Goal: Information Seeking & Learning: Learn about a topic

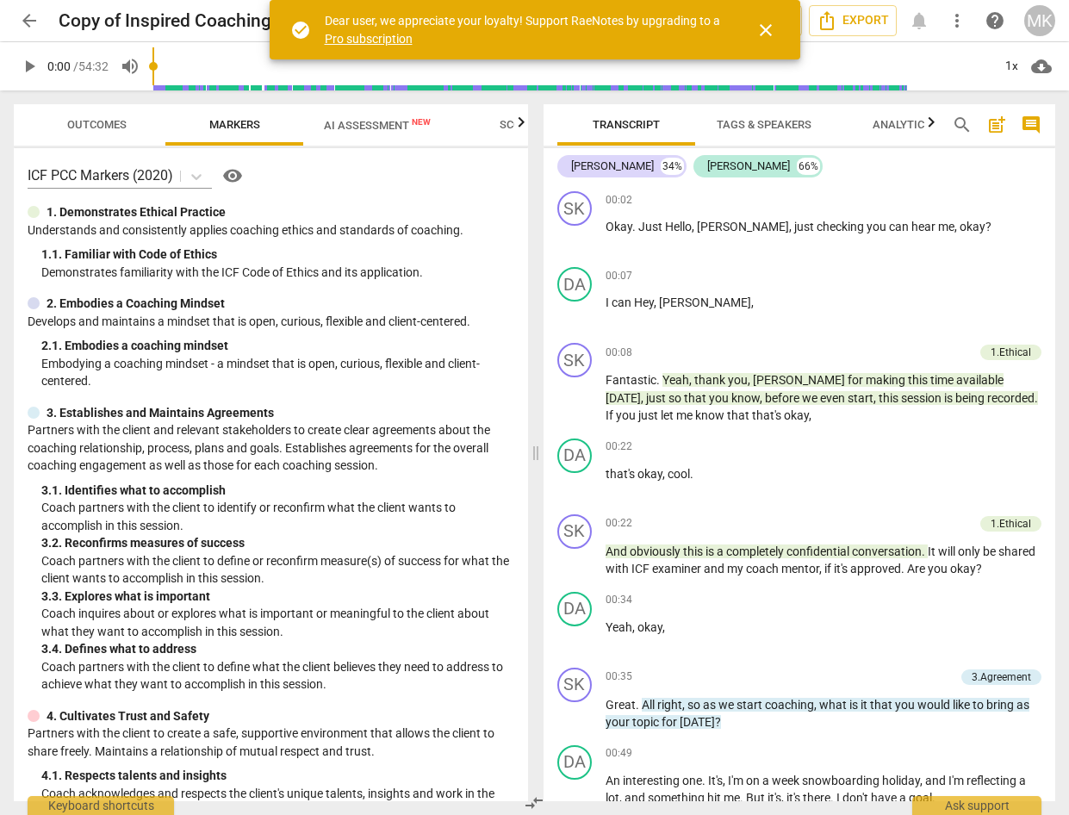
click at [25, 30] on span "arrow_back" at bounding box center [29, 20] width 21 height 21
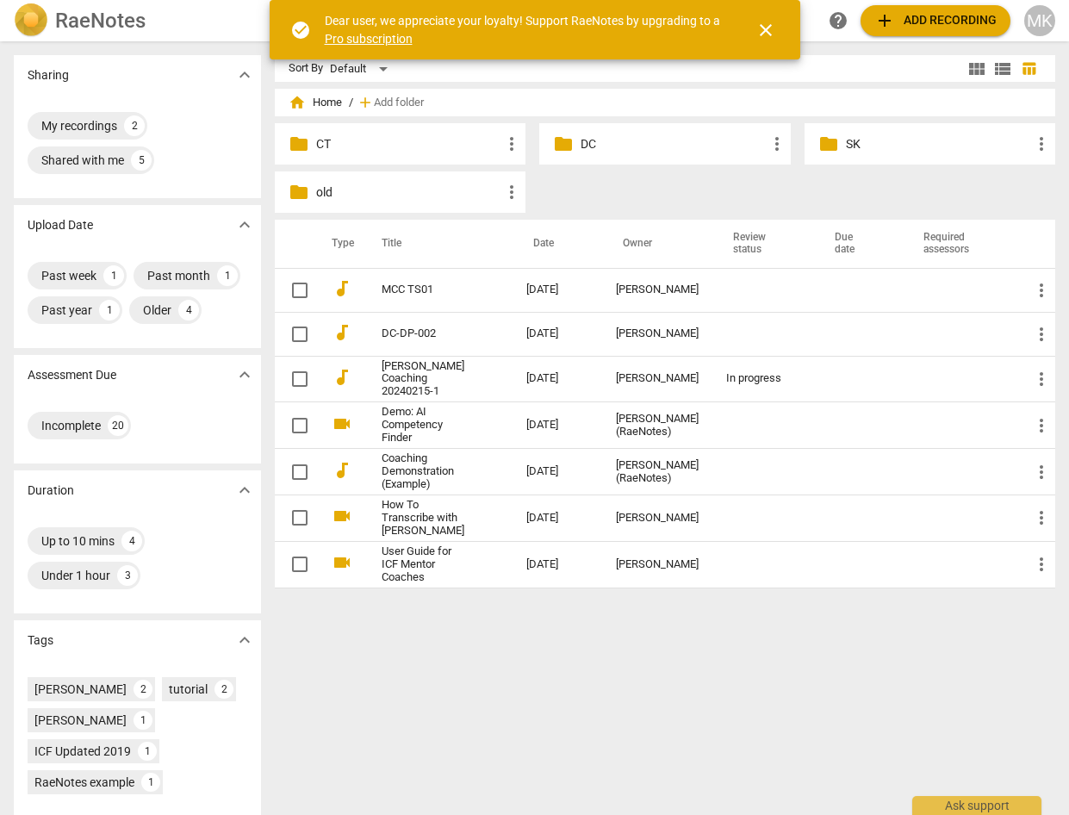
click at [339, 143] on p "CT" at bounding box center [408, 144] width 185 height 18
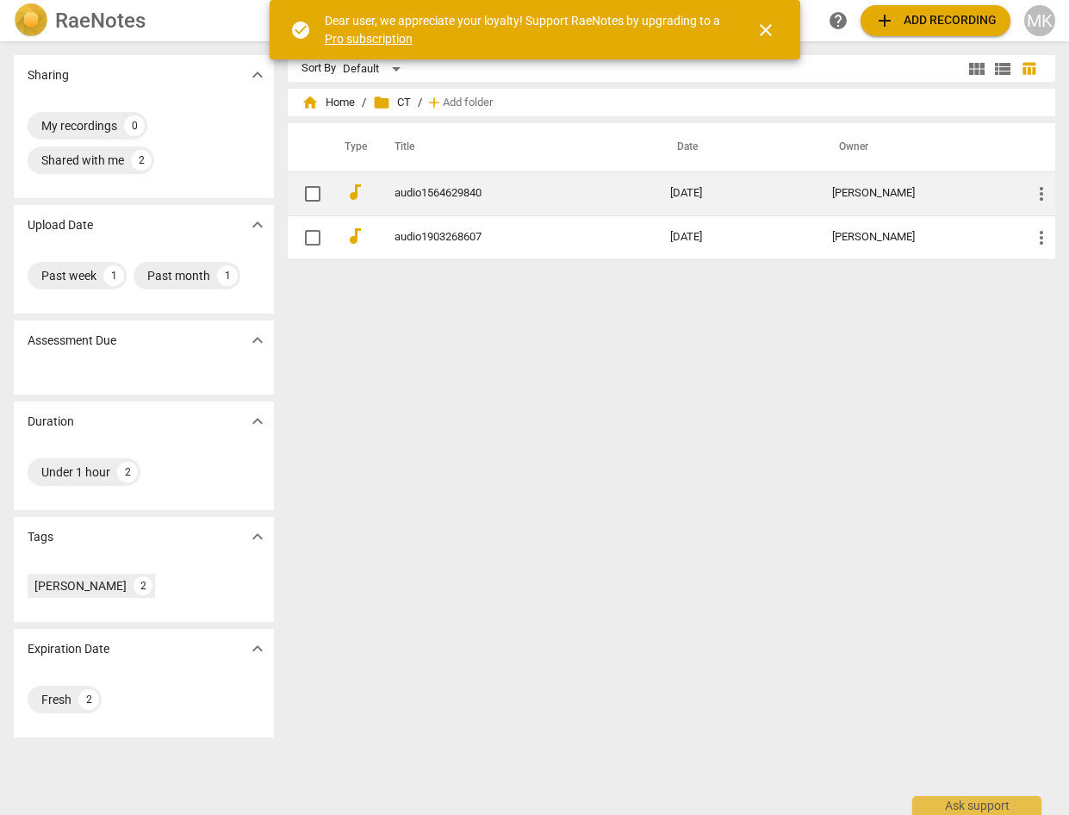
click at [478, 193] on link "audio1564629840" at bounding box center [501, 193] width 213 height 13
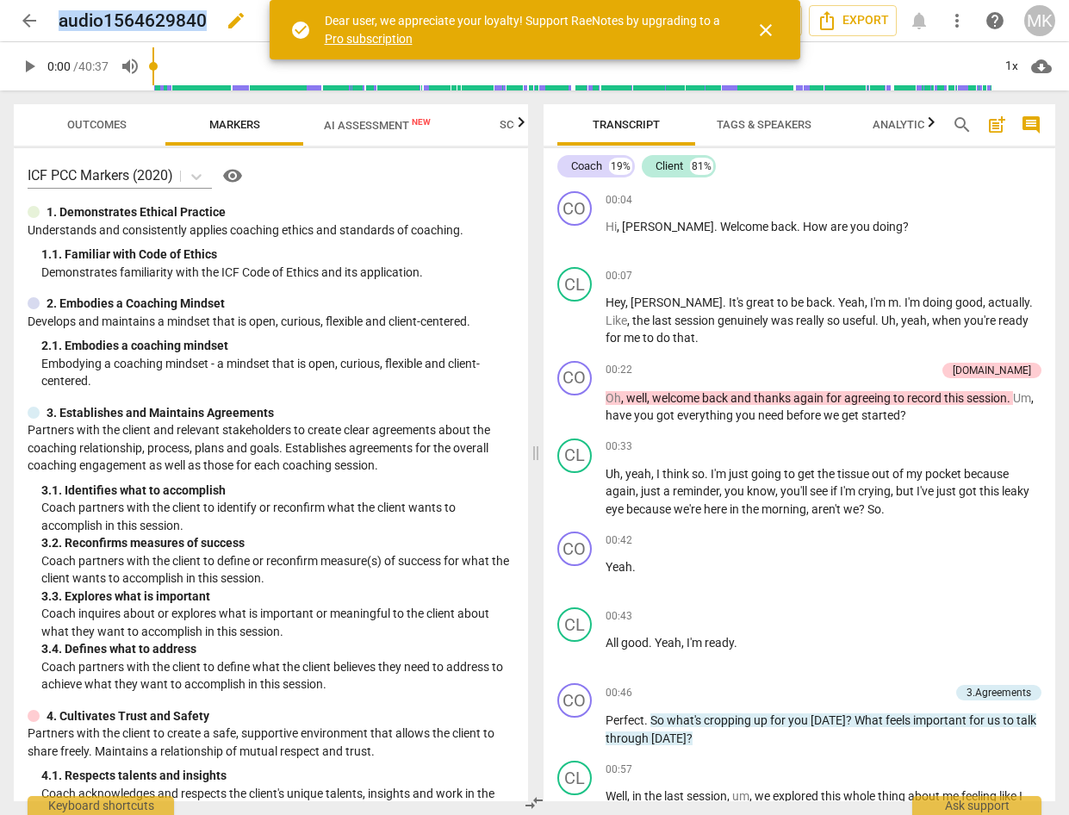
drag, startPoint x: 203, startPoint y: 22, endPoint x: 63, endPoint y: 32, distance: 140.8
click at [63, 32] on div "audio1564629840 edit" at bounding box center [210, 20] width 302 height 31
copy h2 "audio1564629840"
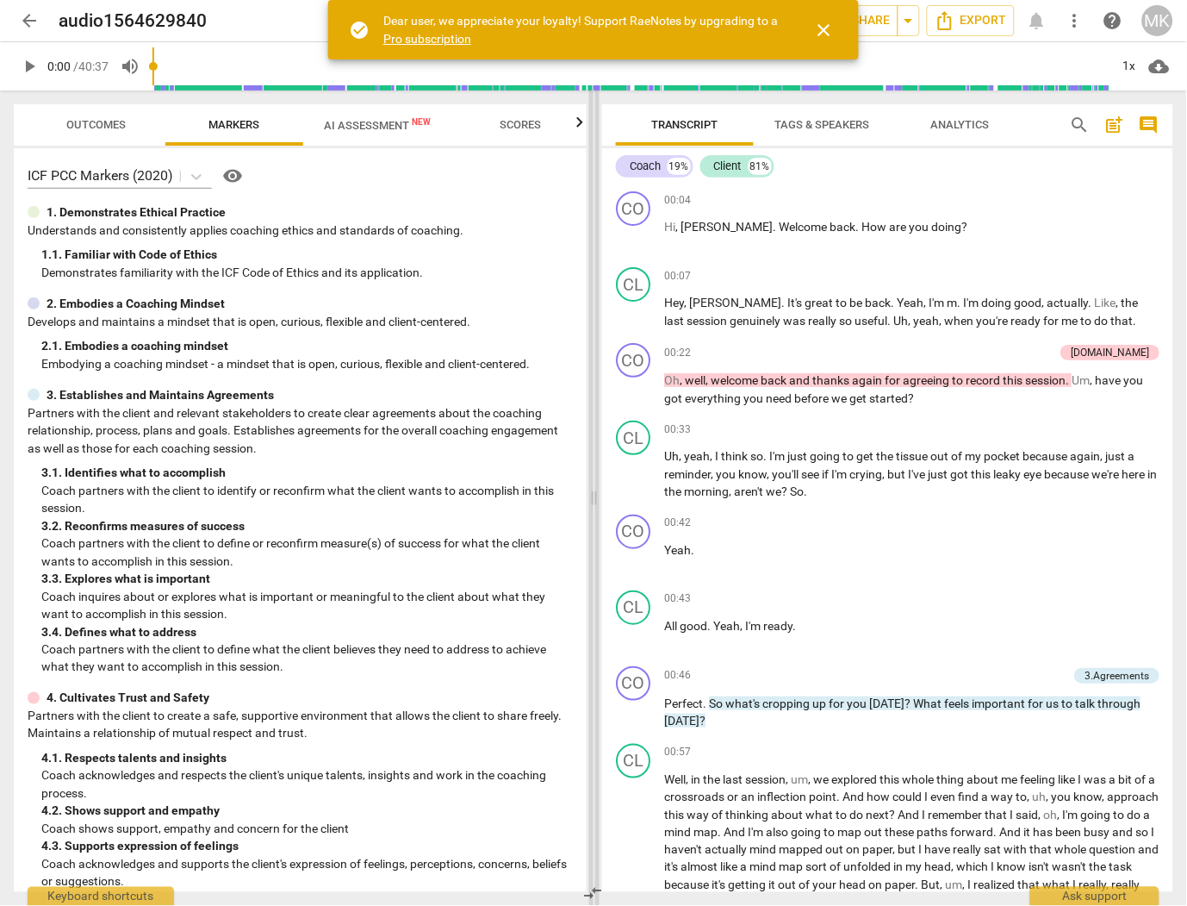
drag, startPoint x: 1013, startPoint y: 1, endPoint x: 593, endPoint y: 500, distance: 651.9
click at [593, 500] on span at bounding box center [594, 497] width 10 height 815
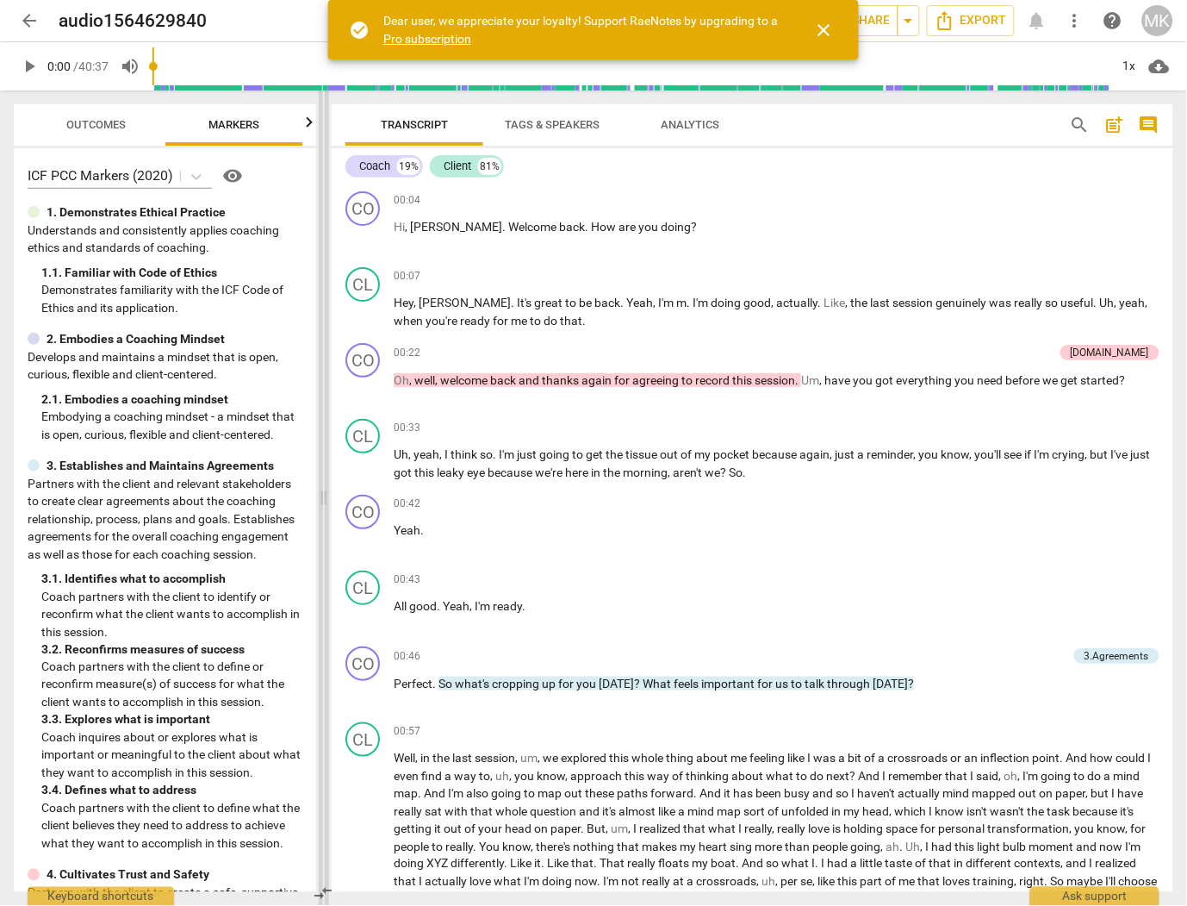
drag, startPoint x: 593, startPoint y: 500, endPoint x: 322, endPoint y: 488, distance: 270.8
click at [322, 488] on span at bounding box center [324, 497] width 10 height 815
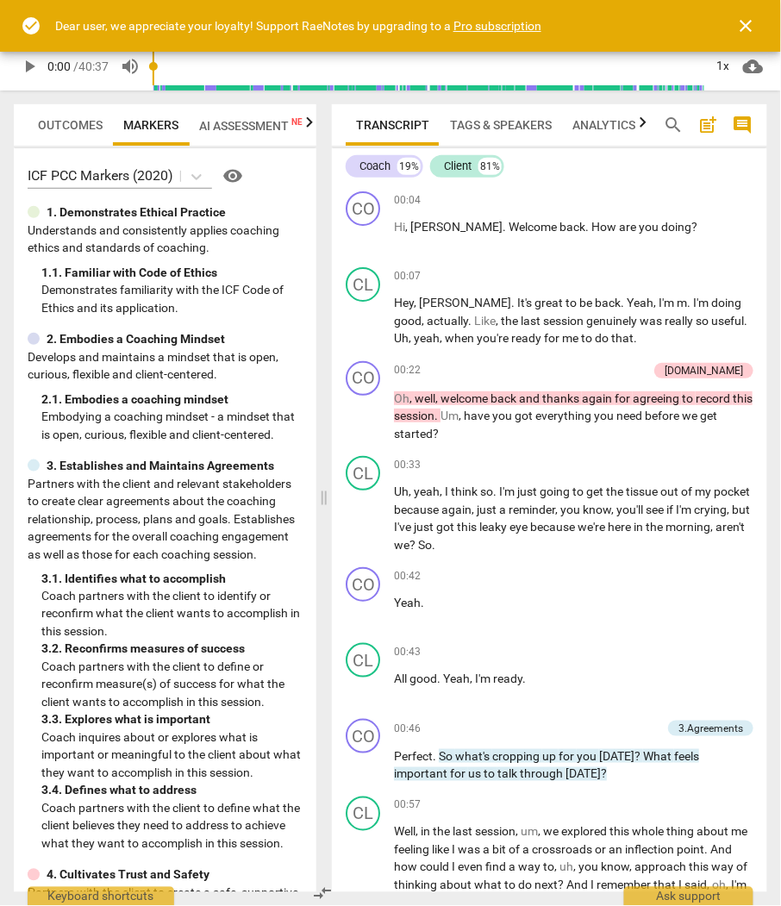
click at [771, 126] on div "Transcript Tags & Speakers Analytics search post_add comment Coach 19% Client 8…" at bounding box center [553, 497] width 456 height 815
click at [741, 23] on span "close" at bounding box center [746, 26] width 21 height 21
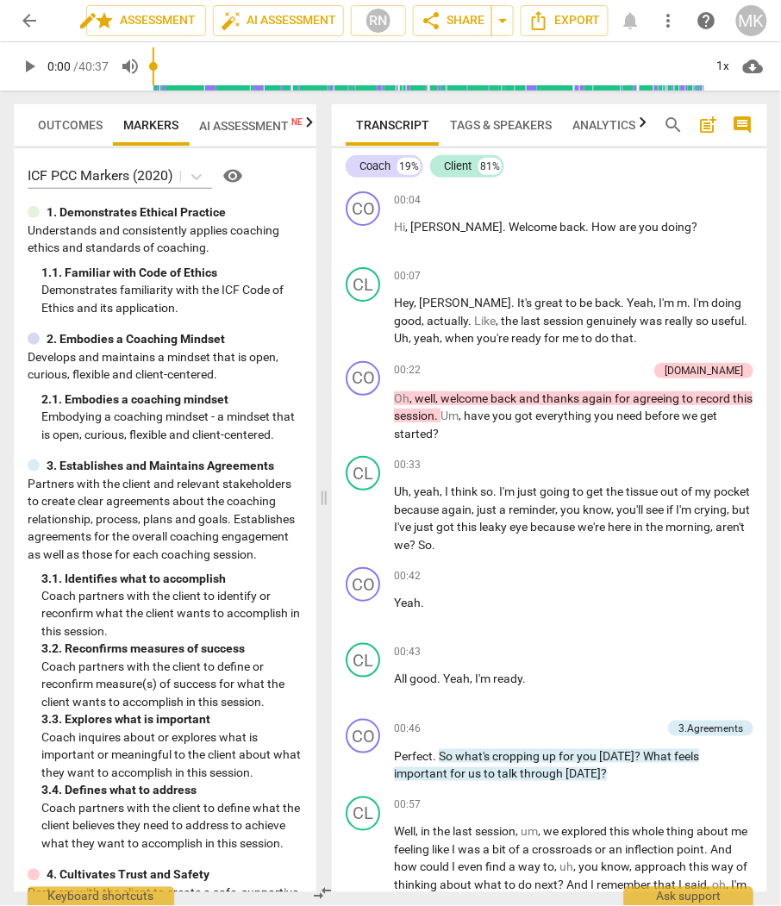
click at [61, 23] on div "audio1564629840 edit" at bounding box center [66, 20] width 14 height 31
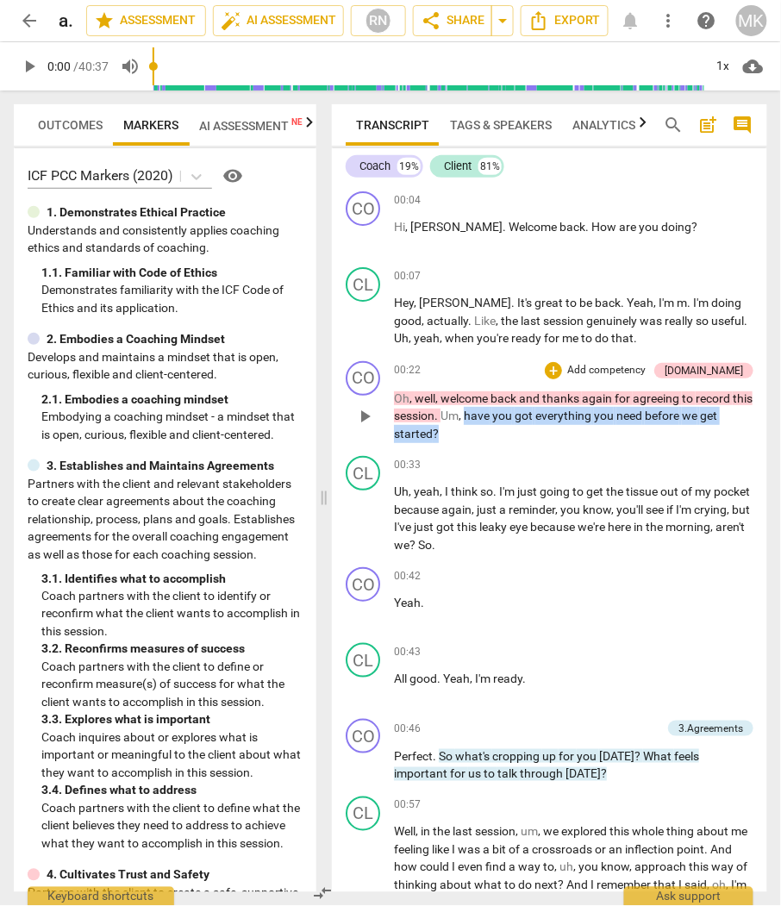
drag, startPoint x: 485, startPoint y: 414, endPoint x: 488, endPoint y: 427, distance: 14.0
click at [488, 427] on p "Oh , well , welcome back and thanks again for agreeing to record this session .…" at bounding box center [573, 415] width 359 height 53
copy p "have you got everything you need before we get started ?"
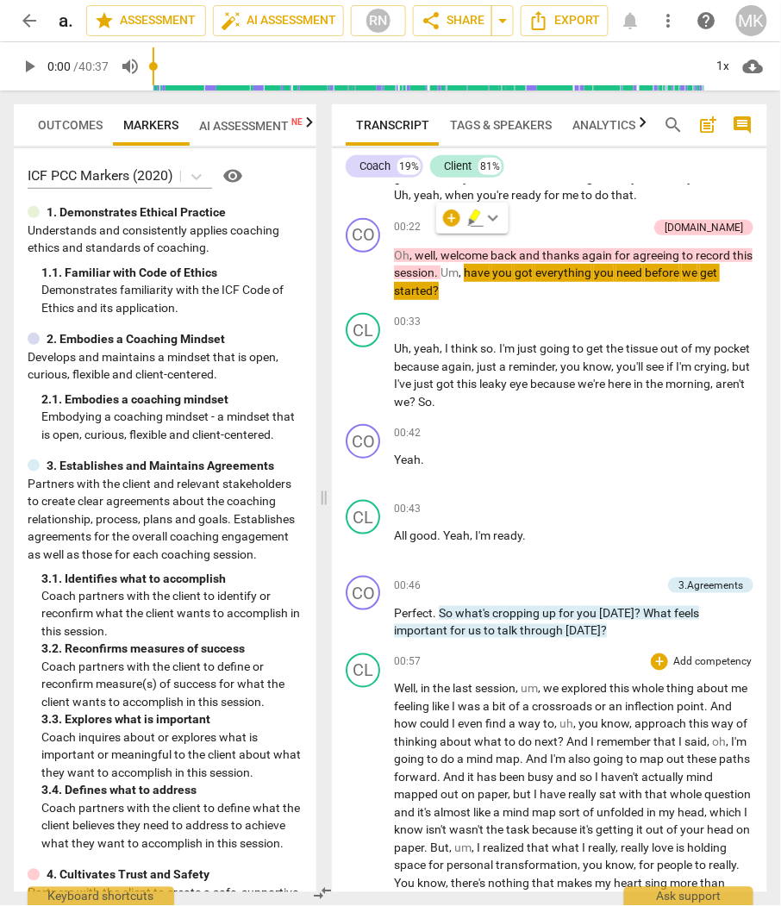
scroll to position [191, 0]
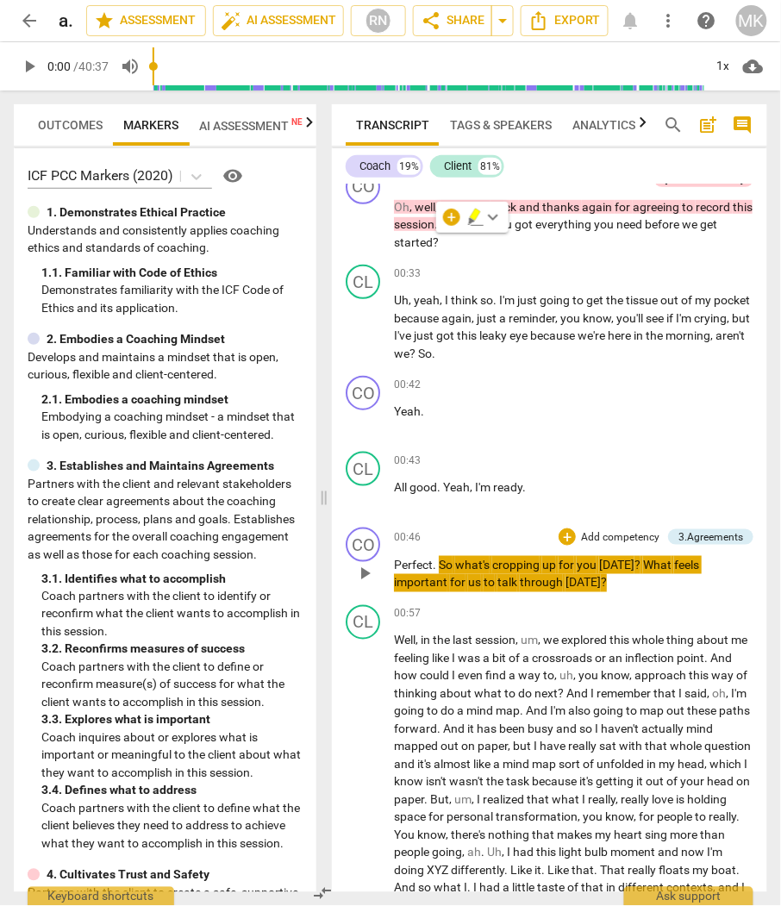
drag, startPoint x: 609, startPoint y: 575, endPoint x: 438, endPoint y: 558, distance: 172.3
click at [438, 558] on p "Perfect . So what's cropping up for you [DATE] ? What feels important for us to…" at bounding box center [573, 573] width 359 height 35
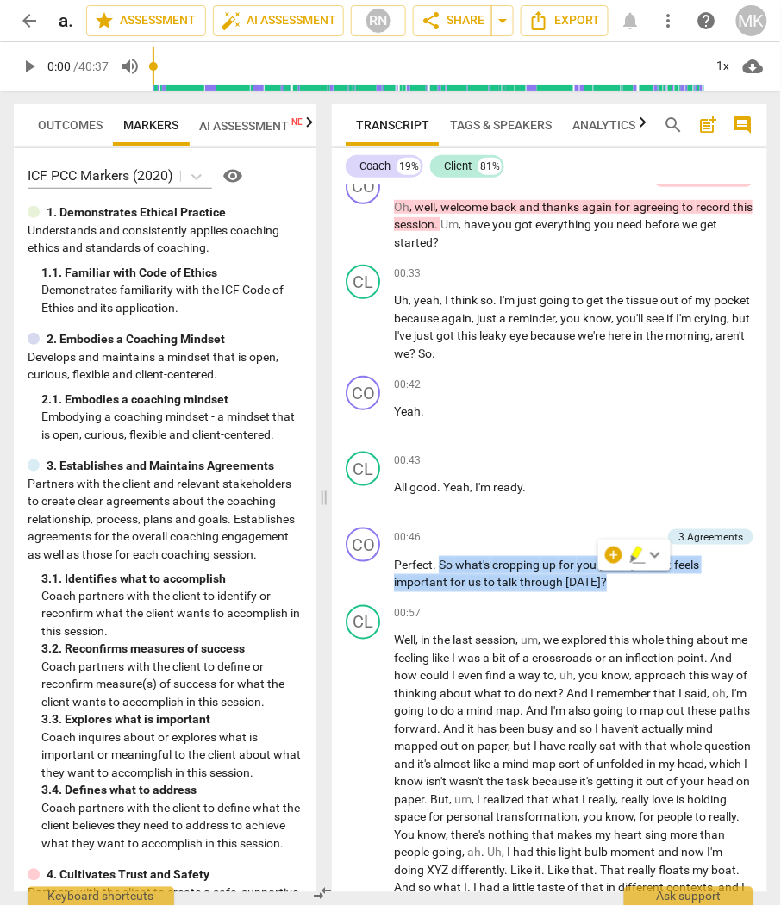
copy p "So what's cropping up for you [DATE] ? What feels important for us to talk thro…"
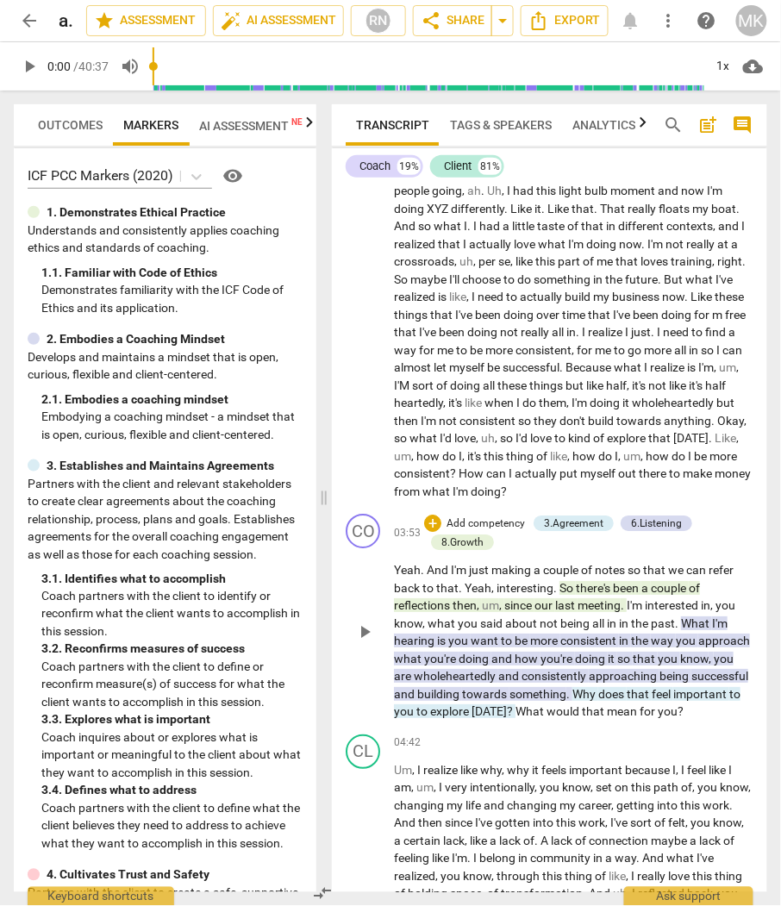
scroll to position [862, 0]
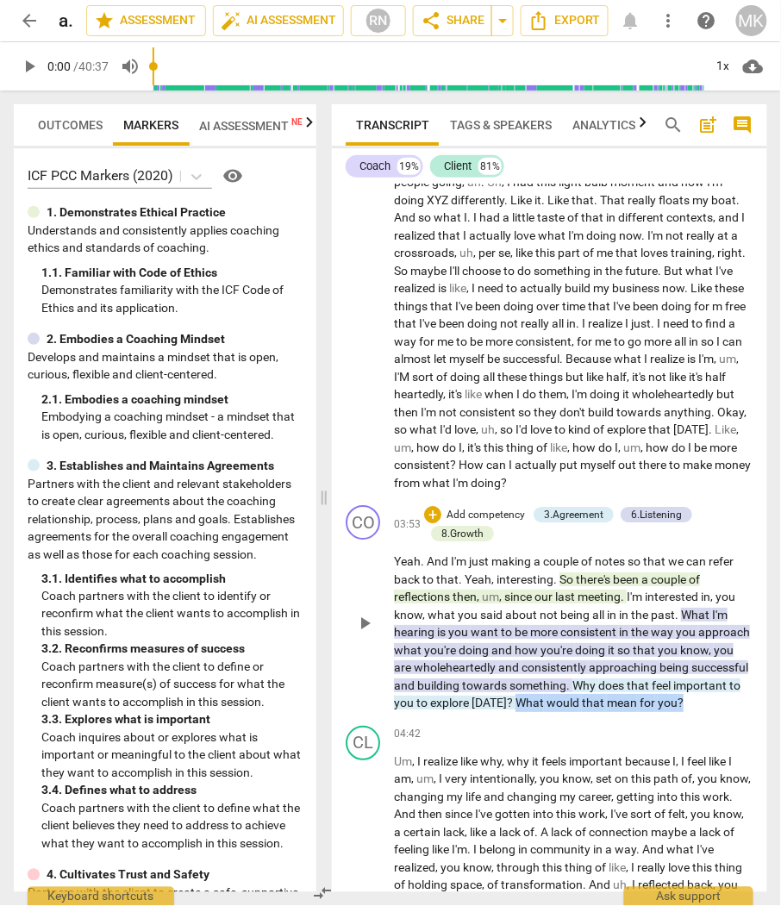
drag, startPoint x: 745, startPoint y: 698, endPoint x: 577, endPoint y: 701, distance: 168.1
click at [577, 701] on p "Yeah . And I'm just making a couple of notes so that we can refer back to that …" at bounding box center [573, 631] width 359 height 159
copy p "What would that mean for you ?"
click at [22, 24] on span "arrow_back" at bounding box center [29, 20] width 21 height 21
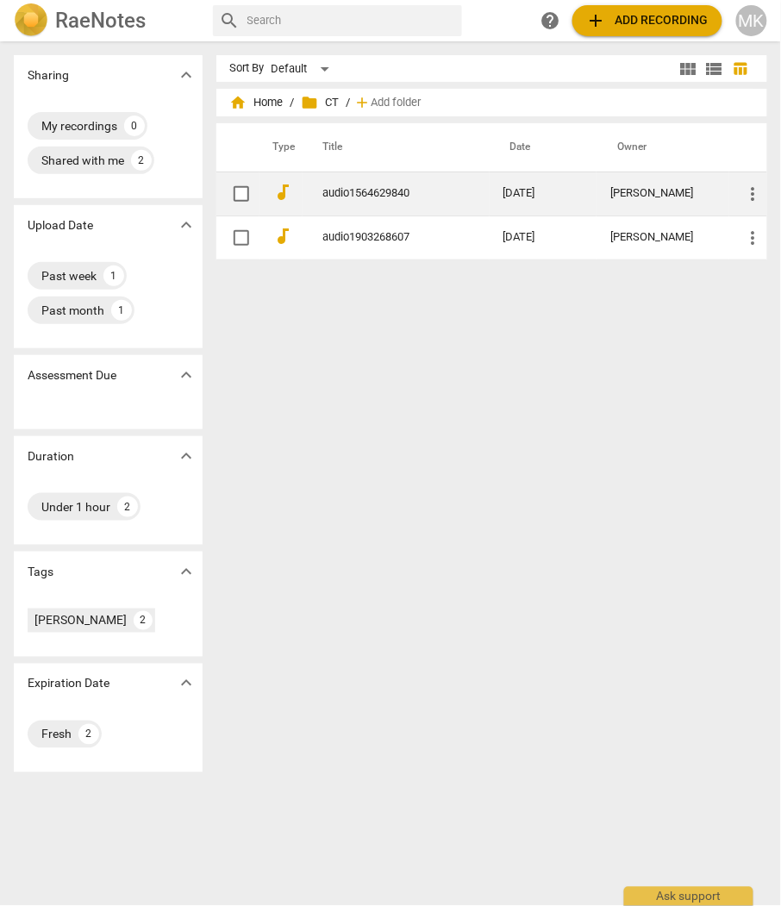
click at [372, 190] on link "audio1564629840" at bounding box center [382, 193] width 118 height 13
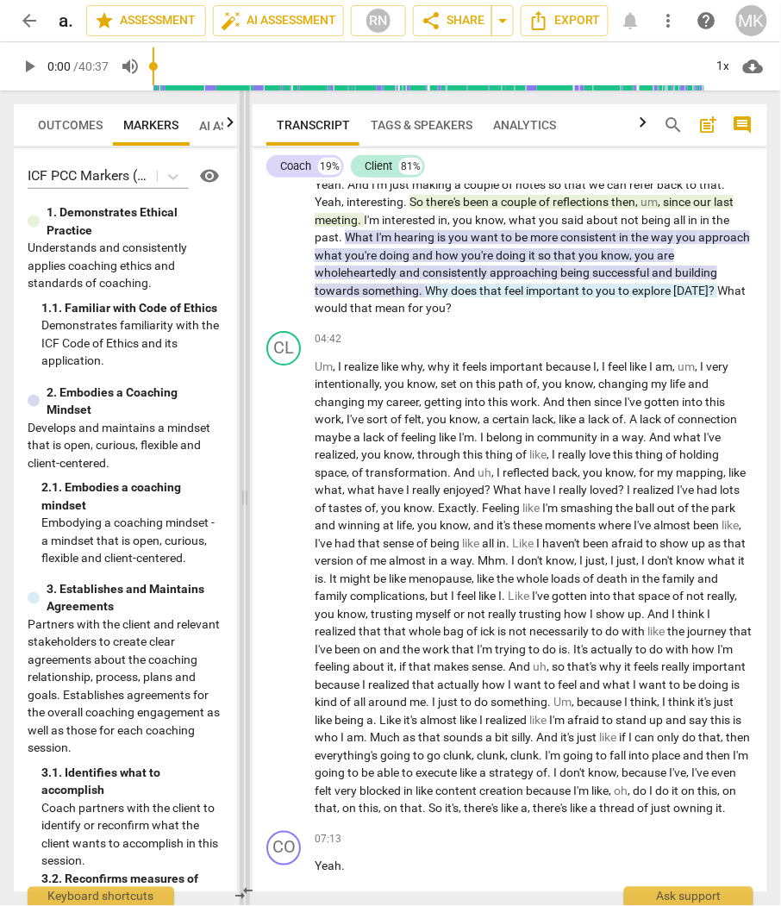
scroll to position [1075, 0]
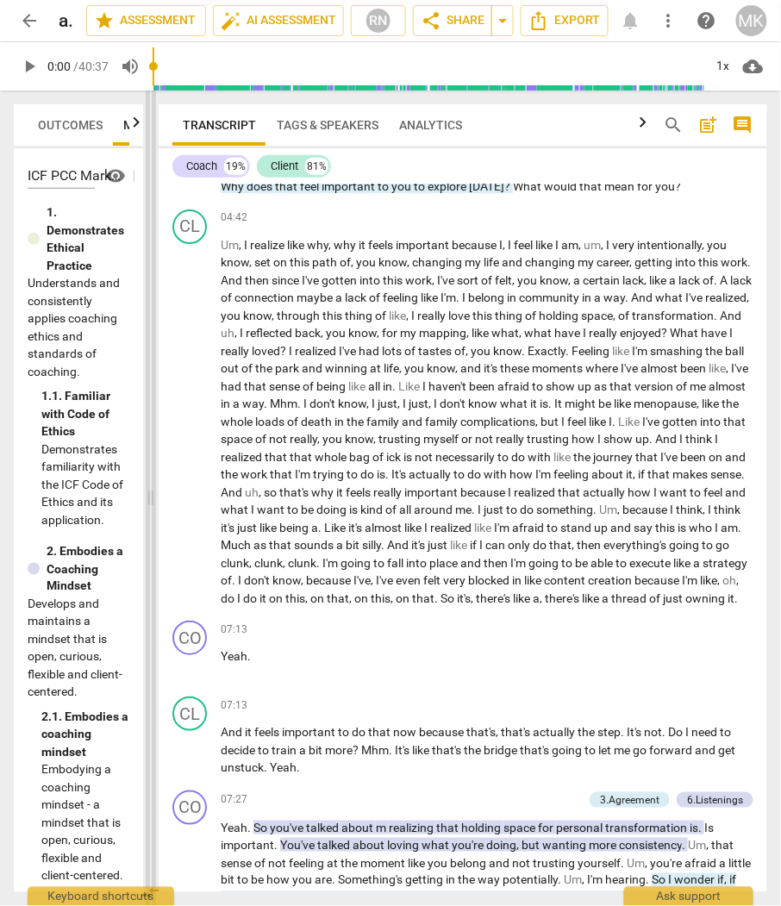
drag, startPoint x: 391, startPoint y: 493, endPoint x: 151, endPoint y: 526, distance: 242.6
click at [151, 526] on span at bounding box center [151, 497] width 10 height 815
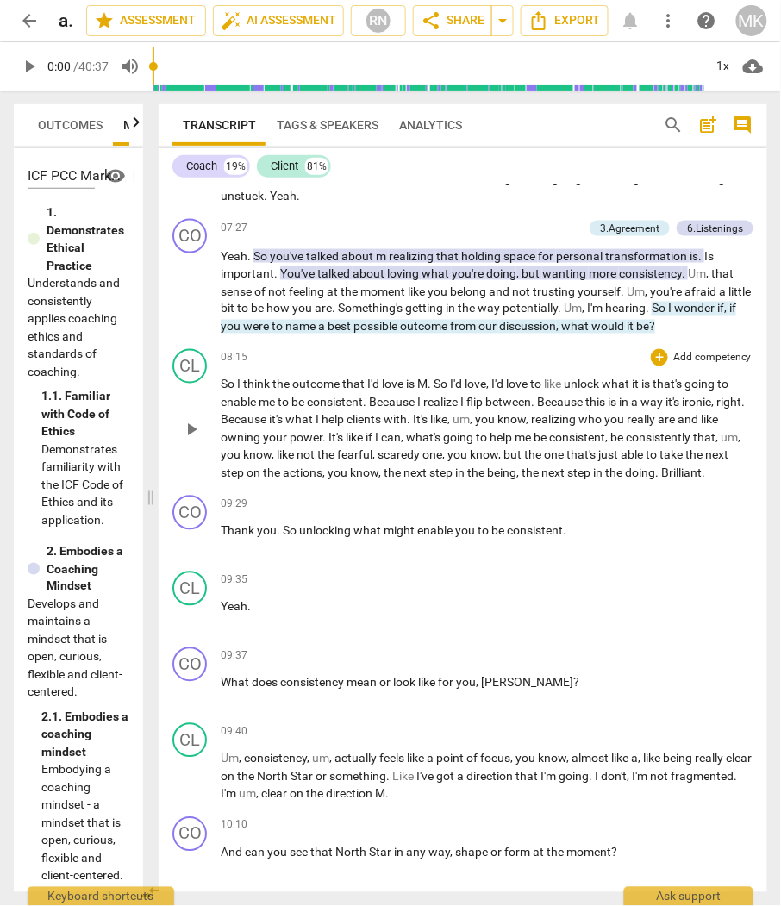
scroll to position [1649, 0]
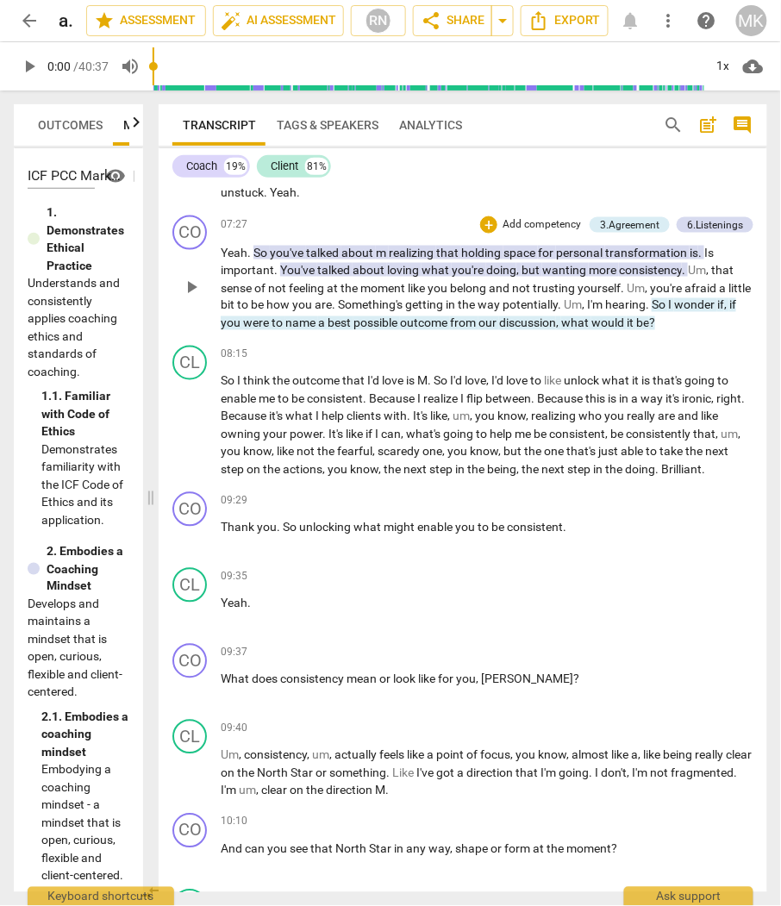
click at [588, 259] on span "personal" at bounding box center [580, 253] width 49 height 14
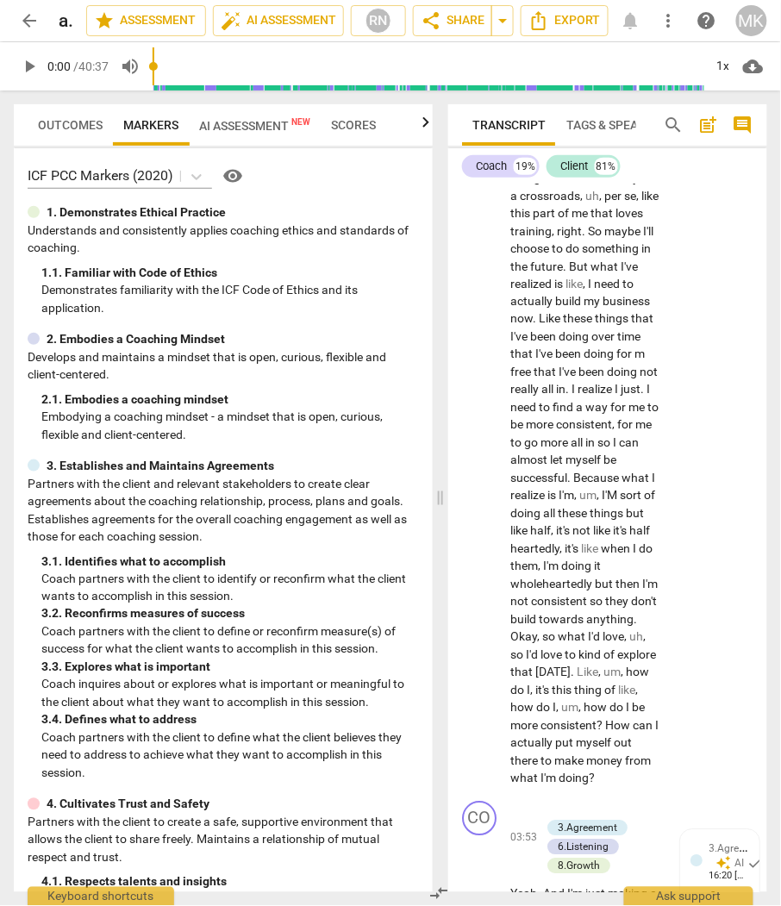
scroll to position [4501, 0]
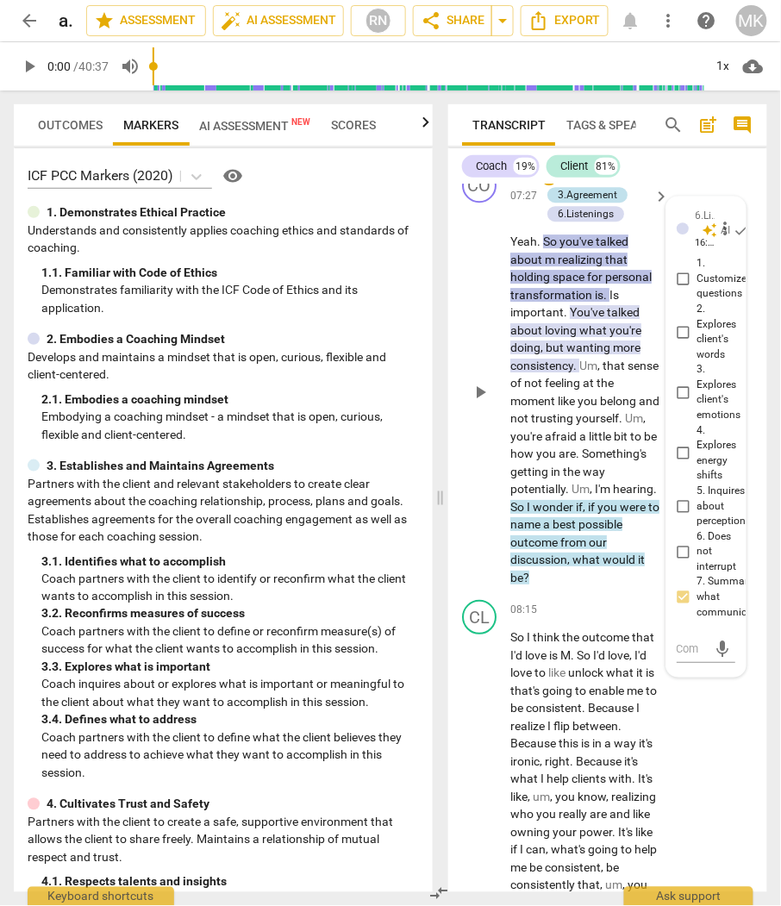
click at [592, 203] on div "3.Agreement" at bounding box center [587, 195] width 59 height 16
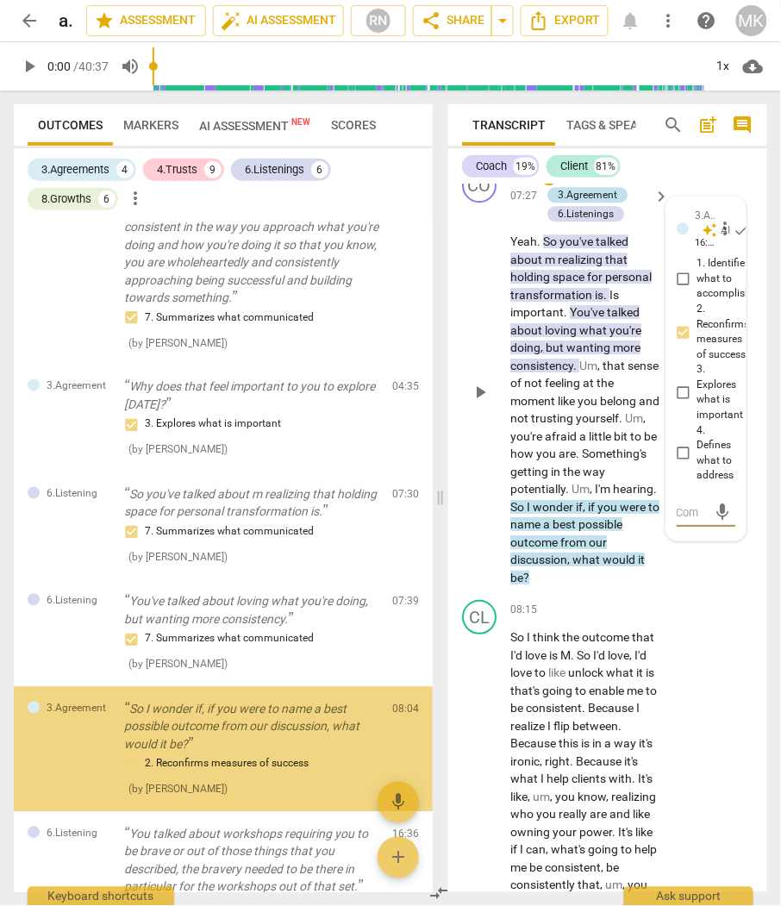
scroll to position [638, 0]
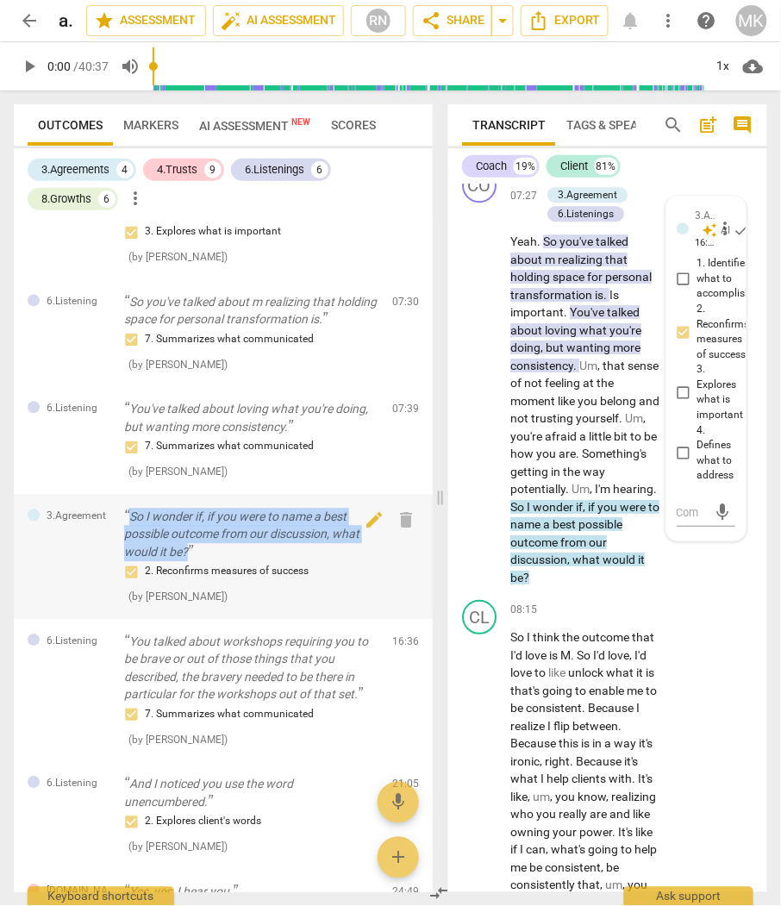
drag, startPoint x: 221, startPoint y: 555, endPoint x: 127, endPoint y: 517, distance: 101.3
click at [127, 517] on p "So I wonder if, if you were to name a best possible outcome from our discussion…" at bounding box center [251, 534] width 254 height 53
copy p "So I wonder if, if you were to name a best possible outcome from our discussion…"
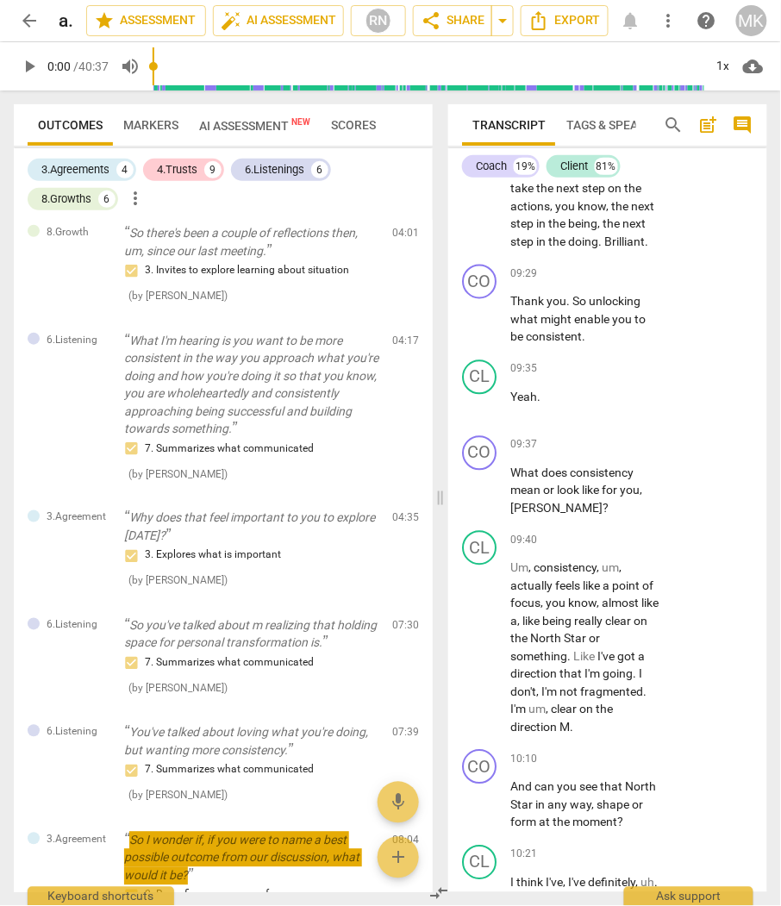
scroll to position [219, 0]
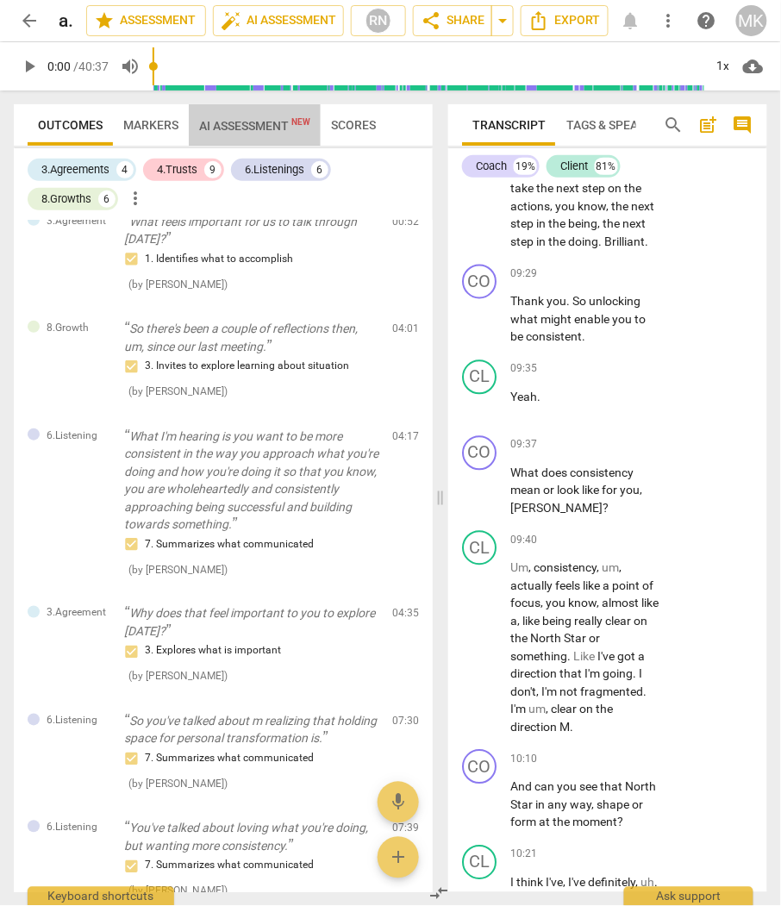
click at [261, 124] on span "AI Assessment New" at bounding box center [254, 126] width 111 height 14
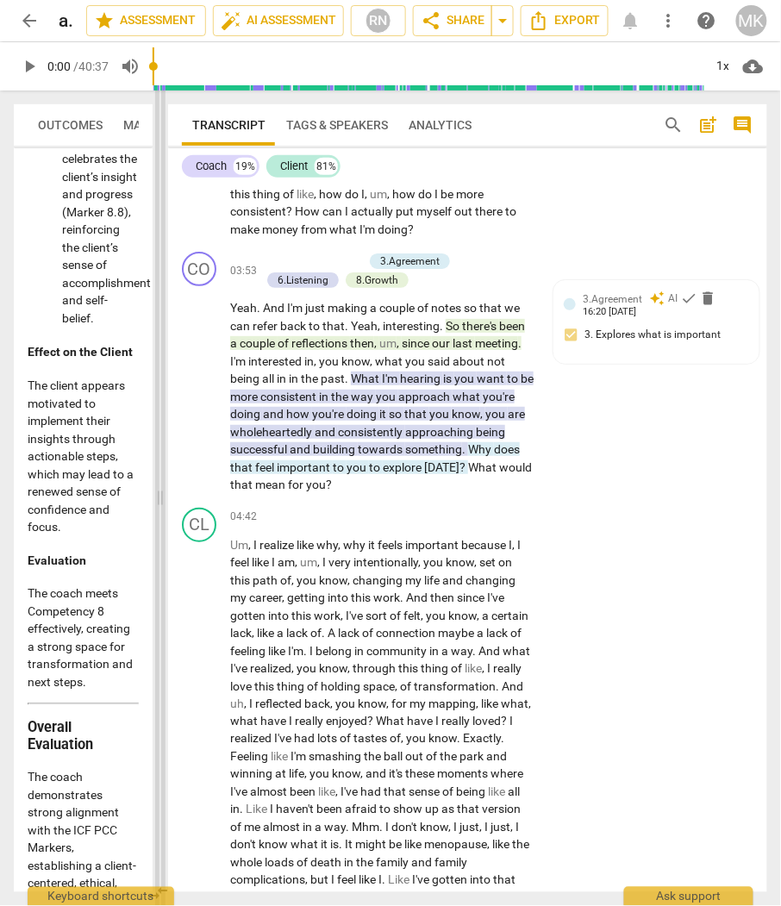
scroll to position [12636, 0]
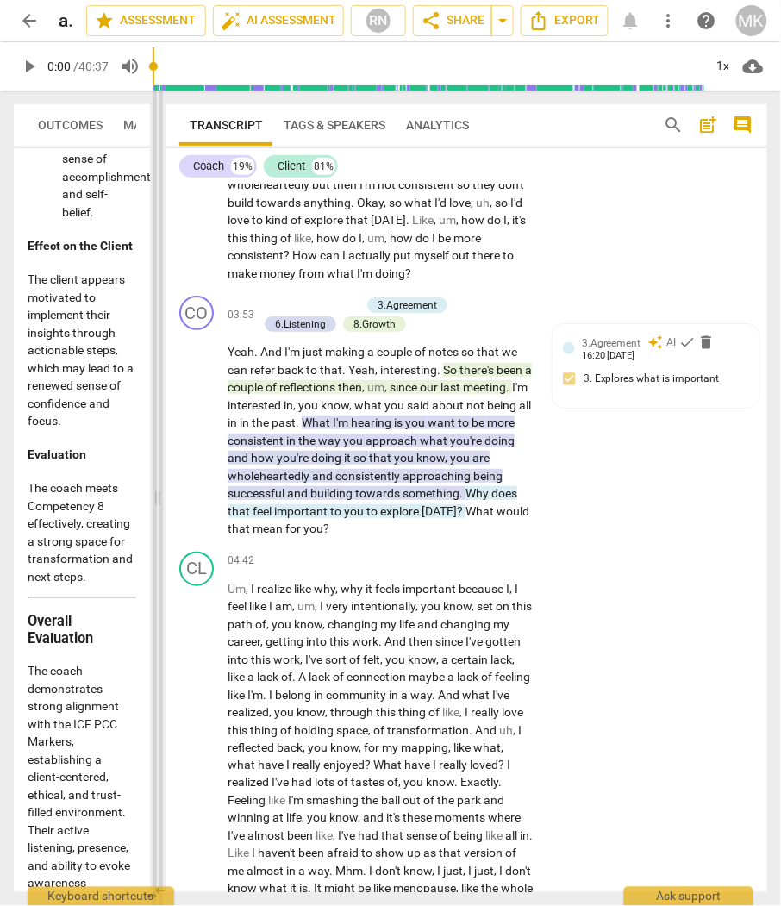
drag, startPoint x: 439, startPoint y: 498, endPoint x: 157, endPoint y: 489, distance: 282.8
click at [157, 489] on span at bounding box center [158, 497] width 10 height 815
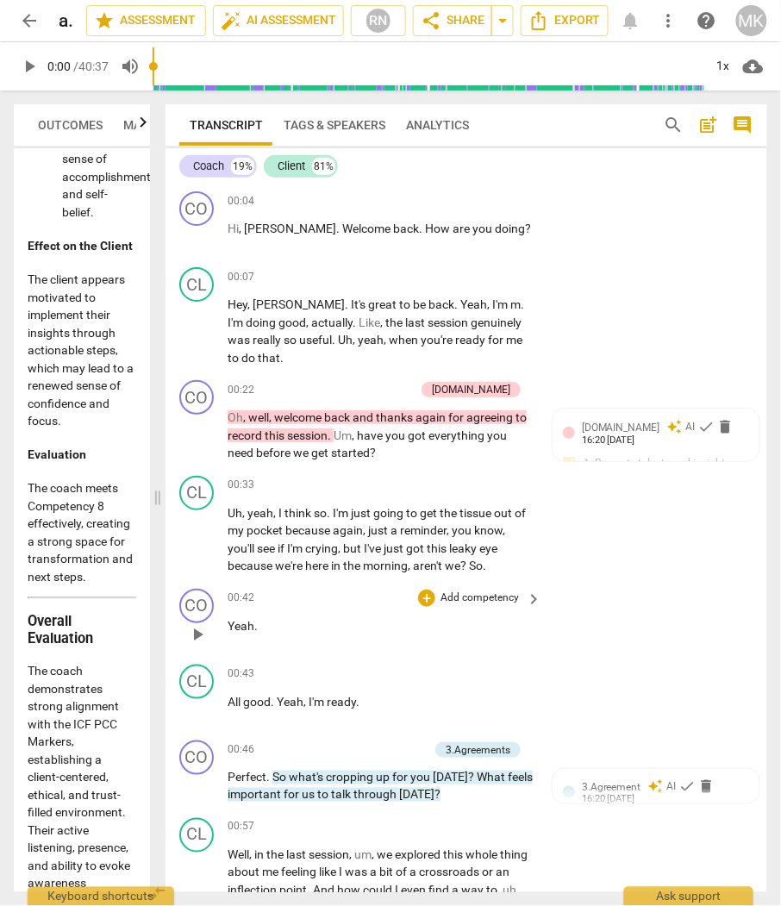
scroll to position [96, 0]
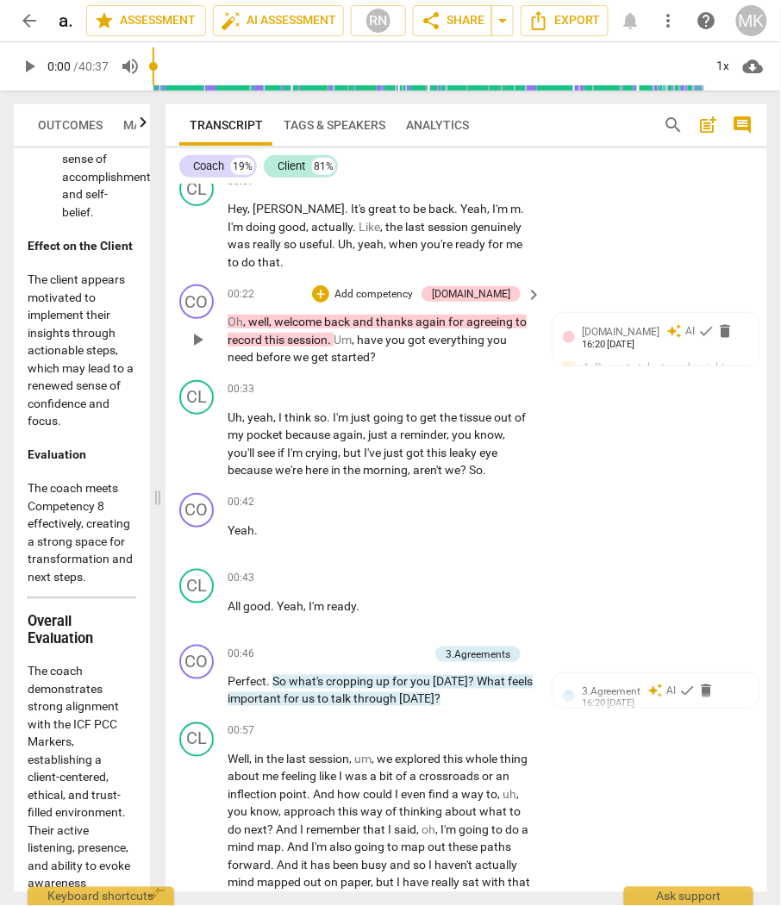
click at [372, 315] on span "and" at bounding box center [363, 322] width 23 height 14
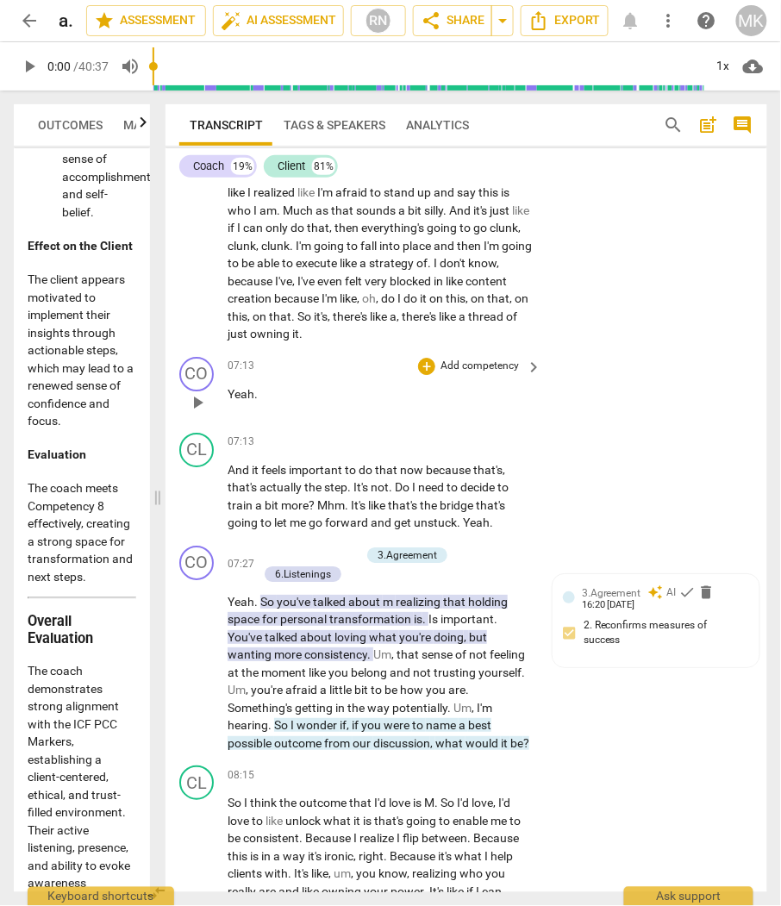
scroll to position [2106, 0]
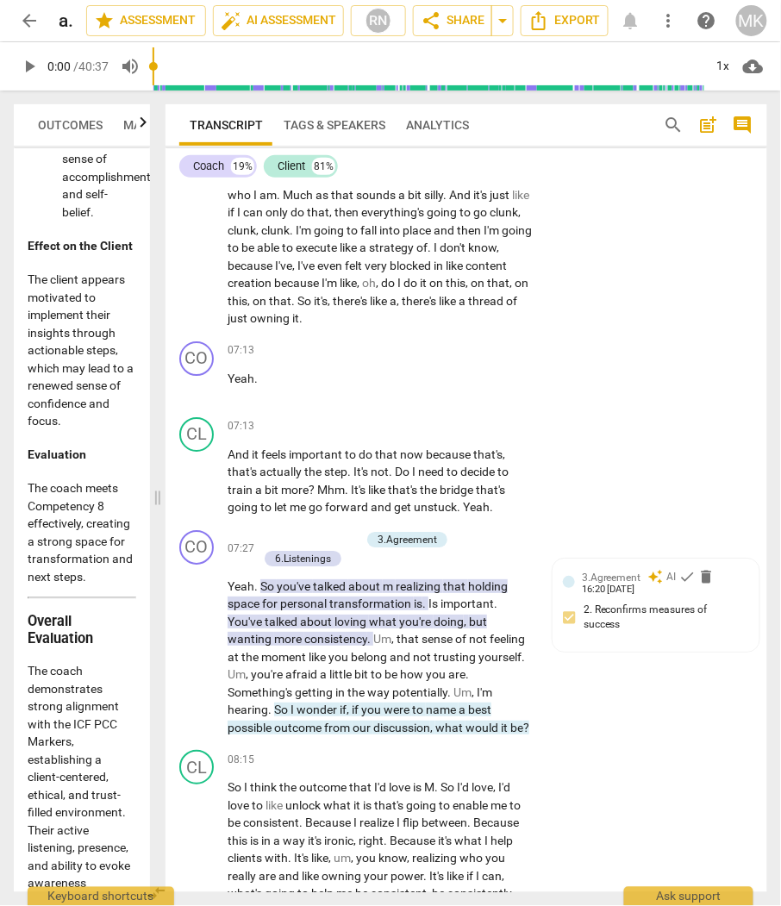
click at [323, 720] on p "Yeah . So you've talked about m realizing that holding space for personal trans…" at bounding box center [379, 656] width 305 height 159
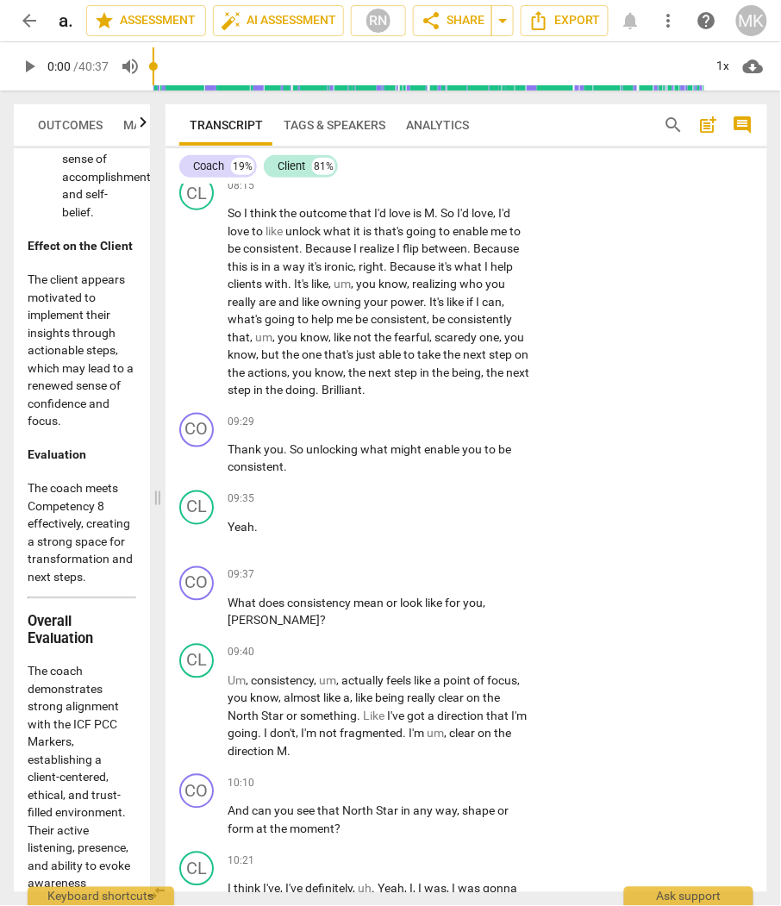
scroll to position [2681, 0]
drag, startPoint x: 308, startPoint y: 461, endPoint x: 288, endPoint y: 446, distance: 25.2
click at [288, 446] on p "Thank you . So unlocking what might enable you to be consistent ." at bounding box center [379, 457] width 305 height 35
copy p "So unlocking what might enable you to be consistent ."
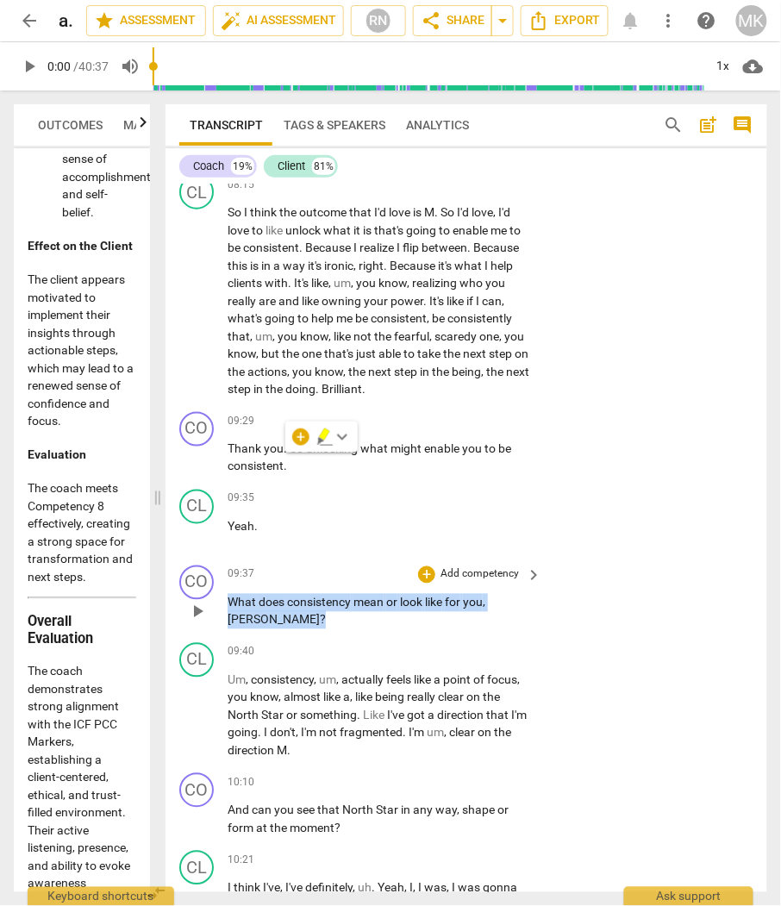
drag, startPoint x: 521, startPoint y: 592, endPoint x: 228, endPoint y: 605, distance: 293.3
click at [228, 605] on div "09:37 + Add competency keyboard_arrow_right What does consistency mean or look …" at bounding box center [384, 597] width 315 height 64
copy p "What does consistency mean or look like for you , [PERSON_NAME] ?"
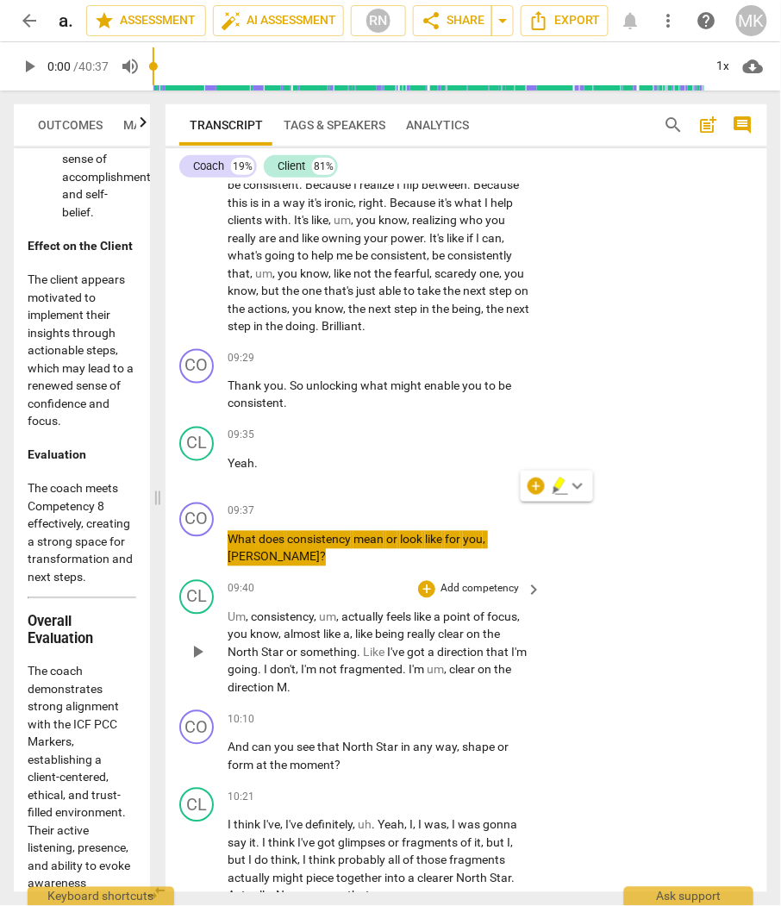
scroll to position [2776, 0]
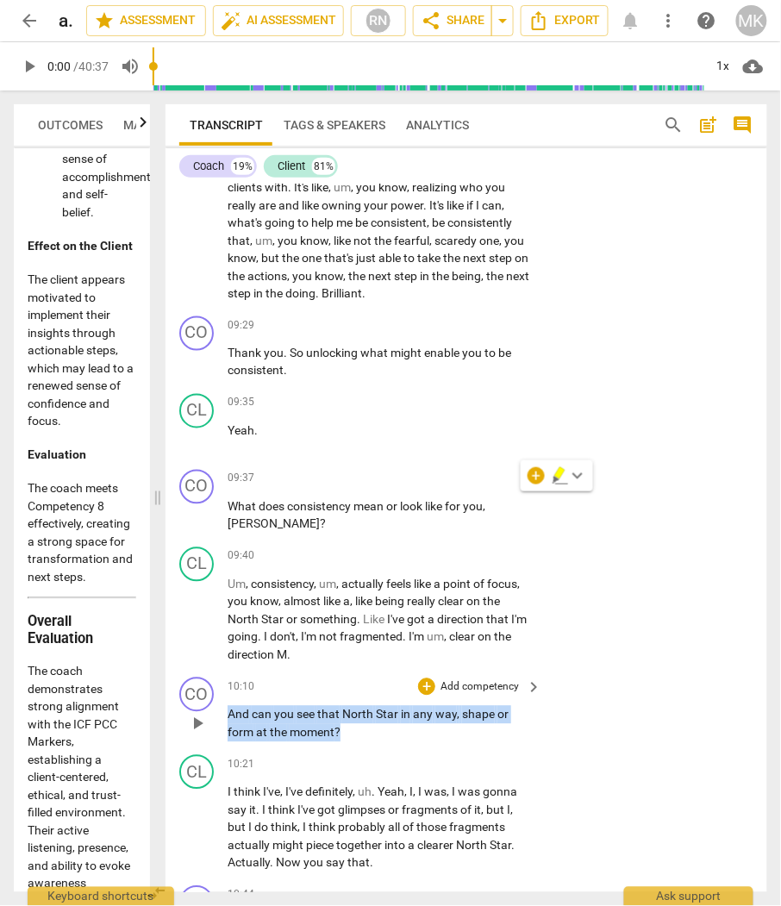
drag, startPoint x: 347, startPoint y: 716, endPoint x: 227, endPoint y: 704, distance: 121.2
click at [227, 706] on p "And can you see that North Star in any way , shape or form at the moment ?" at bounding box center [379, 723] width 305 height 35
copy p "And can you see that North Star in any way , shape or form at the moment ?"
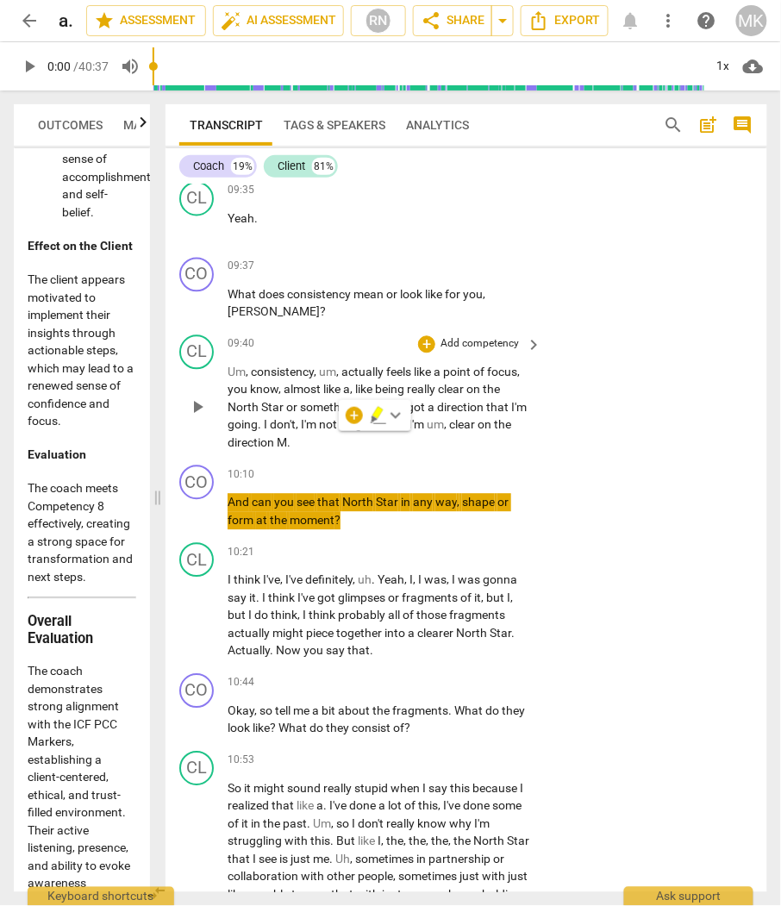
scroll to position [3063, 0]
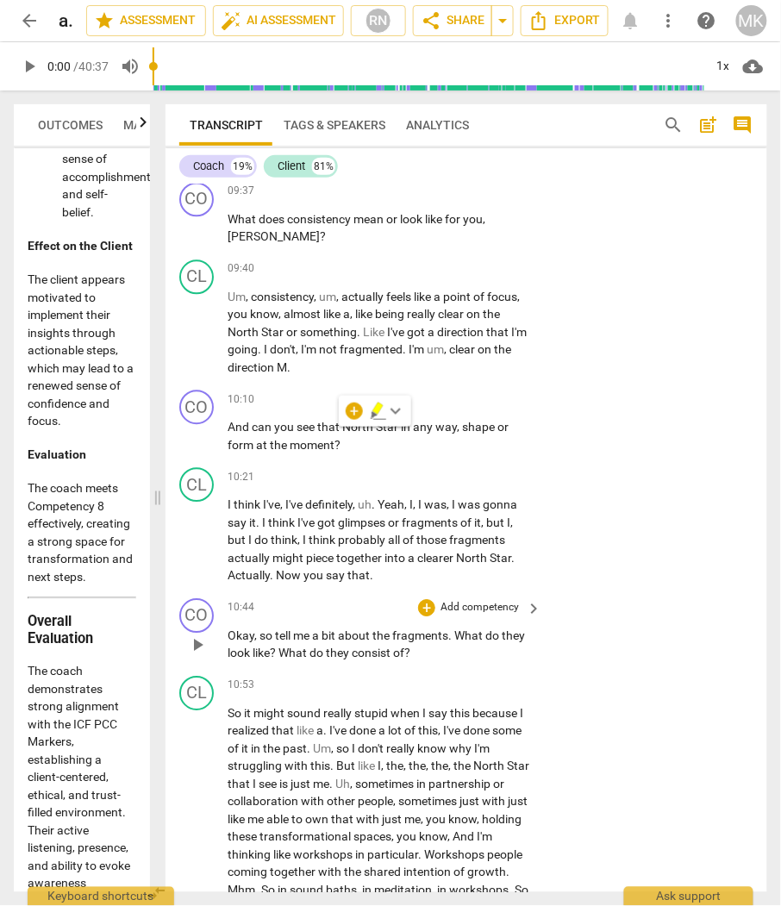
click at [439, 641] on p "Okay , so tell me a bit about the fragments . What do they look like ? What do …" at bounding box center [379, 644] width 305 height 35
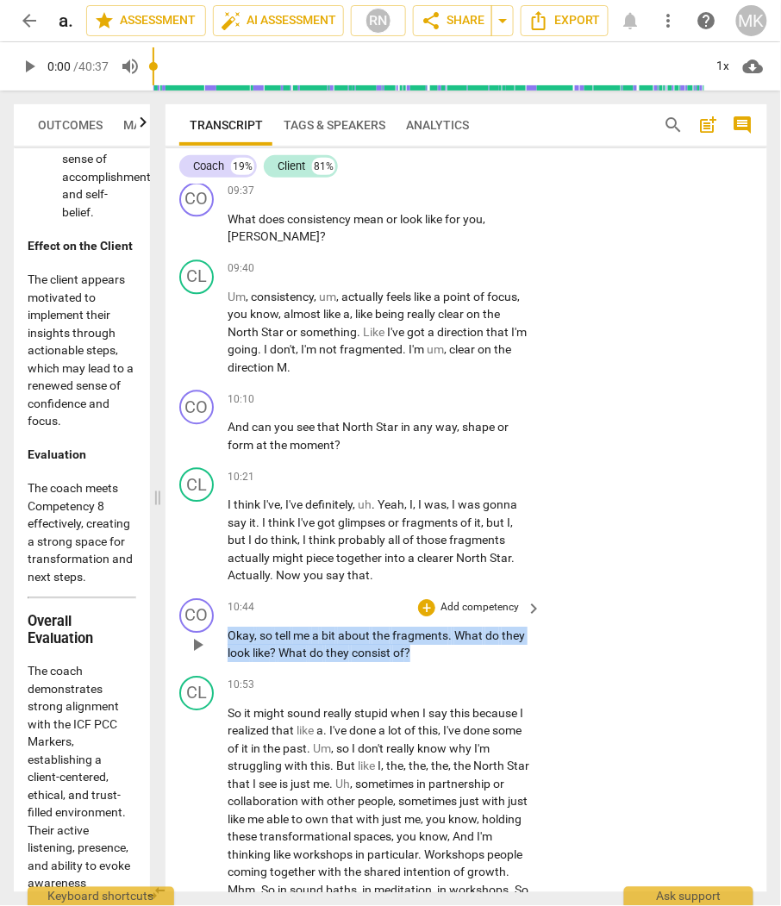
drag, startPoint x: 427, startPoint y: 644, endPoint x: 224, endPoint y: 626, distance: 204.1
click at [224, 626] on div "CO play_arrow pause 10:44 + Add competency keyboard_arrow_right Okay , so tell …" at bounding box center [465, 631] width 601 height 78
copy p "Okay , so tell me a bit about the fragments . What do they look like ? What do …"
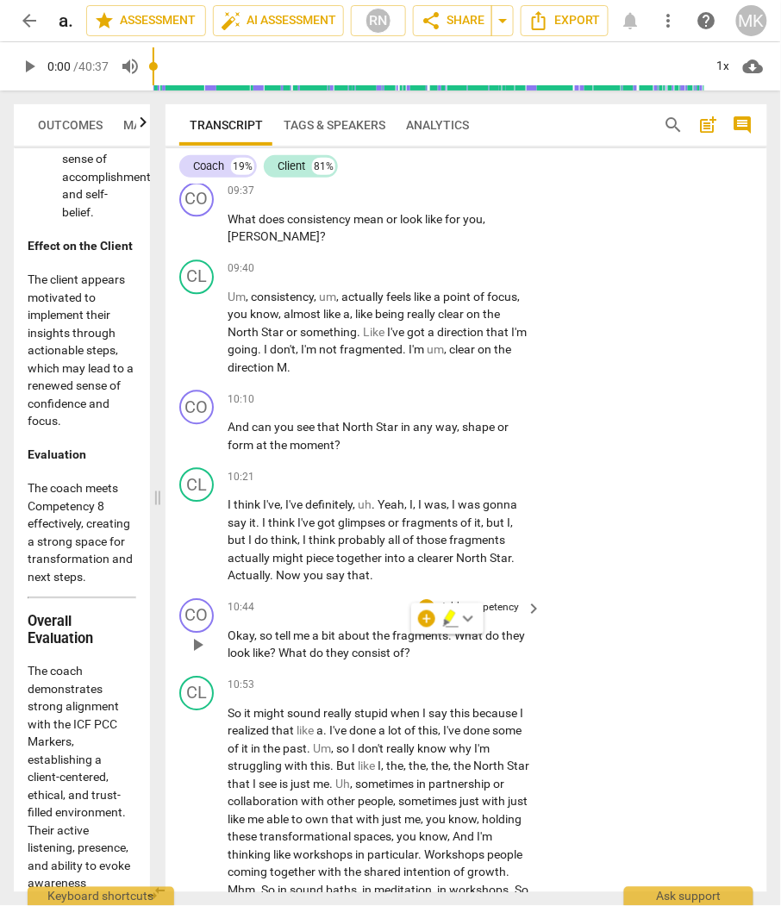
click at [689, 615] on div "CO play_arrow pause 10:44 + Add competency keyboard_arrow_right Okay , so tell …" at bounding box center [465, 631] width 601 height 78
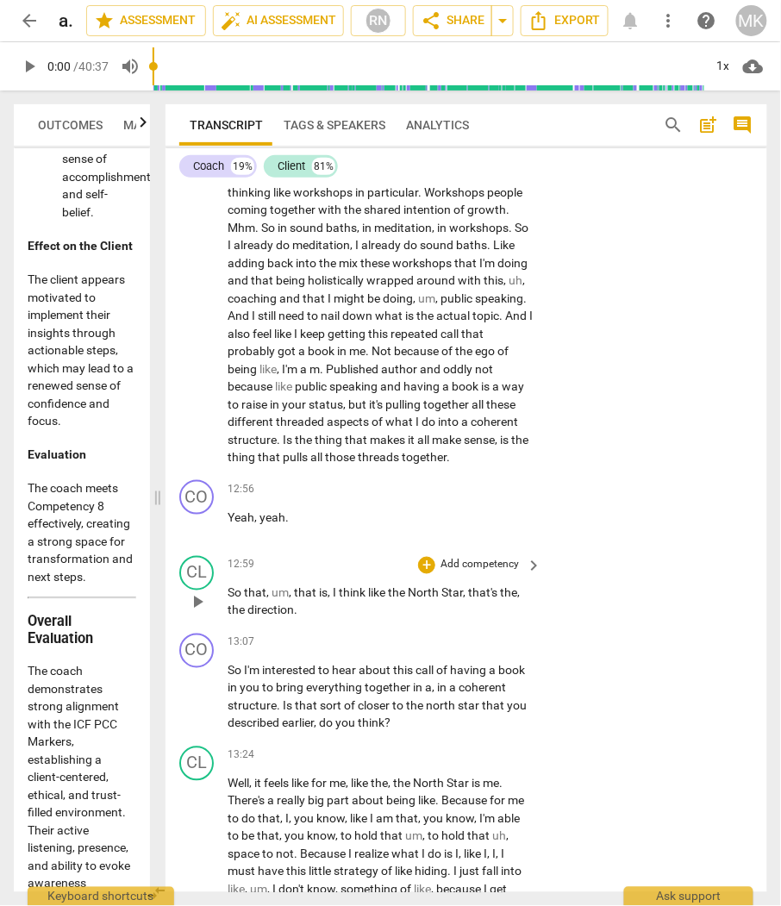
scroll to position [3734, 0]
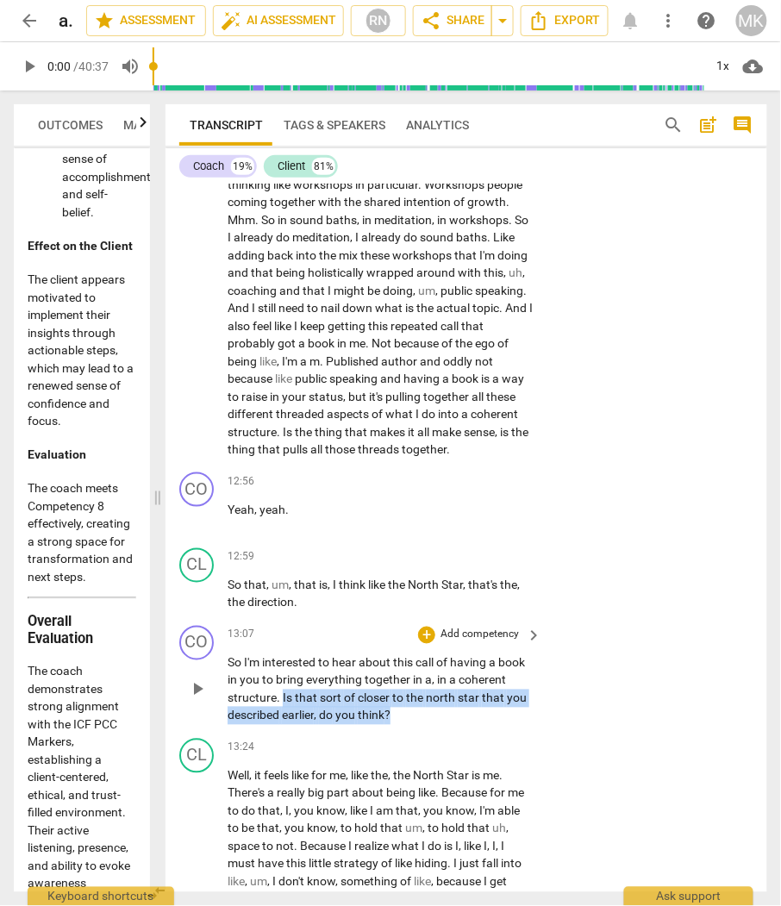
drag, startPoint x: 421, startPoint y: 704, endPoint x: 281, endPoint y: 683, distance: 141.1
click at [281, 683] on p "So I'm interested to hear about this call of having a book in you to bring ever…" at bounding box center [379, 689] width 305 height 71
copy p "Is that sort of closer to the north star that you described earlier , do you th…"
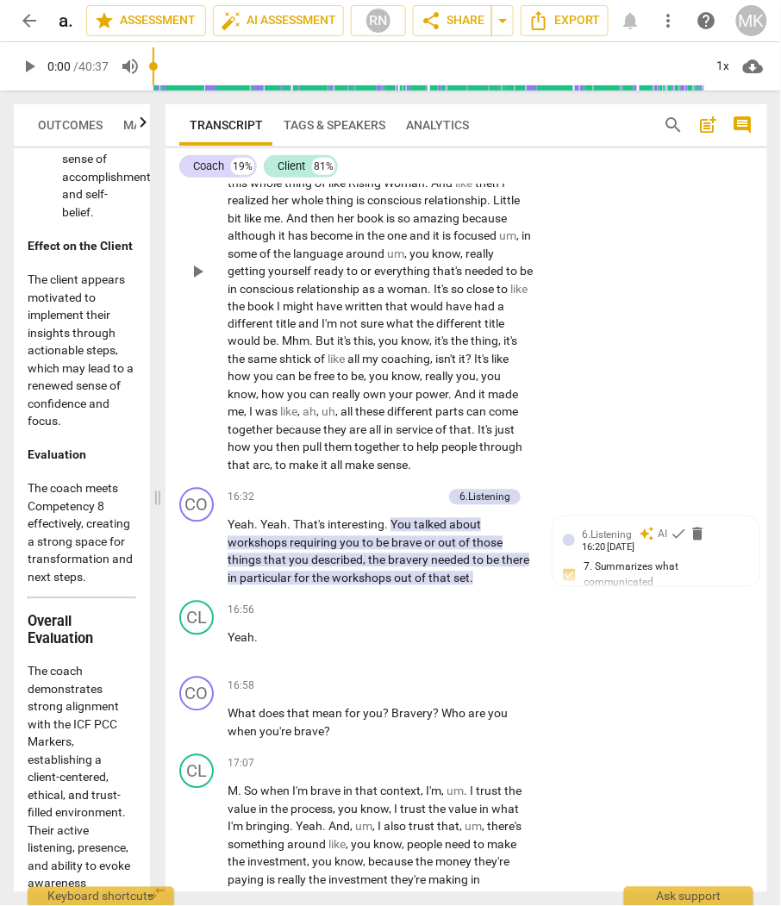
scroll to position [5170, 0]
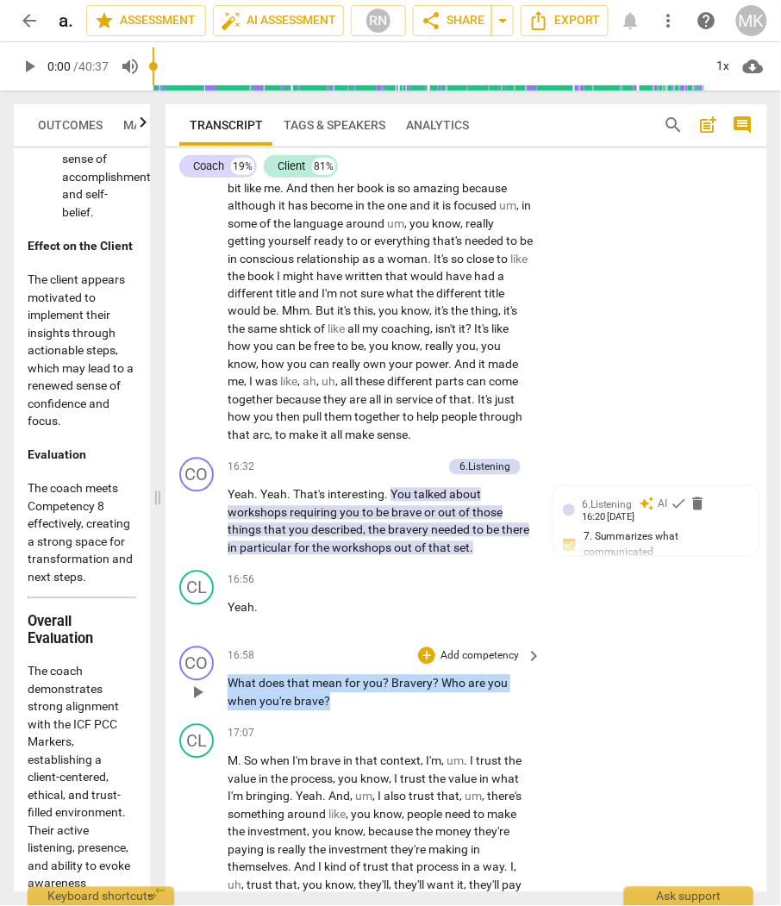
drag, startPoint x: 346, startPoint y: 682, endPoint x: 230, endPoint y: 662, distance: 117.2
click at [230, 675] on p "What does that mean for you ? Bravery ? Who are you when you're brave ?" at bounding box center [379, 692] width 305 height 35
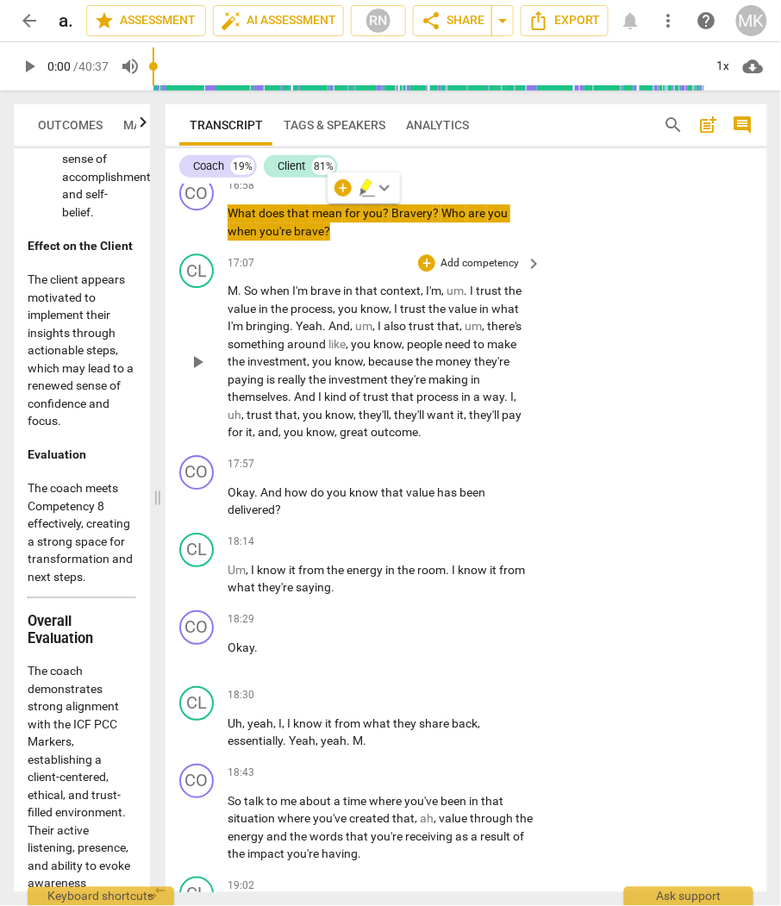
scroll to position [5648, 0]
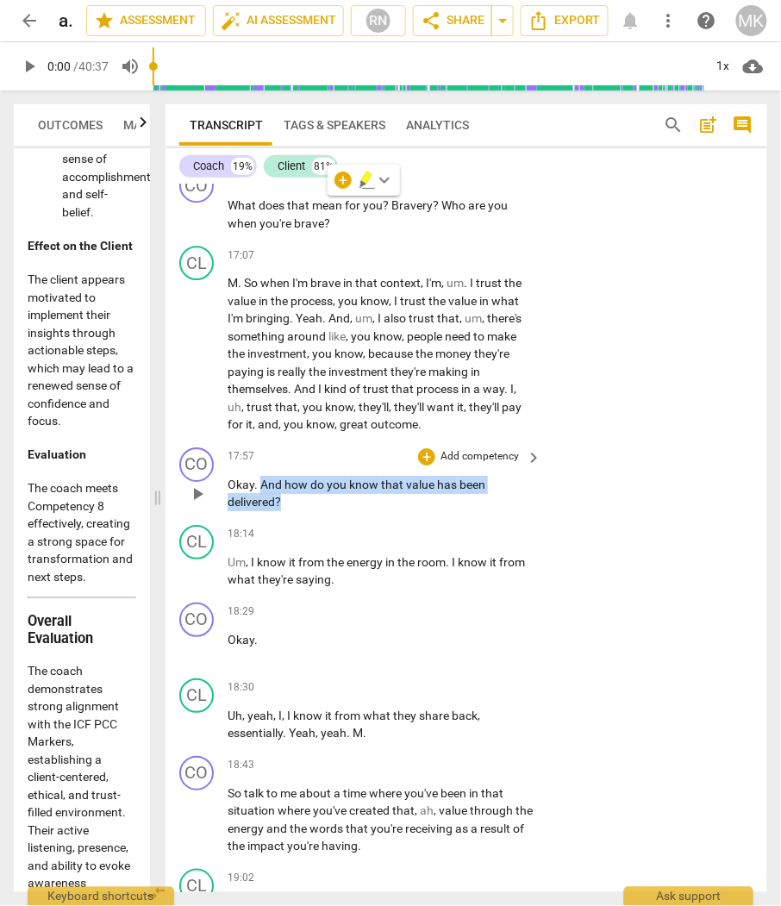
drag, startPoint x: 314, startPoint y: 478, endPoint x: 259, endPoint y: 466, distance: 56.5
click at [259, 476] on p "Okay . And how do you know that value has been delivered ?" at bounding box center [379, 493] width 305 height 35
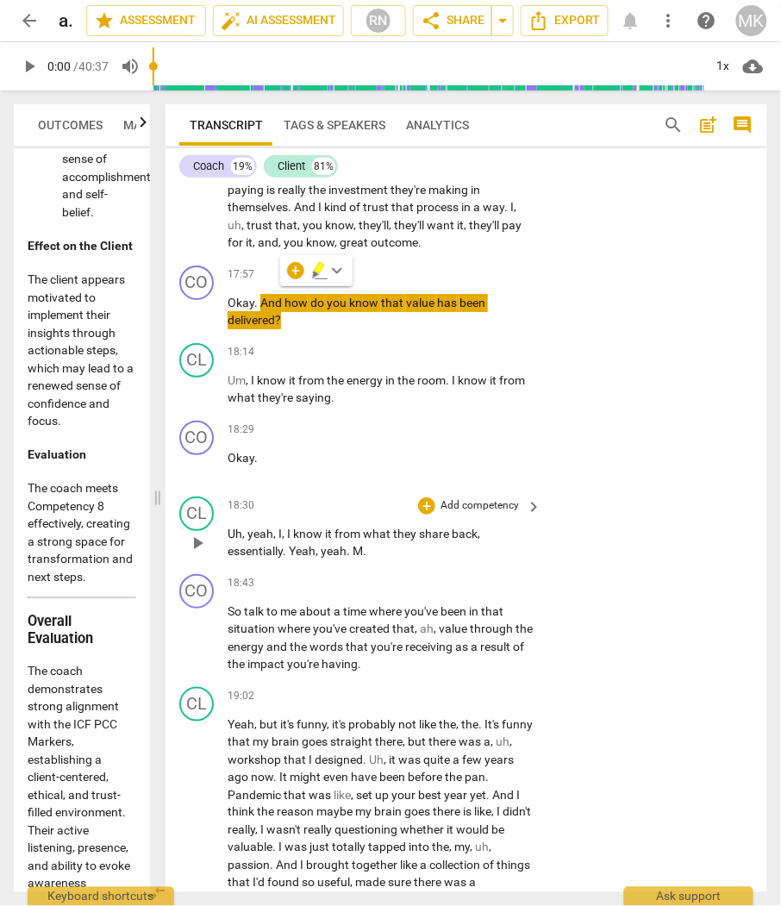
scroll to position [5840, 0]
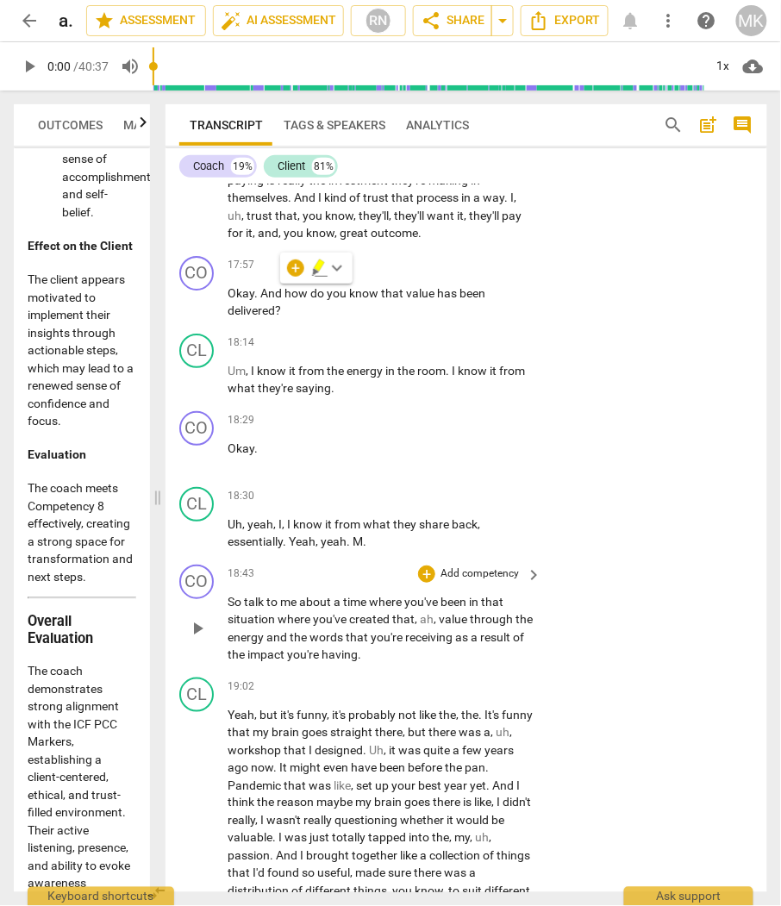
click at [419, 636] on p "So talk to me about a time where you've been in that situation where you've cre…" at bounding box center [379, 628] width 305 height 71
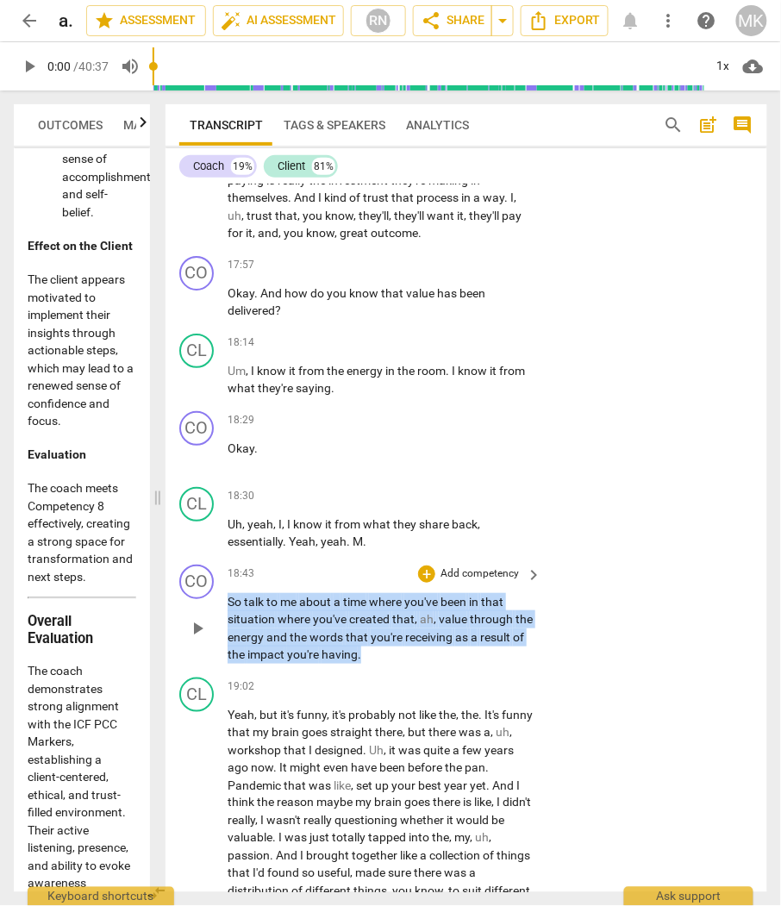
drag, startPoint x: 419, startPoint y: 636, endPoint x: 220, endPoint y: 580, distance: 206.8
click at [220, 580] on div "CO play_arrow pause 18:43 + Add competency keyboard_arrow_right So talk to me a…" at bounding box center [465, 614] width 601 height 113
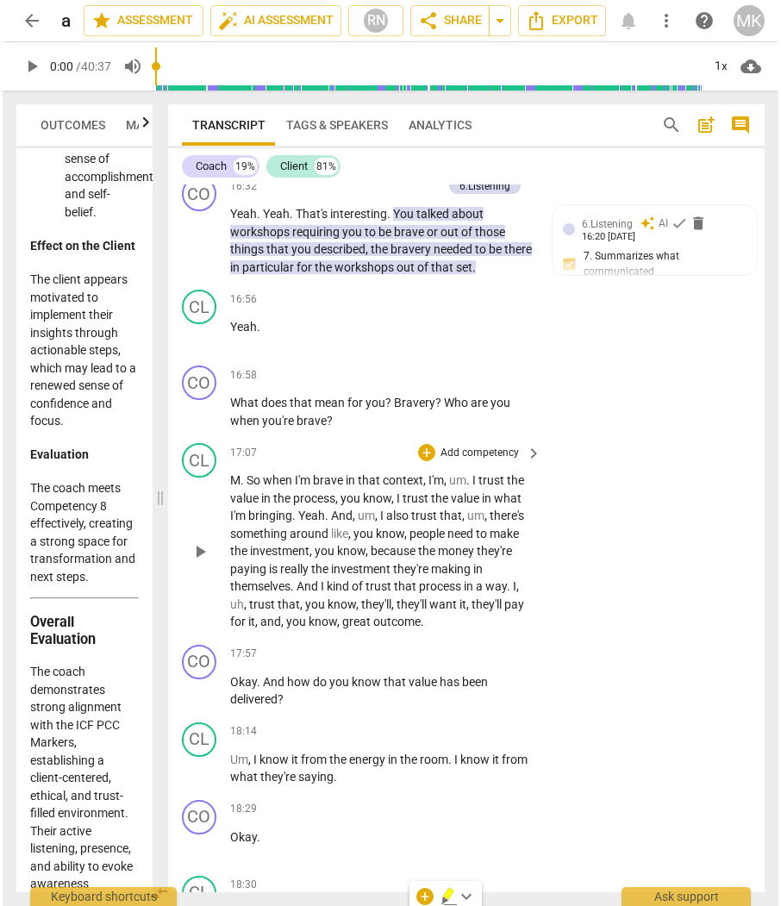
scroll to position [5431, 0]
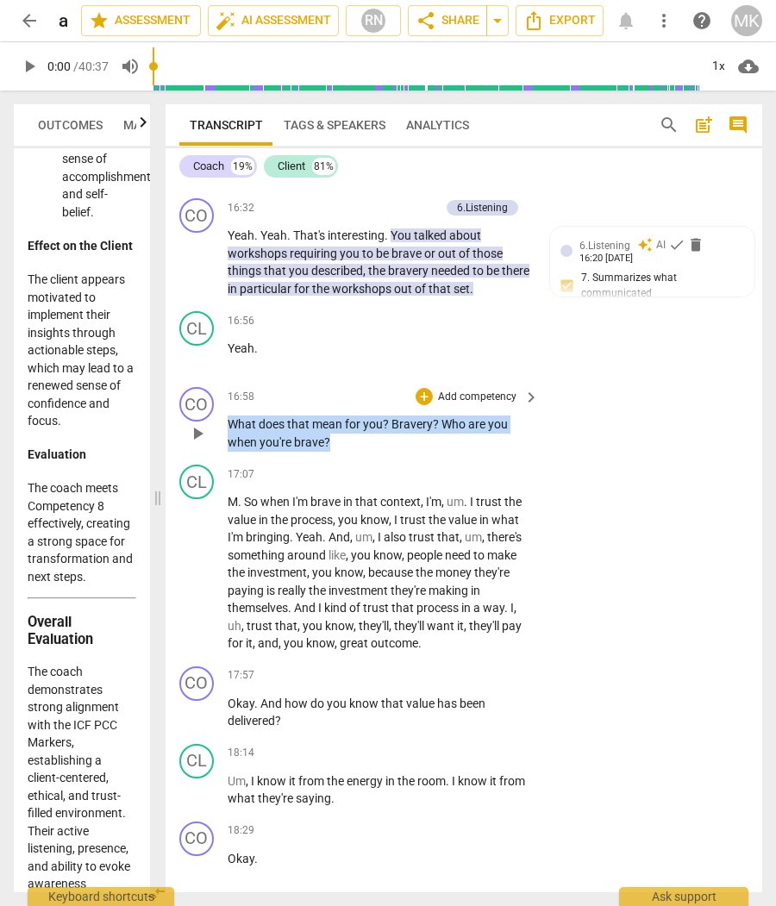
drag, startPoint x: 362, startPoint y: 489, endPoint x: 228, endPoint y: 472, distance: 134.7
click at [228, 451] on p "What does that mean for you ? Bravery ? Who are you when you're brave ?" at bounding box center [378, 432] width 302 height 35
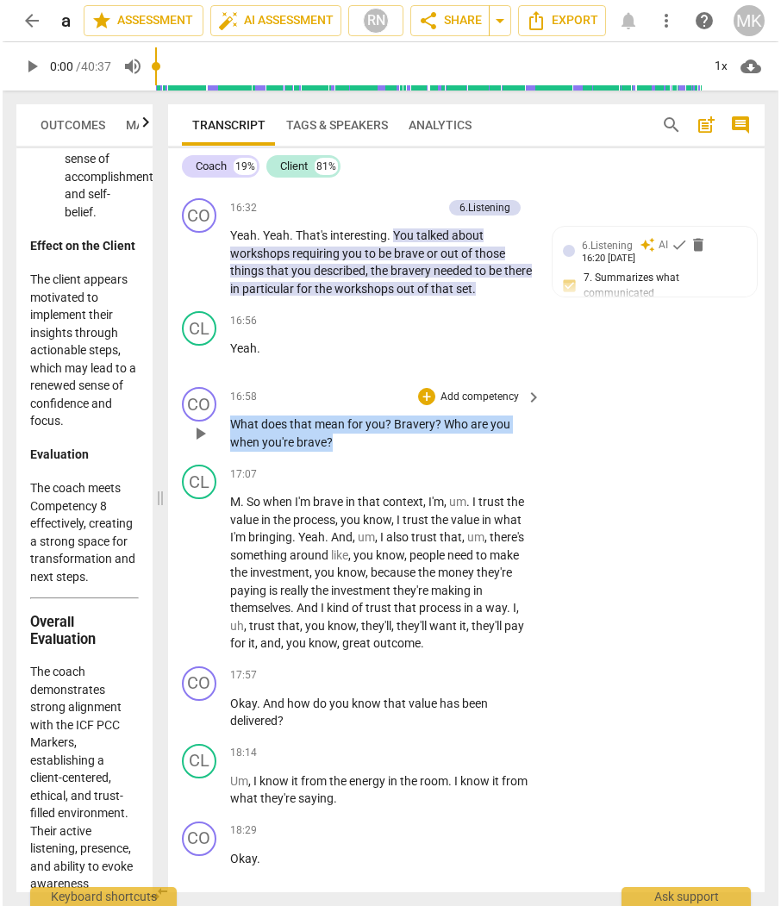
scroll to position [5361, 0]
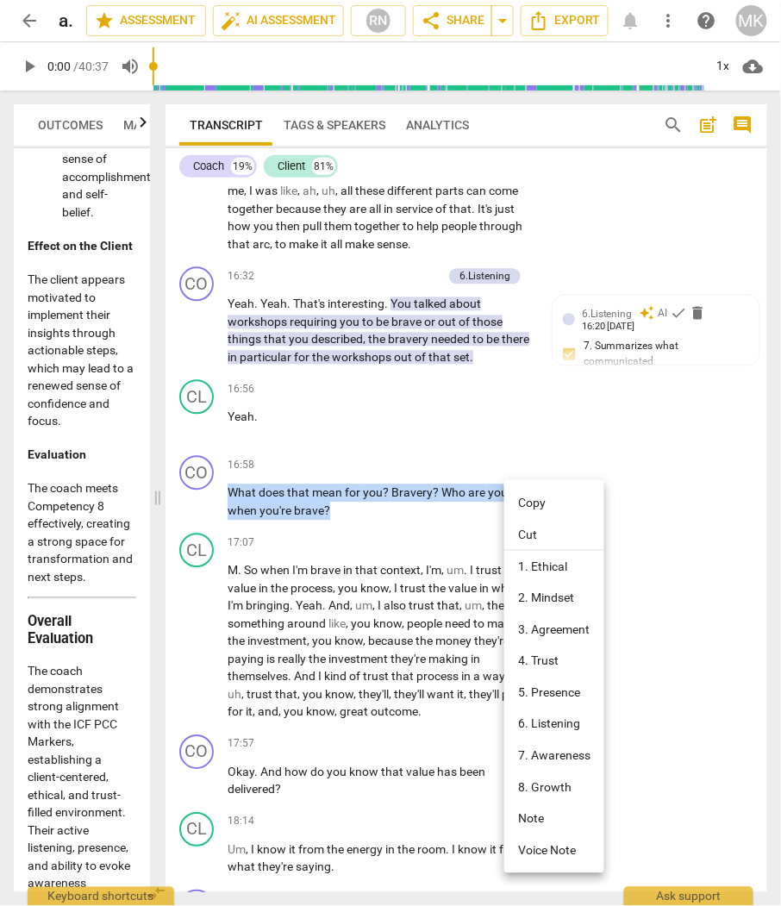
click at [522, 497] on li "Copy" at bounding box center [554, 503] width 100 height 32
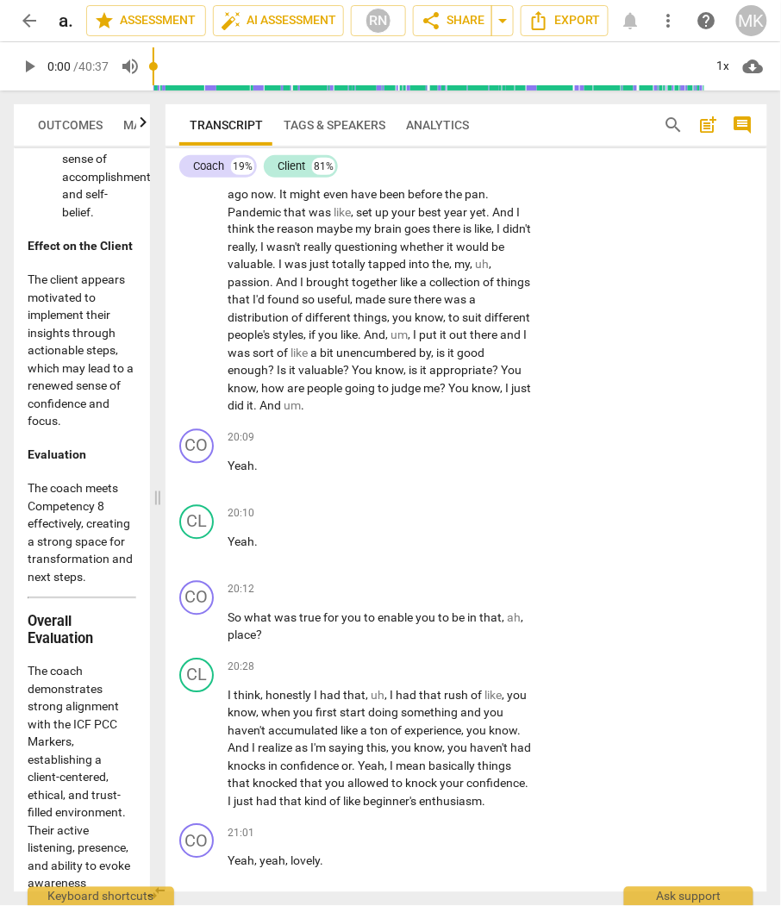
scroll to position [6414, 0]
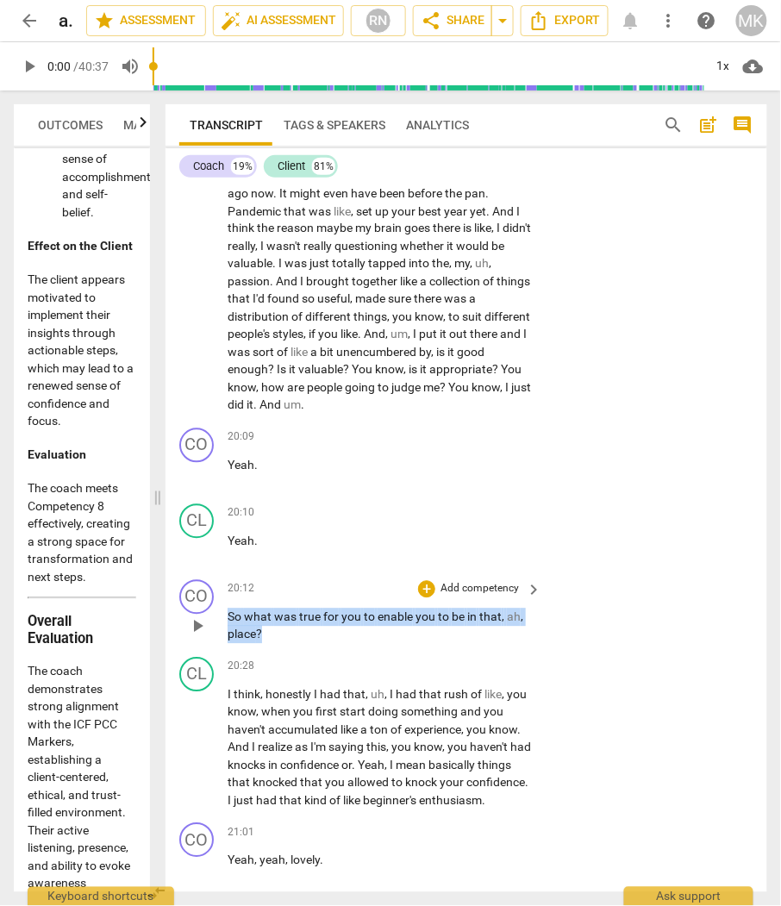
drag, startPoint x: 269, startPoint y: 608, endPoint x: 227, endPoint y: 593, distance: 44.2
click at [227, 608] on p "So what was true for you to enable you to be in that , ah , place ?" at bounding box center [379, 625] width 305 height 35
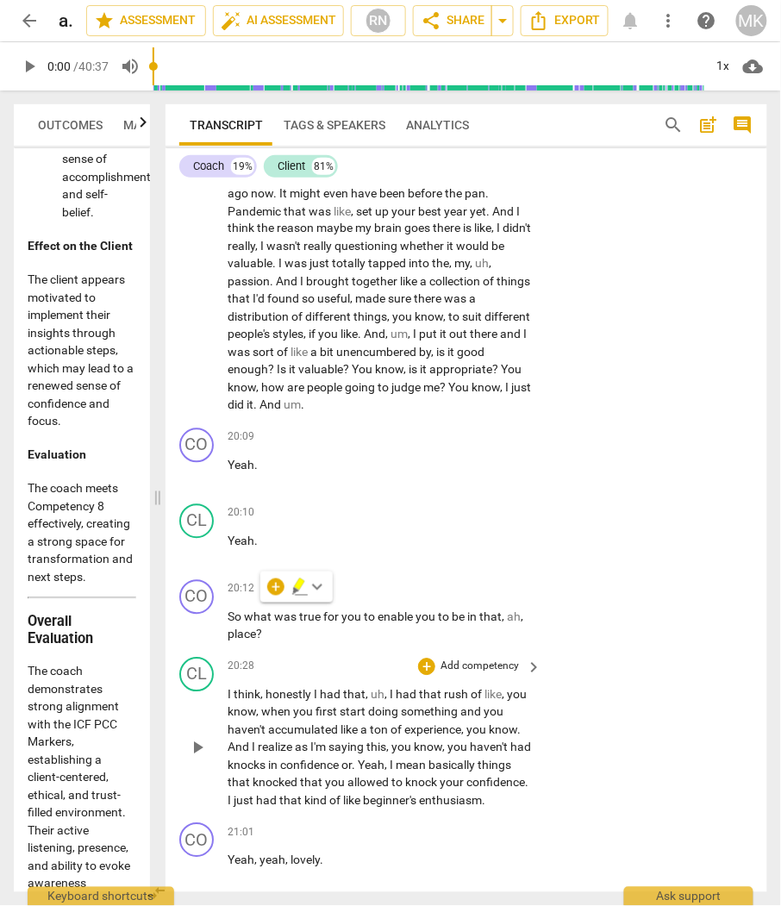
click at [727, 651] on div "CL play_arrow pause 20:28 + Add competency keyboard_arrow_right I think , hones…" at bounding box center [465, 734] width 601 height 166
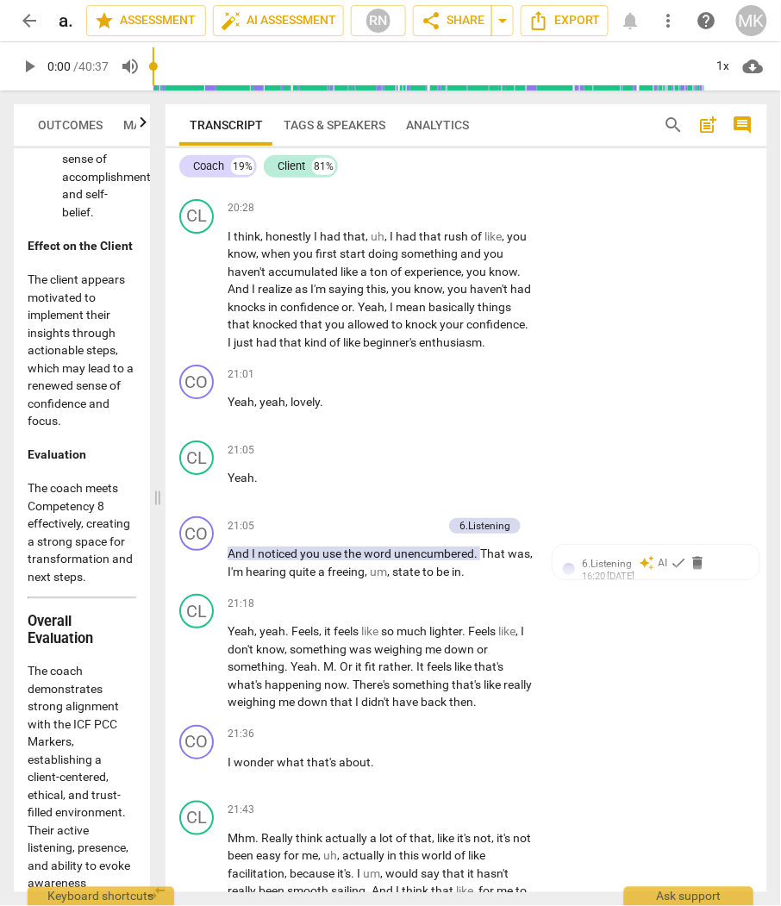
scroll to position [6988, 0]
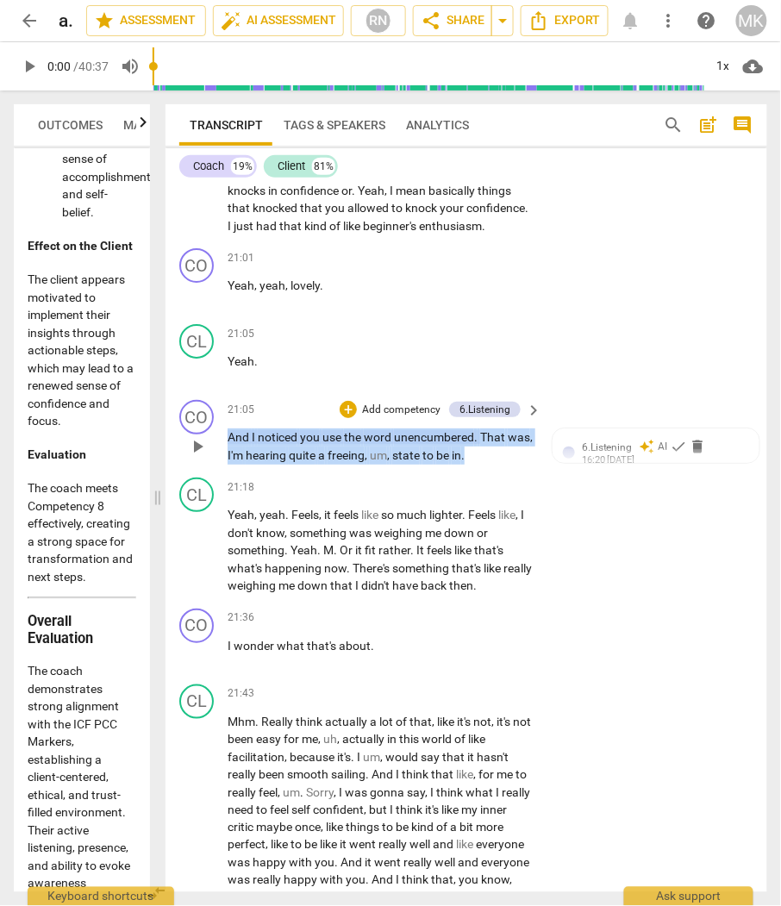
drag, startPoint x: 226, startPoint y: 427, endPoint x: 495, endPoint y: 454, distance: 270.3
click at [495, 454] on div "CO play_arrow pause 21:05 + Add competency 6.Listening keyboard_arrow_right And…" at bounding box center [465, 432] width 601 height 78
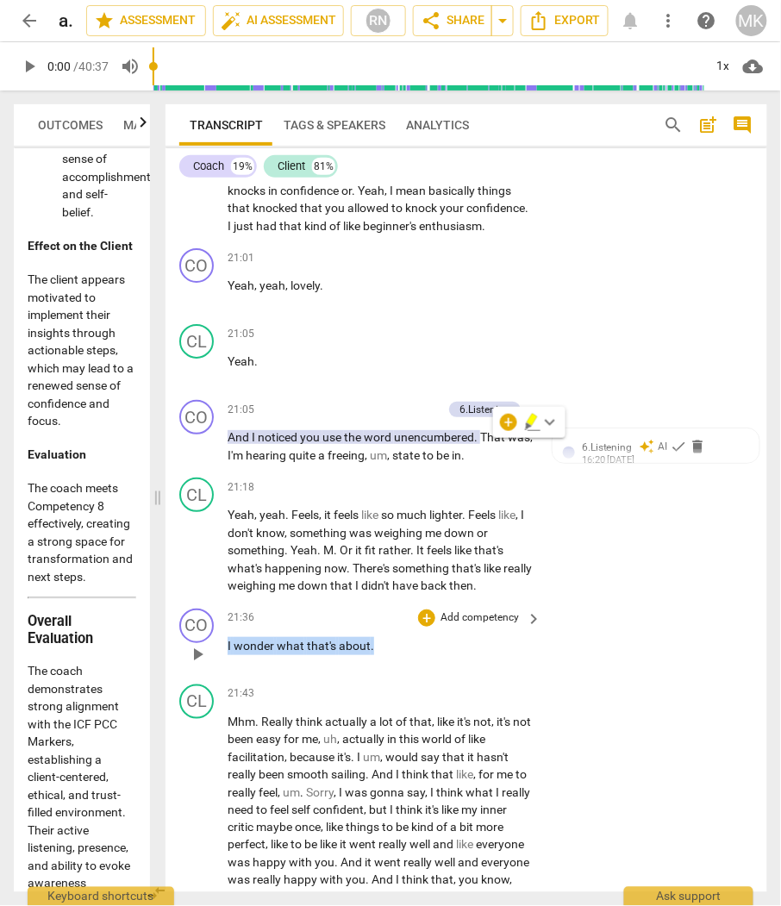
drag, startPoint x: 371, startPoint y: 638, endPoint x: 222, endPoint y: 633, distance: 149.1
click at [222, 633] on div "CO play_arrow pause 21:36 + Add competency keyboard_arrow_right I wonder what t…" at bounding box center [465, 639] width 601 height 76
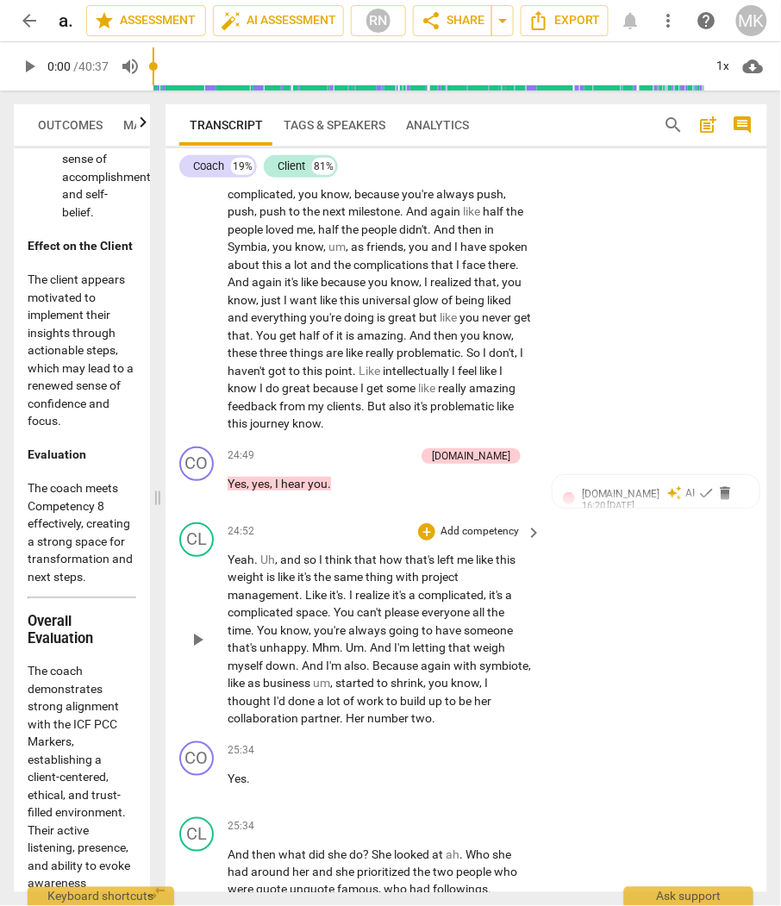
scroll to position [8137, 0]
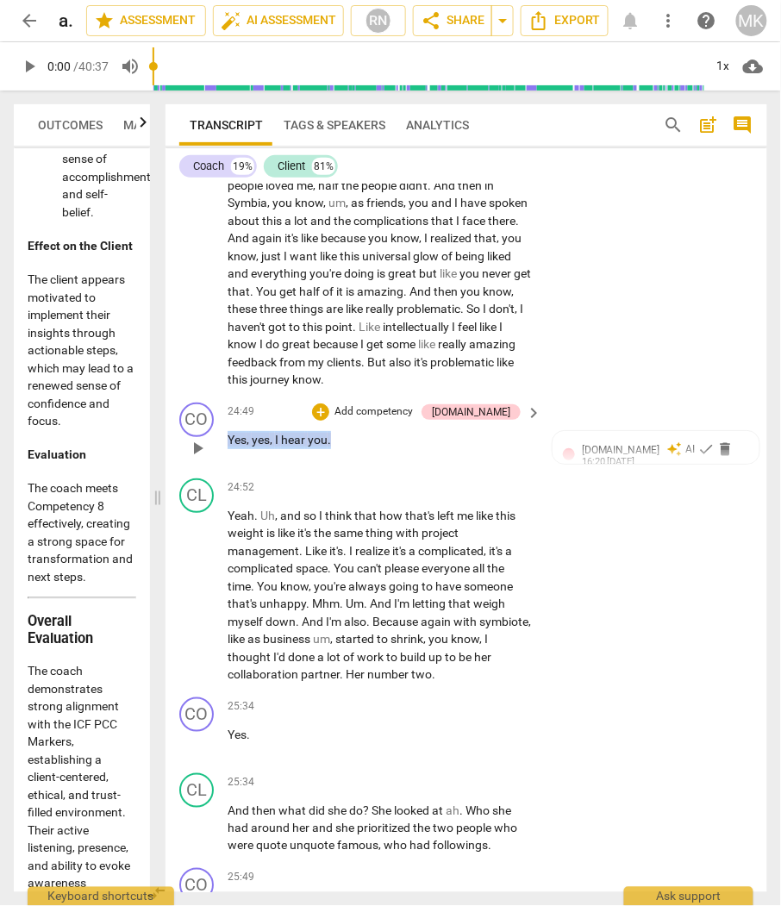
drag, startPoint x: 345, startPoint y: 427, endPoint x: 227, endPoint y: 427, distance: 118.1
click at [227, 431] on p "Yes , yes , I hear you ." at bounding box center [379, 440] width 305 height 18
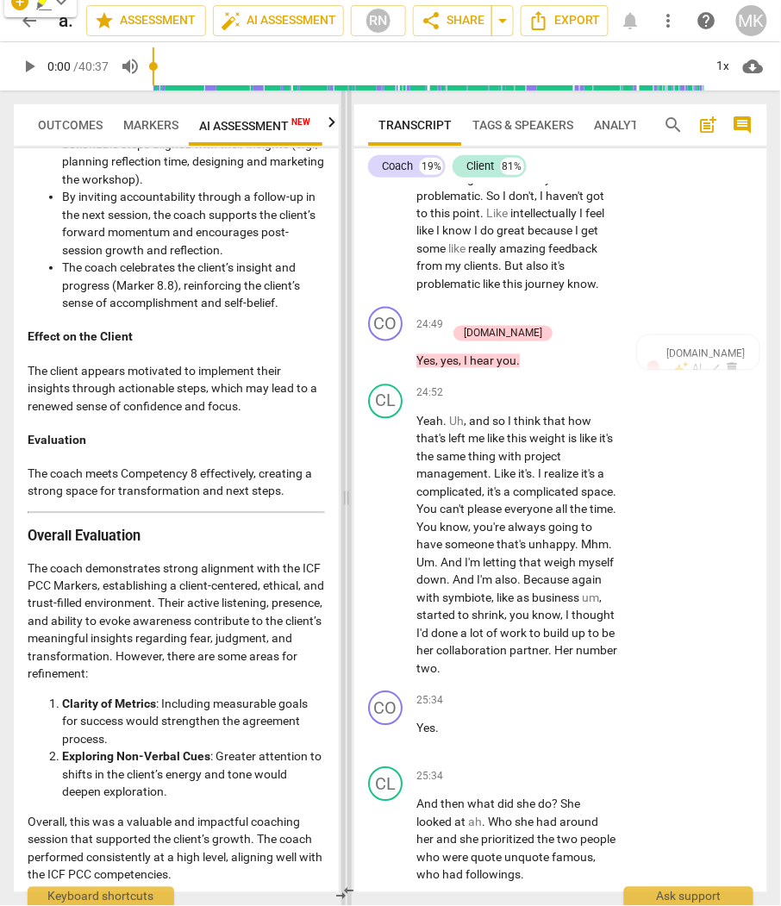
scroll to position [11607, 0]
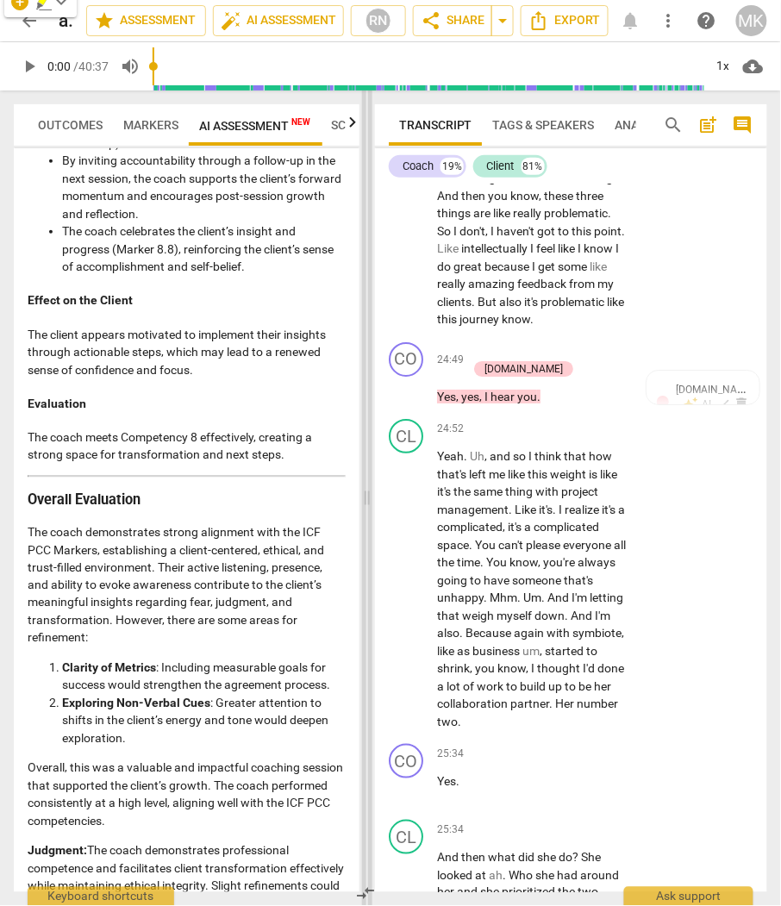
drag, startPoint x: 153, startPoint y: 521, endPoint x: 362, endPoint y: 540, distance: 210.3
click at [362, 540] on span at bounding box center [367, 497] width 10 height 815
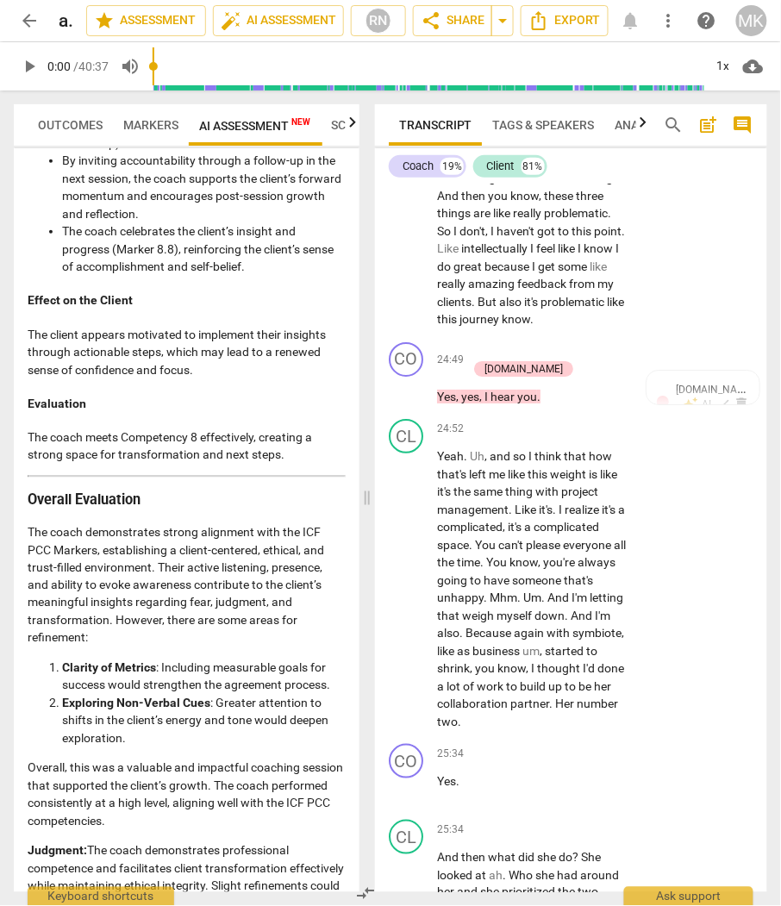
click at [170, 122] on span "Markers" at bounding box center [150, 125] width 55 height 14
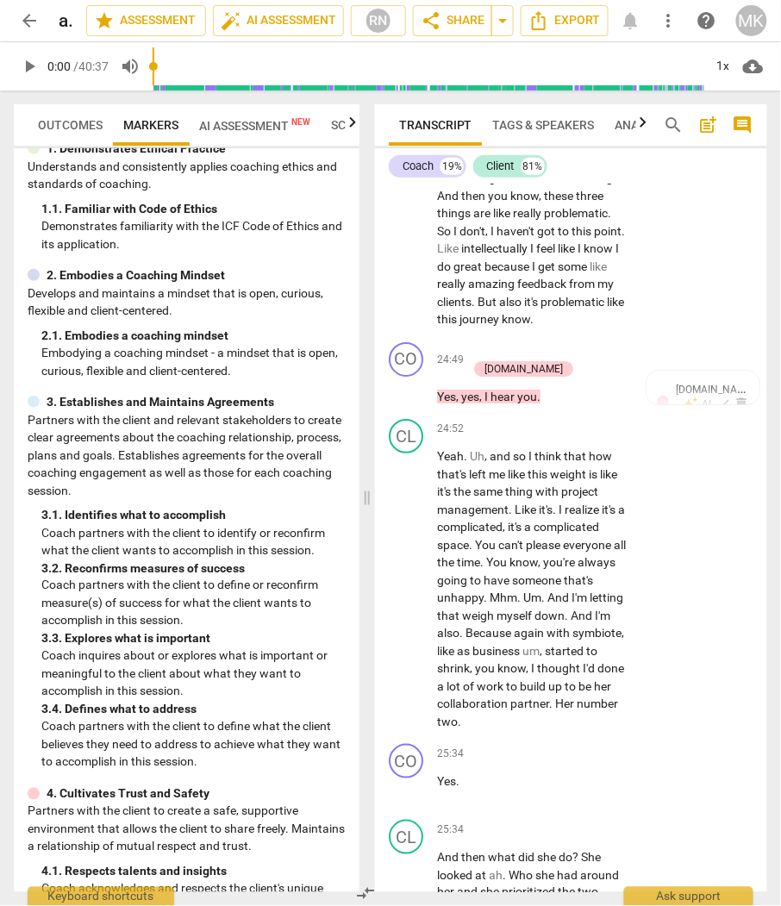
scroll to position [96, 0]
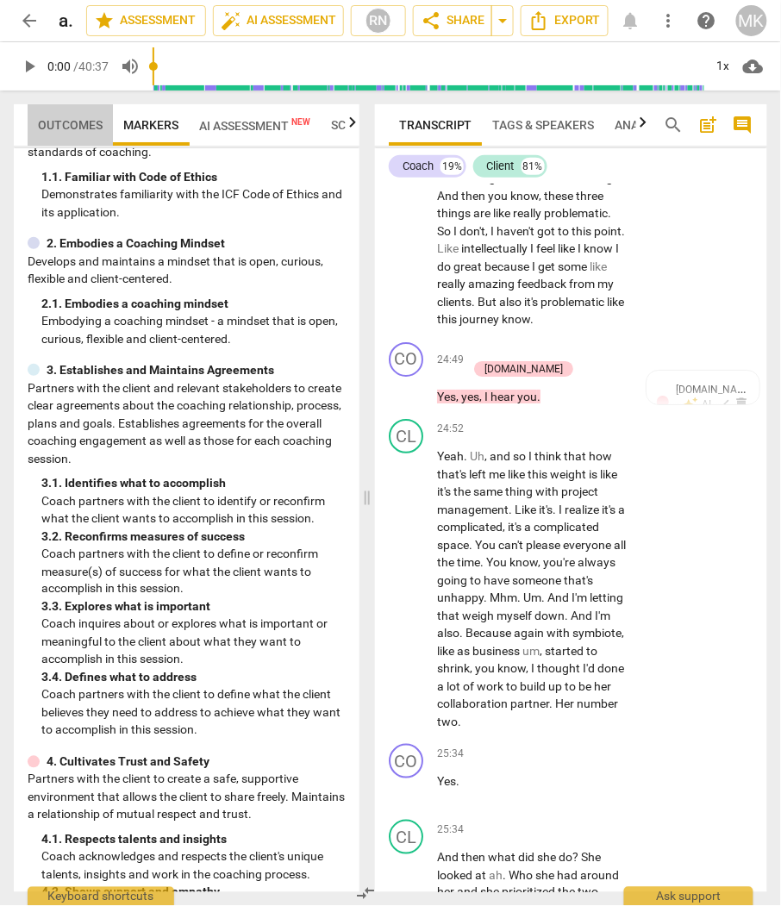
click at [84, 125] on span "Outcomes" at bounding box center [70, 125] width 65 height 14
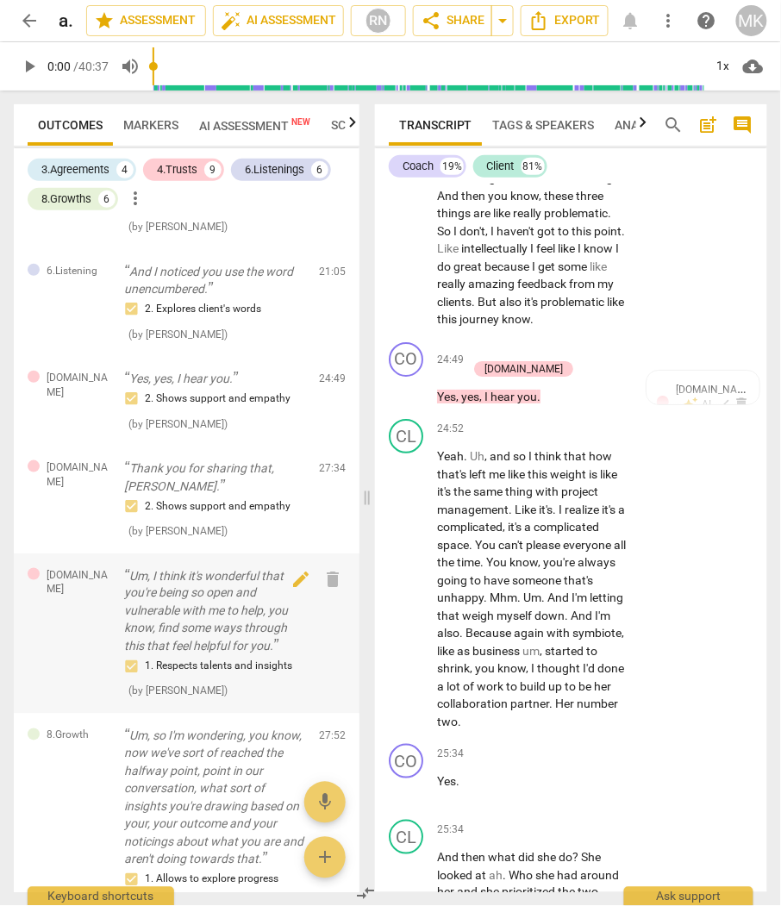
scroll to position [1436, 0]
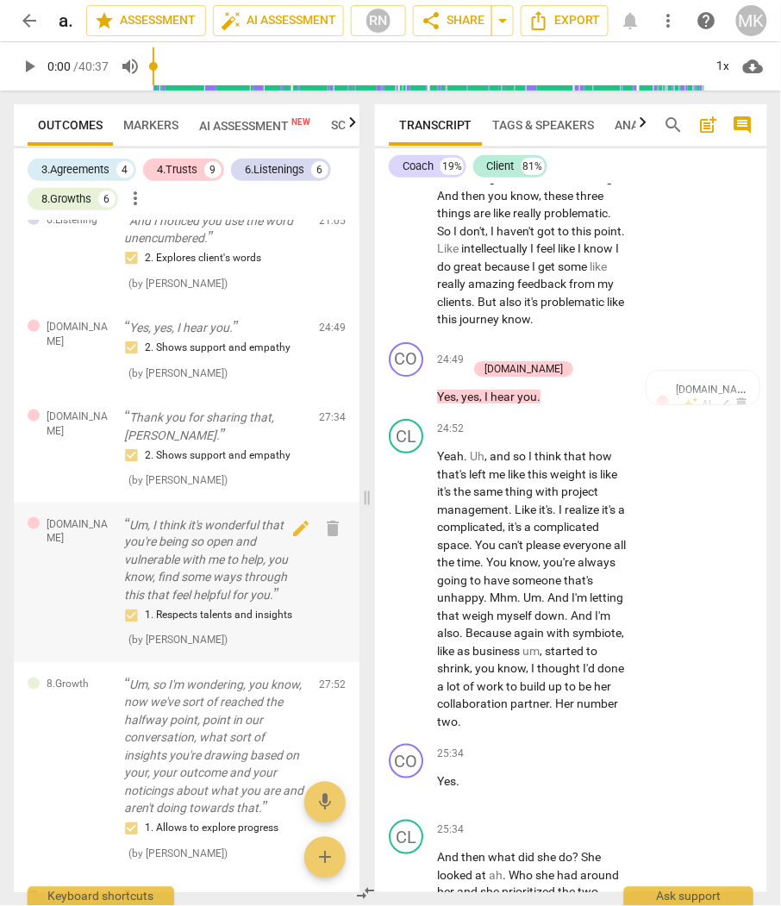
click at [233, 590] on p "Um, I think it's wonderful that you're being so open and vulnerable with me to …" at bounding box center [214, 560] width 181 height 89
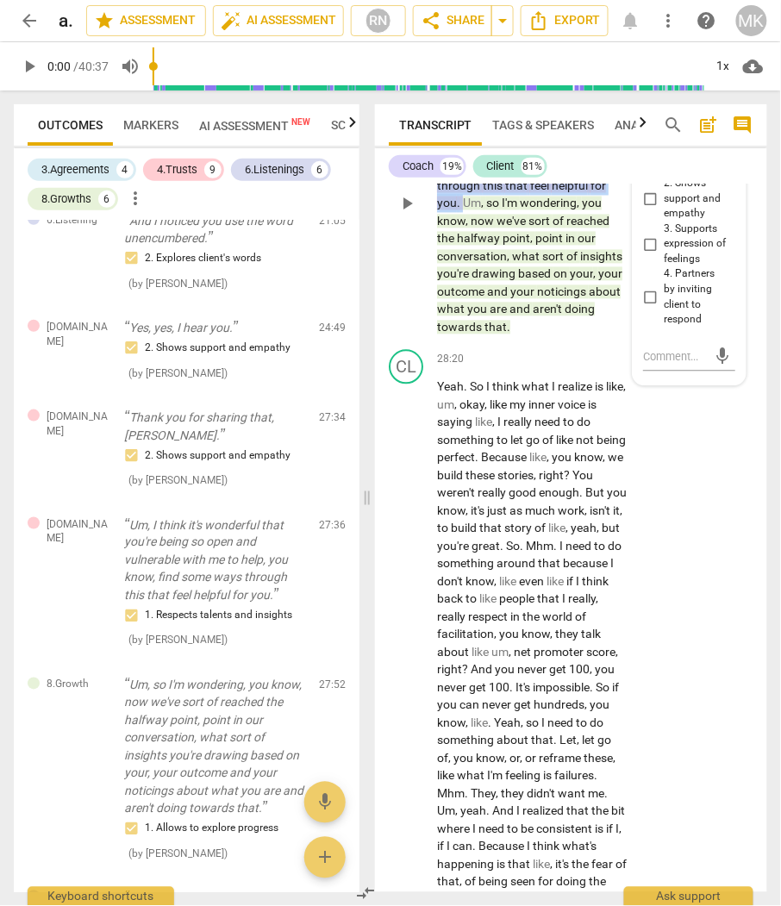
drag, startPoint x: 435, startPoint y: 276, endPoint x: 564, endPoint y: 369, distance: 158.6
click at [564, 336] on p "Thank you for sharing that , [PERSON_NAME] . Um , I think it's wonderful that y…" at bounding box center [532, 212] width 190 height 247
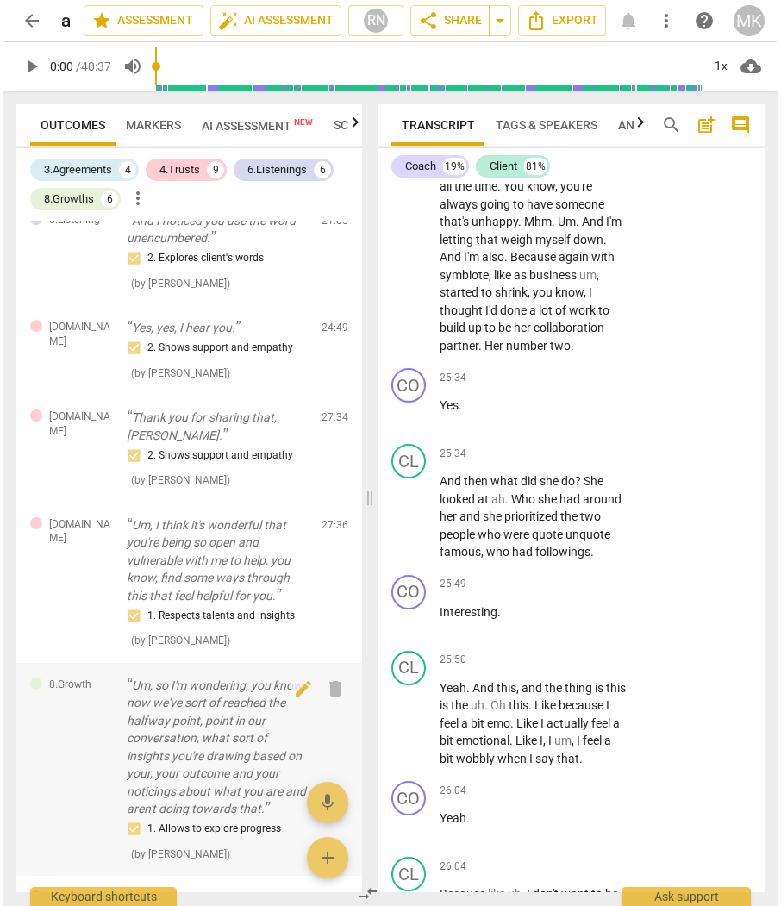
scroll to position [1531, 0]
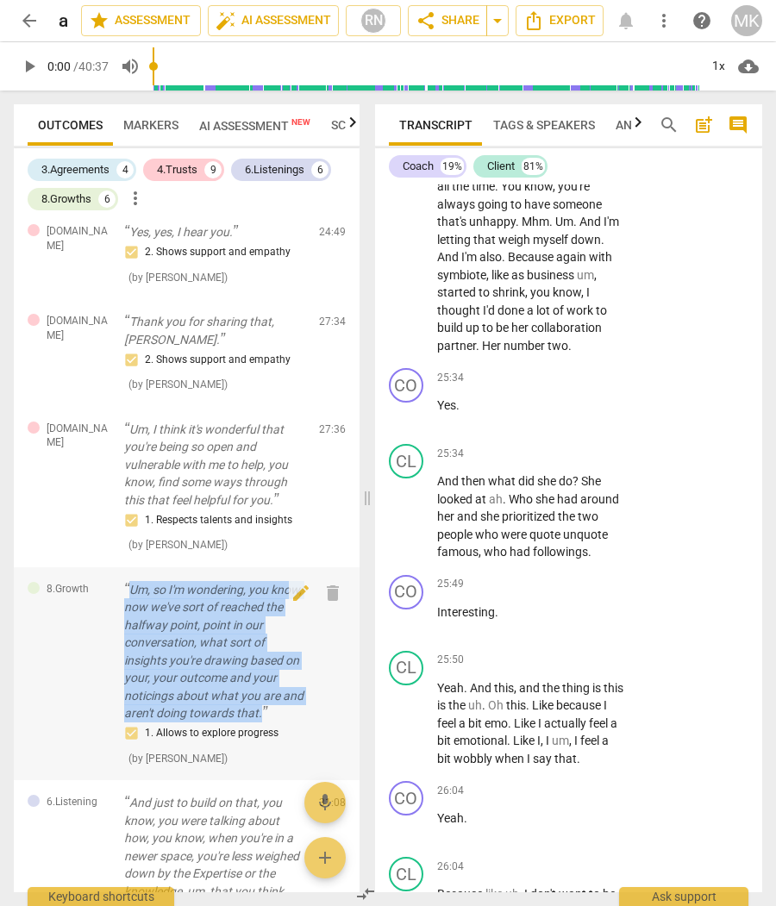
drag, startPoint x: 130, startPoint y: 604, endPoint x: 284, endPoint y: 736, distance: 202.9
click at [284, 722] on p "Um, so I'm wondering, you know, now we've sort of reached the halfway point, po…" at bounding box center [214, 651] width 181 height 141
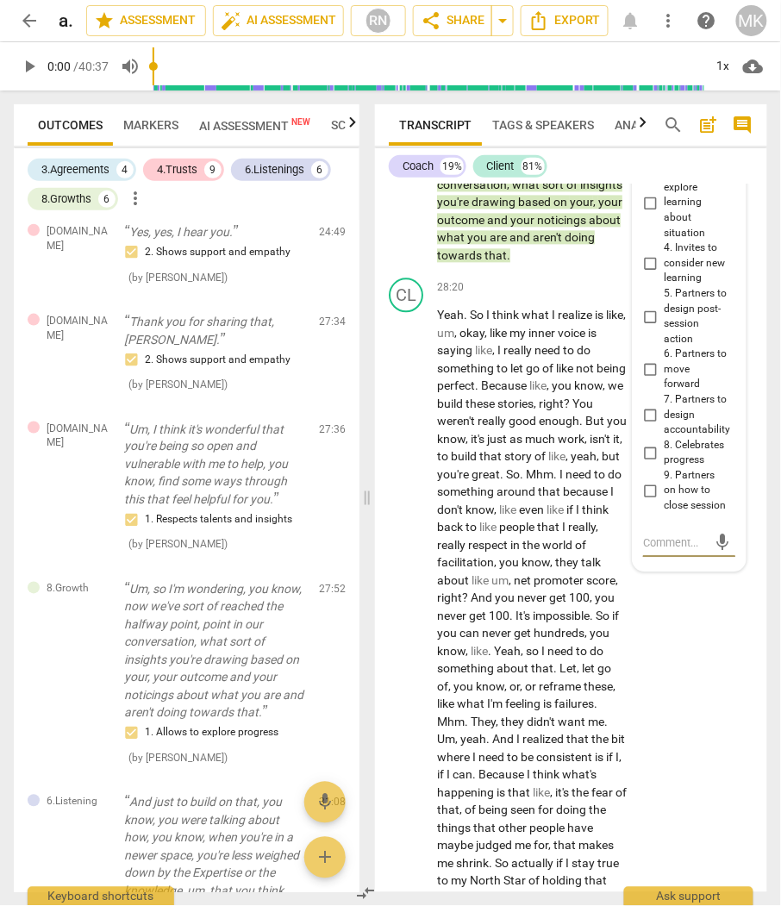
scroll to position [13345, 0]
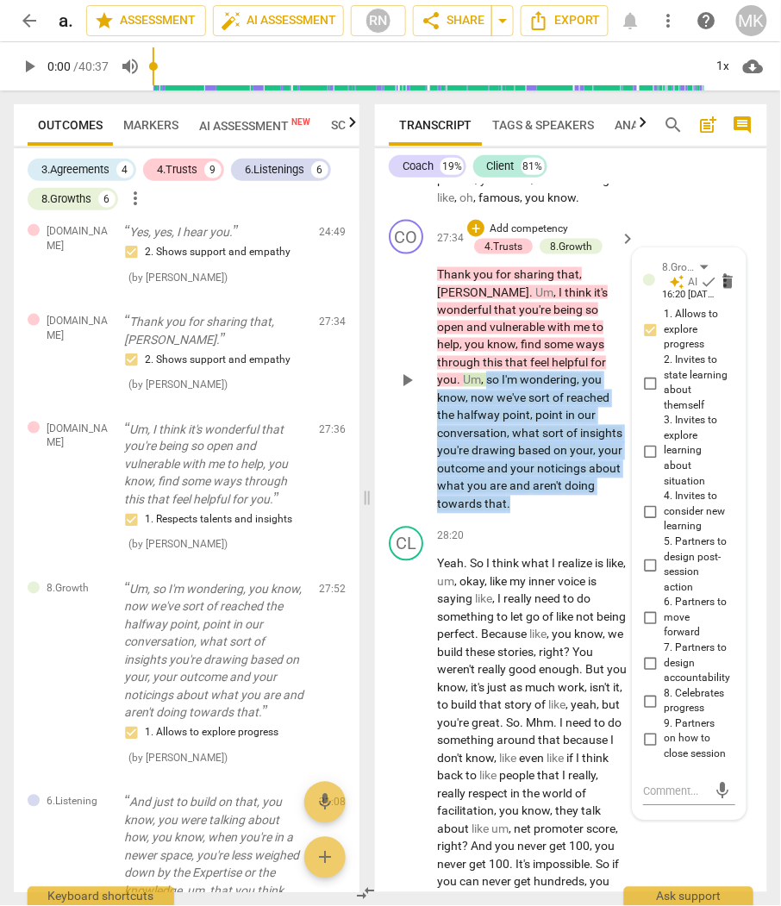
drag, startPoint x: 590, startPoint y: 539, endPoint x: 601, endPoint y: 664, distance: 125.4
click at [601, 513] on p "Thank you for sharing that , [PERSON_NAME] . Um , I think it's wonderful that y…" at bounding box center [532, 388] width 190 height 247
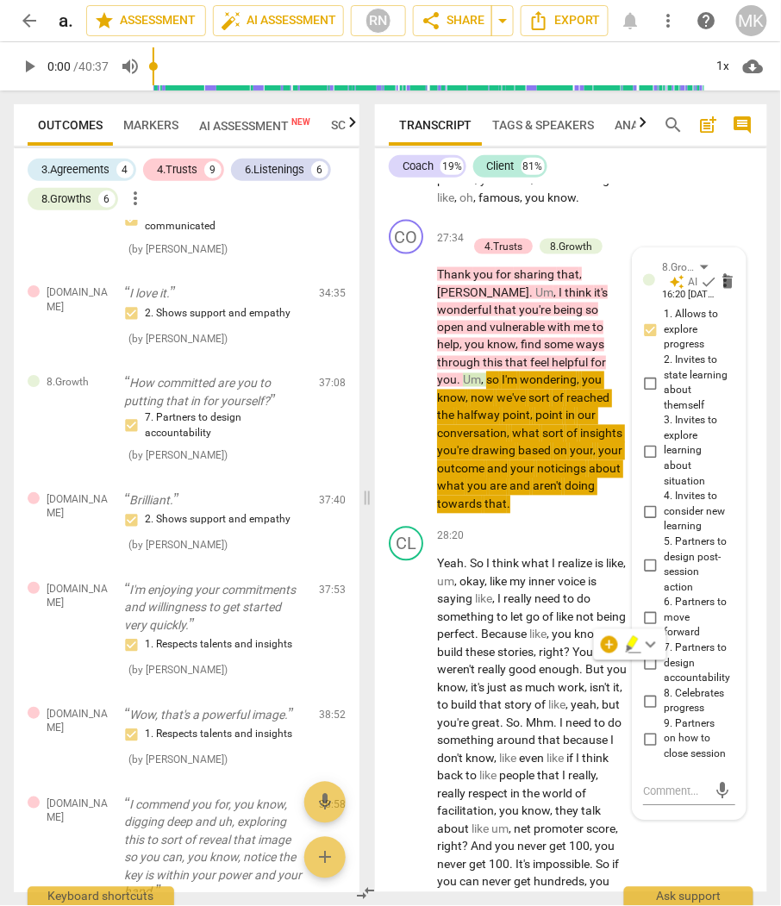
scroll to position [2297, 0]
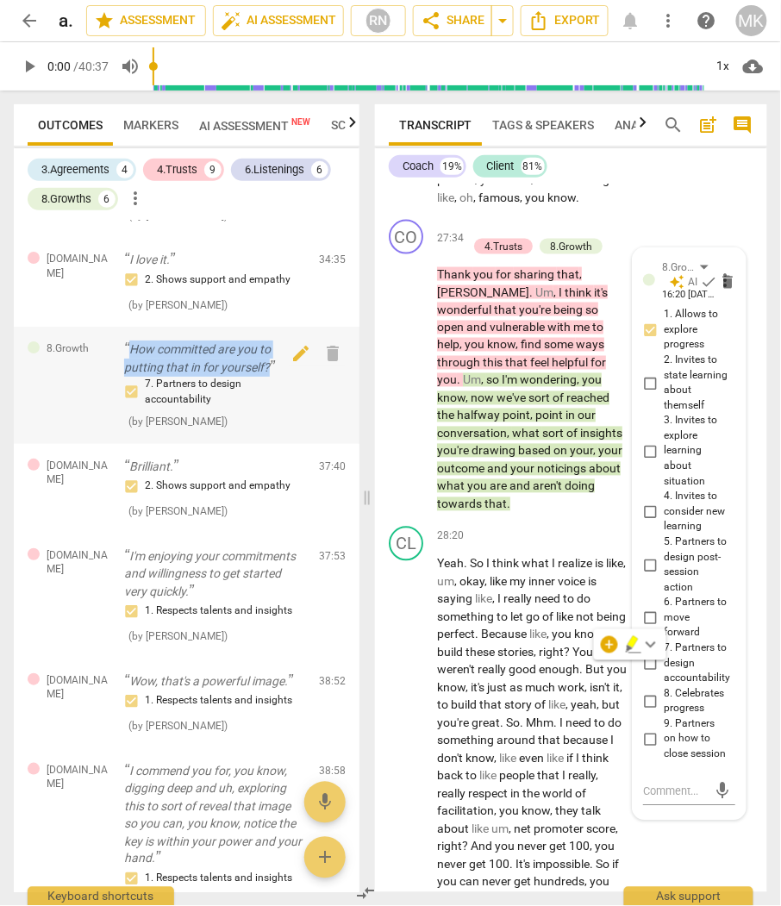
drag, startPoint x: 131, startPoint y: 364, endPoint x: 270, endPoint y: 389, distance: 141.1
click at [270, 376] on p "How committed are you to putting that in for yourself?" at bounding box center [214, 357] width 181 height 35
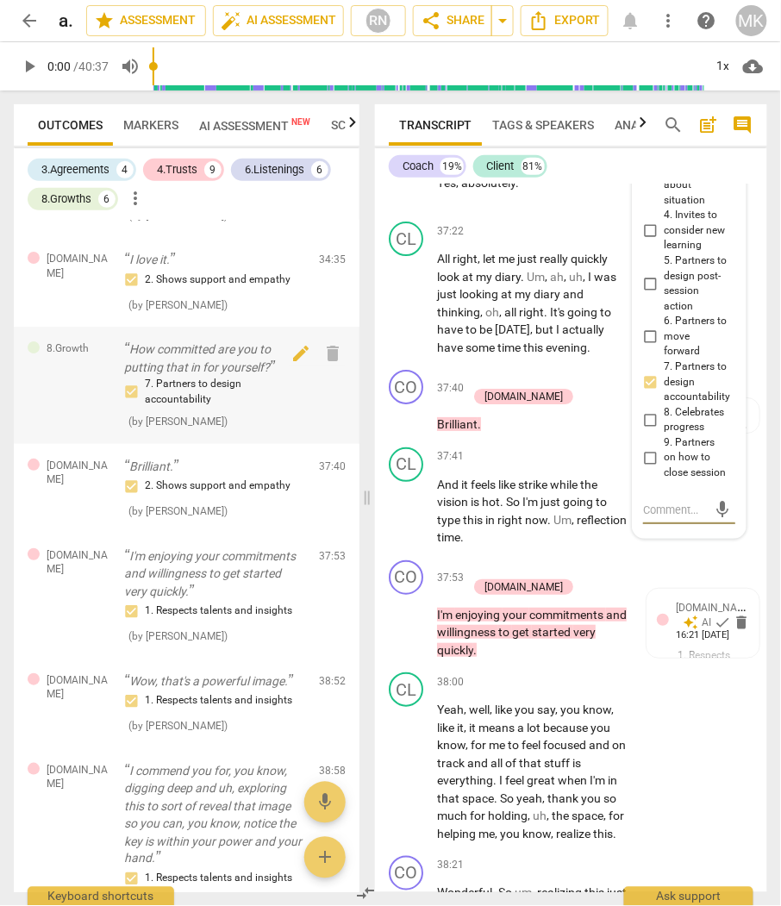
scroll to position [17157, 0]
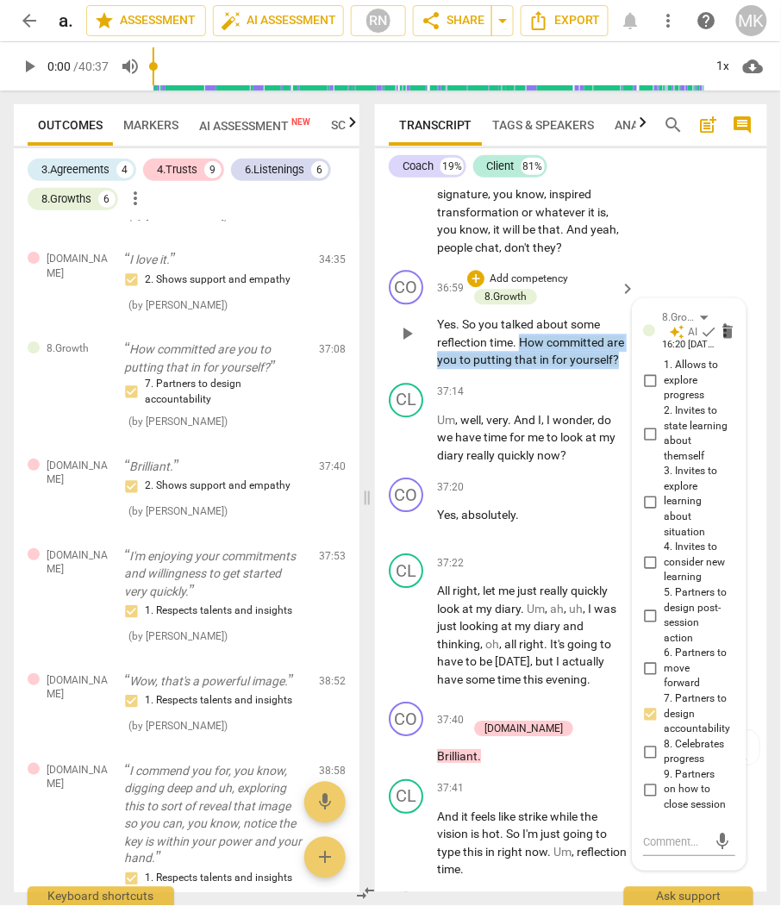
drag, startPoint x: 520, startPoint y: 549, endPoint x: 533, endPoint y: 588, distance: 40.6
click at [533, 370] on p "Yes . So you talked about some reflection time . How committed are you to putti…" at bounding box center [532, 342] width 190 height 53
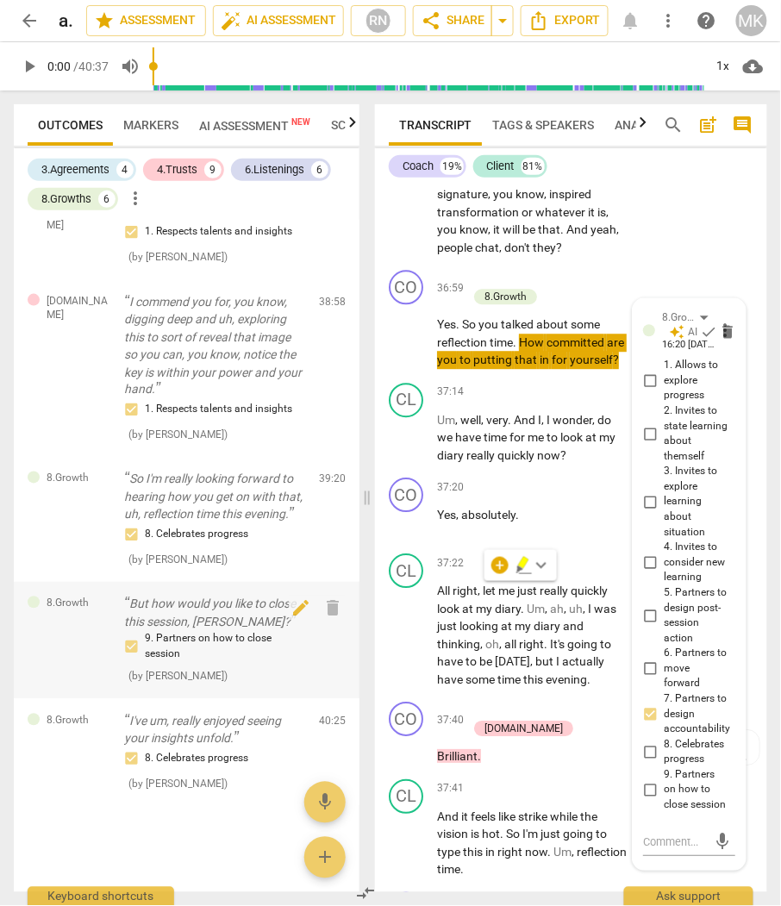
scroll to position [2801, 0]
drag, startPoint x: 157, startPoint y: 476, endPoint x: 170, endPoint y: 487, distance: 17.1
click at [157, 476] on p "So I'm really looking forward to hearing how you get on with that, uh, reflecti…" at bounding box center [214, 496] width 181 height 53
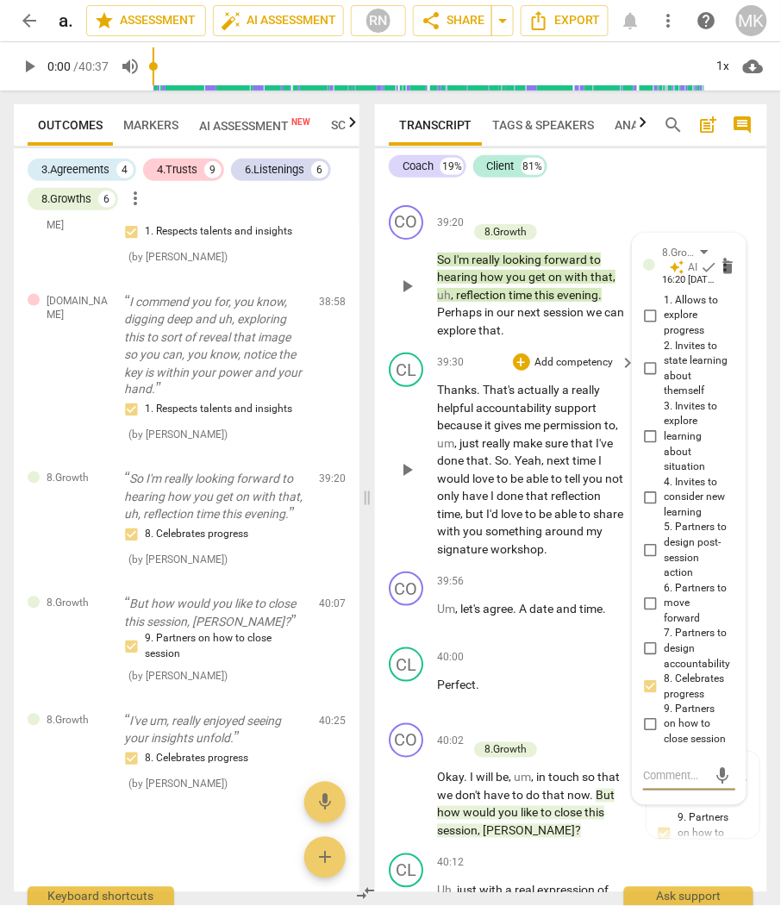
scroll to position [18771, 0]
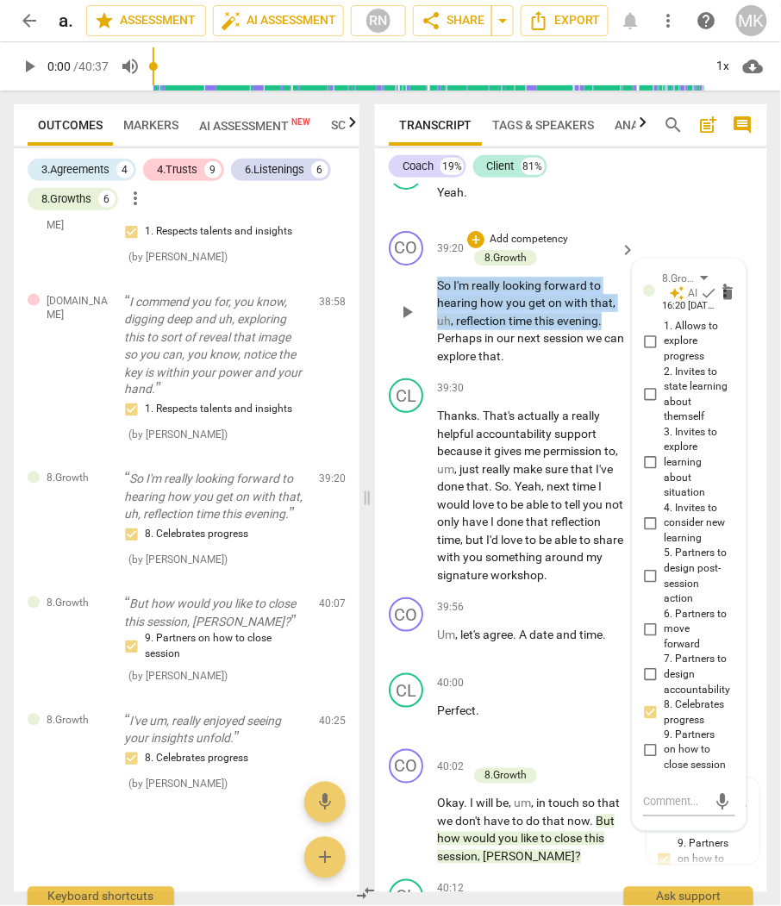
drag, startPoint x: 604, startPoint y: 563, endPoint x: 435, endPoint y: 526, distance: 172.9
click at [437, 365] on p "So I'm really looking forward to hearing how you get on with that , uh , reflec…" at bounding box center [532, 321] width 190 height 89
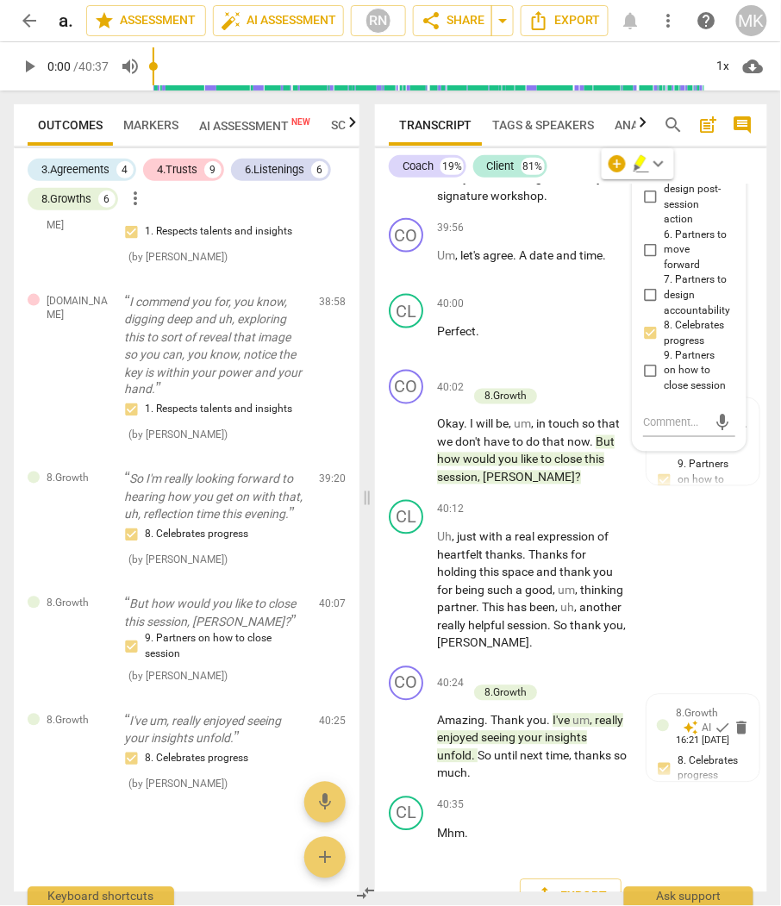
scroll to position [19153, 0]
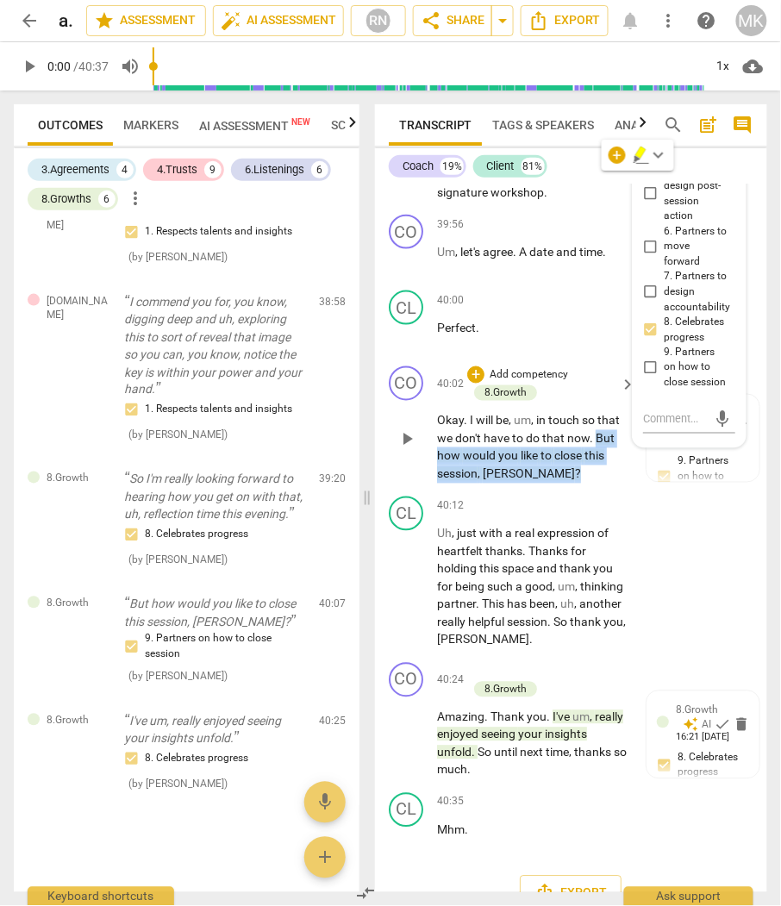
drag, startPoint x: 592, startPoint y: 675, endPoint x: 596, endPoint y: 715, distance: 40.7
click at [596, 483] on p "Okay . I will be , um , in touch so that we don't have to do that now . But how…" at bounding box center [532, 447] width 190 height 71
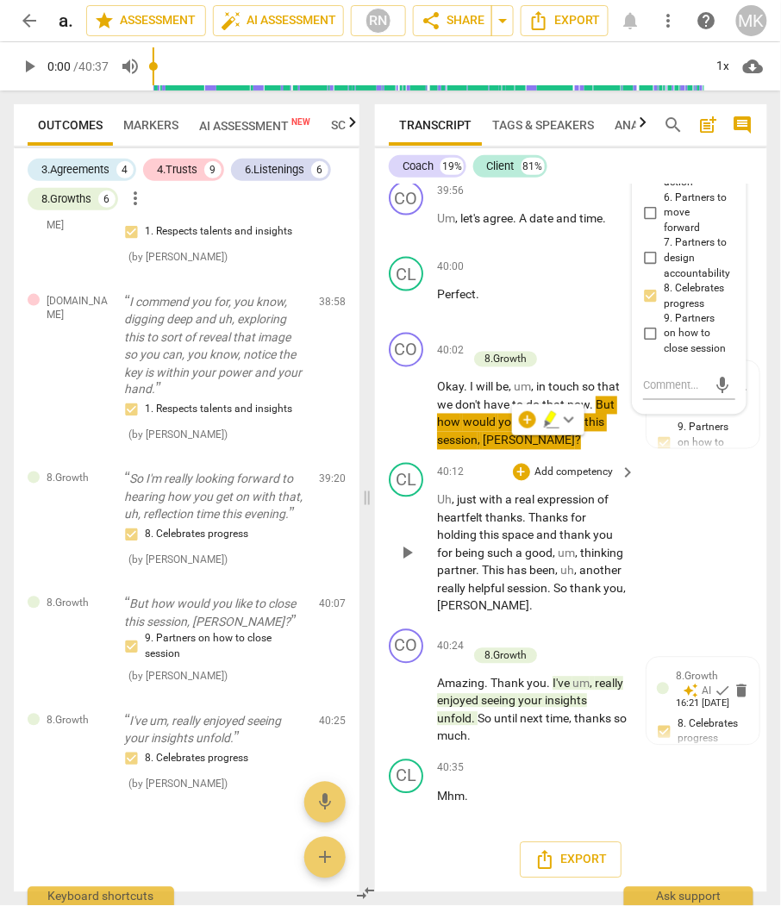
scroll to position [19423, 0]
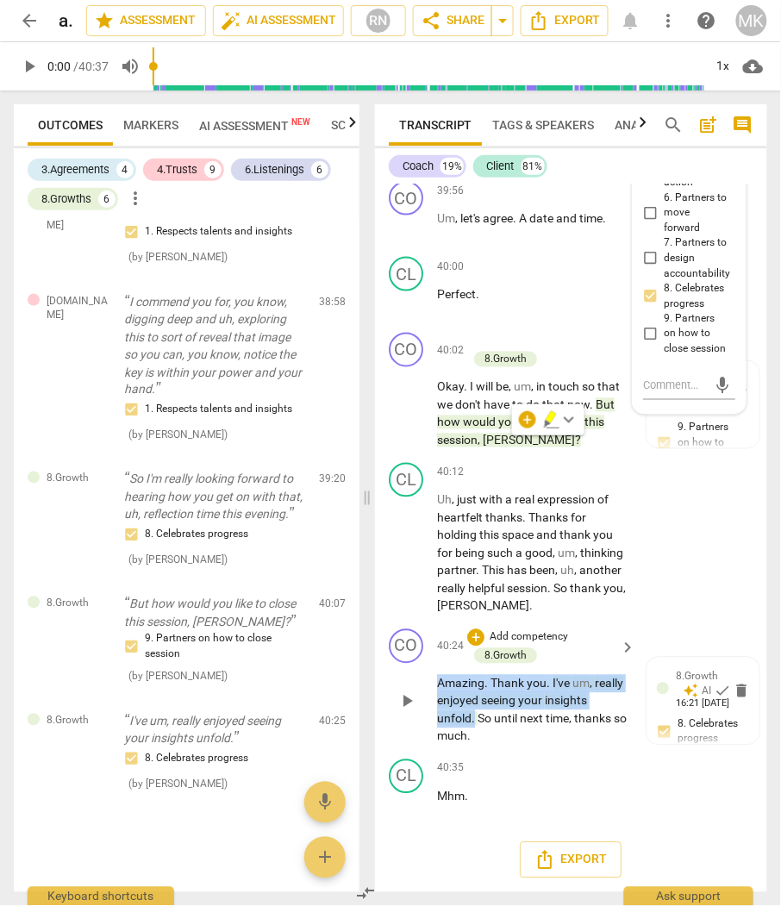
drag, startPoint x: 472, startPoint y: 720, endPoint x: 428, endPoint y: 681, distance: 59.2
click at [428, 681] on div "CO play_arrow pause 40:24 + Add competency 8.Growth keyboard_arrow_right Amazin…" at bounding box center [571, 687] width 392 height 130
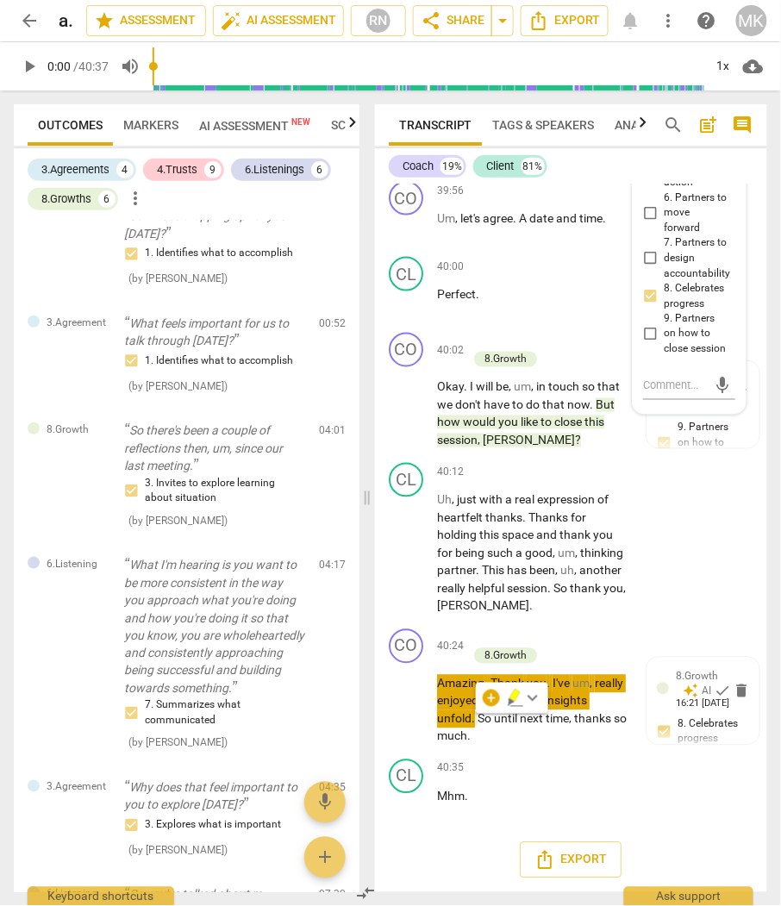
scroll to position [119, 0]
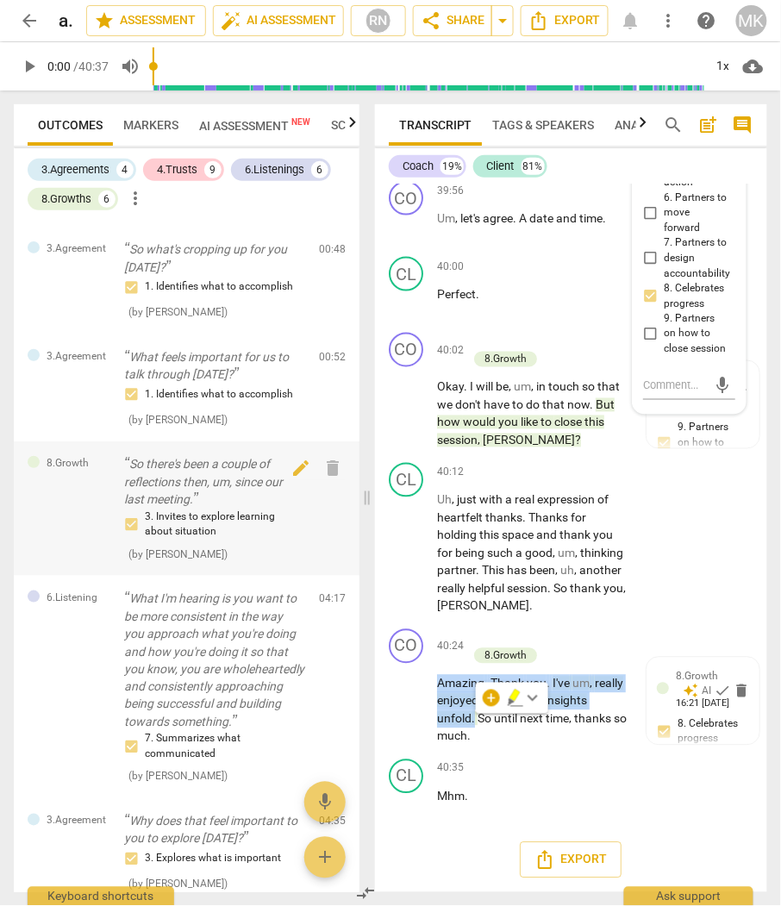
click at [171, 481] on p "So there's been a couple of reflections then, um, since our last meeting." at bounding box center [214, 481] width 181 height 53
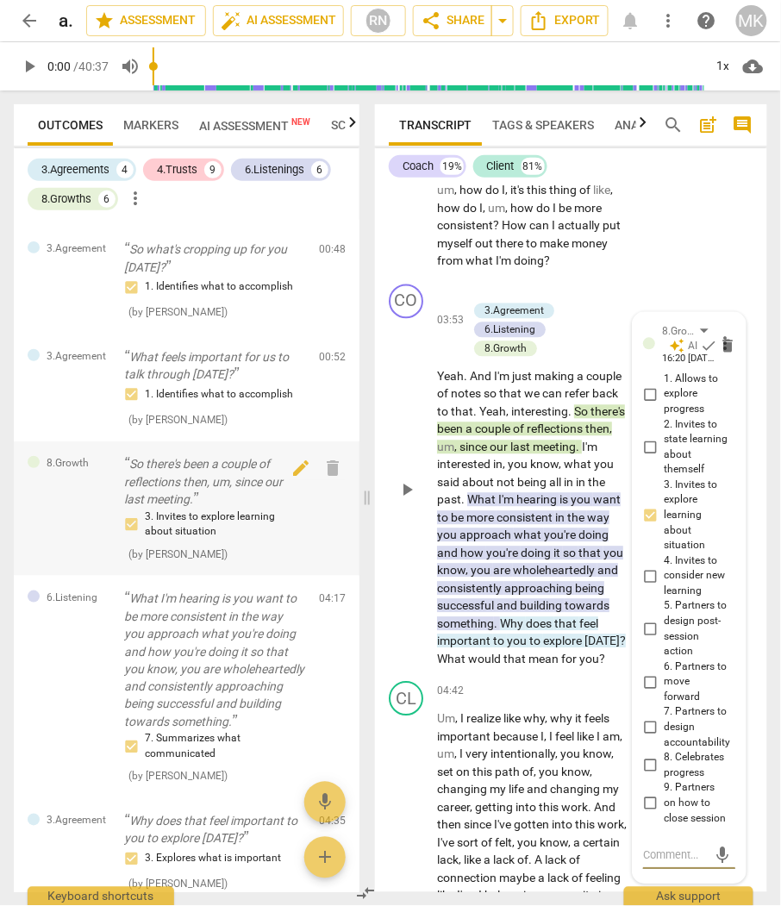
scroll to position [1738, 0]
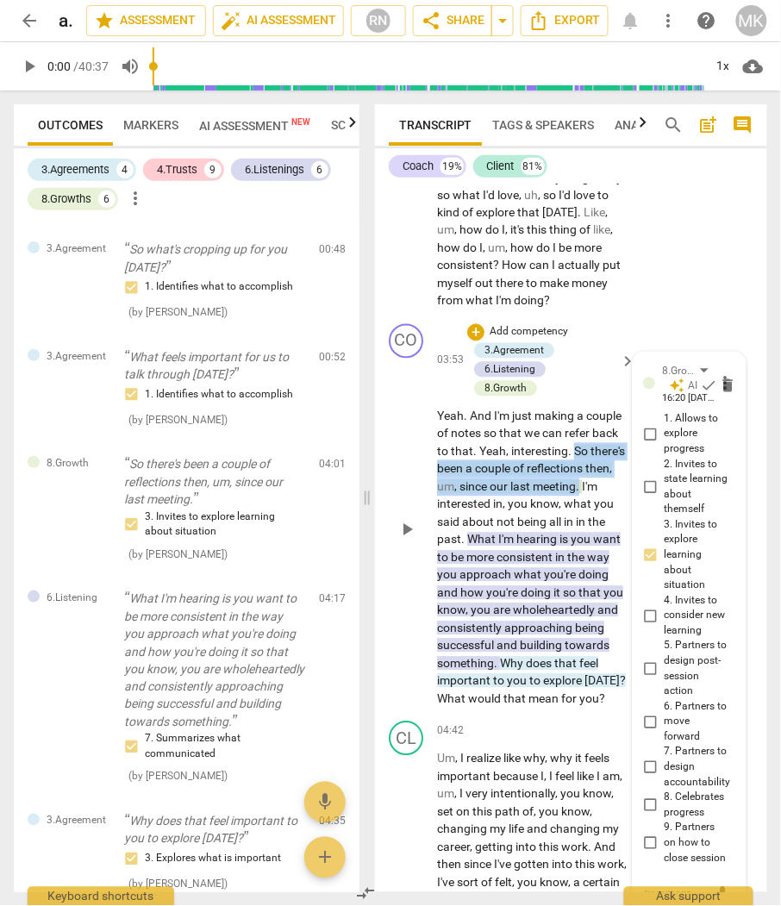
drag, startPoint x: 614, startPoint y: 503, endPoint x: 574, endPoint y: 464, distance: 56.1
click at [574, 464] on p "Yeah . And I'm just making a couple of notes so that we can refer back to that …" at bounding box center [532, 558] width 190 height 301
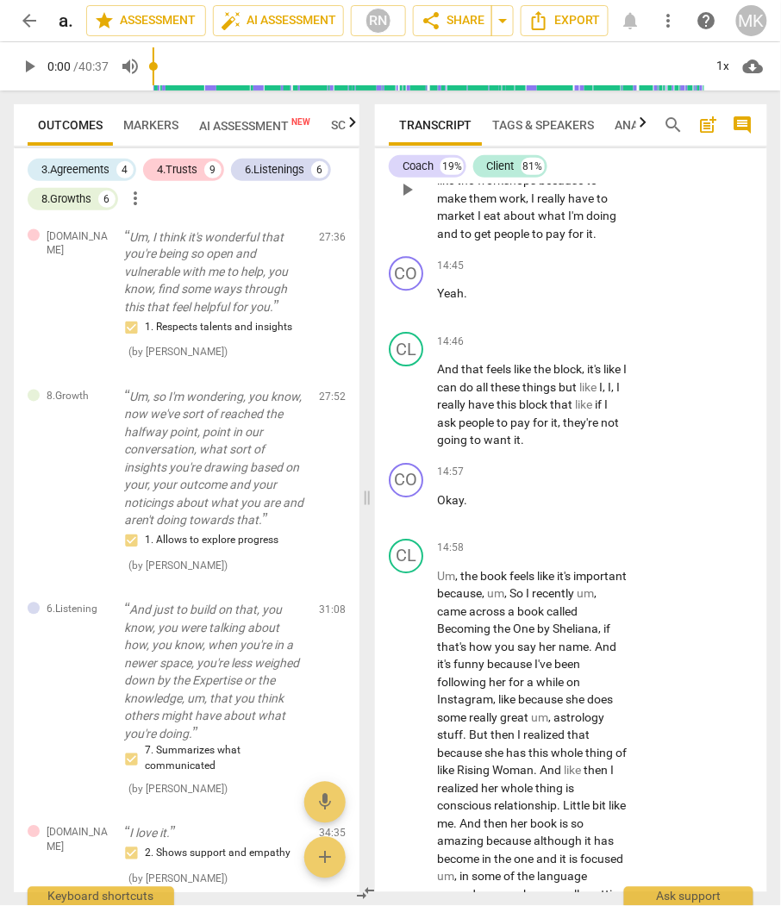
scroll to position [6908, 0]
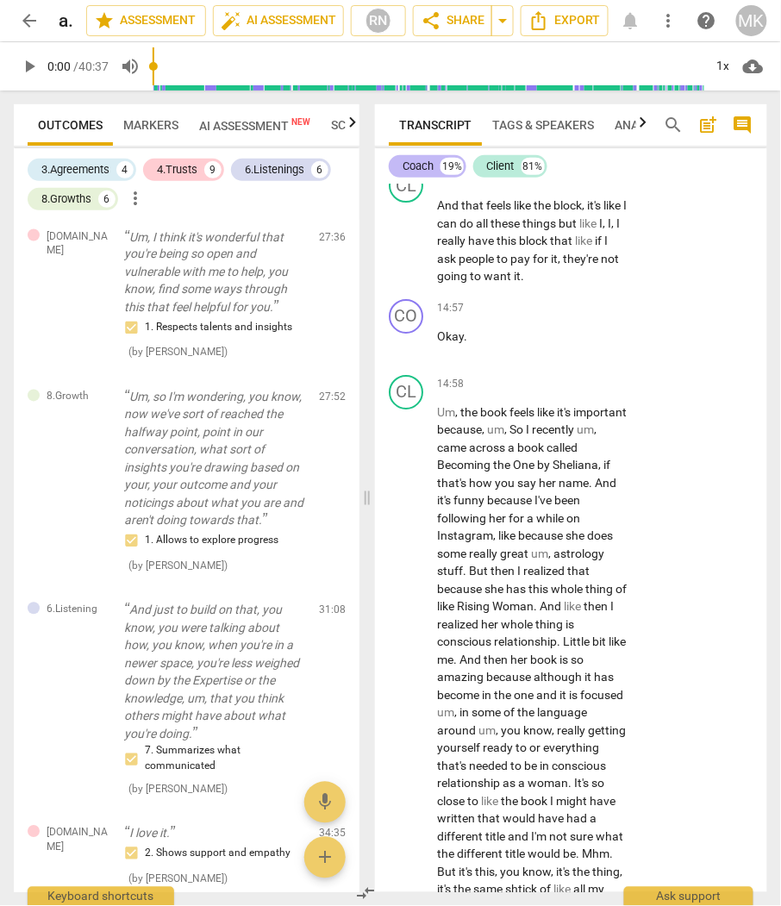
click at [414, 171] on div "Coach" at bounding box center [417, 166] width 31 height 17
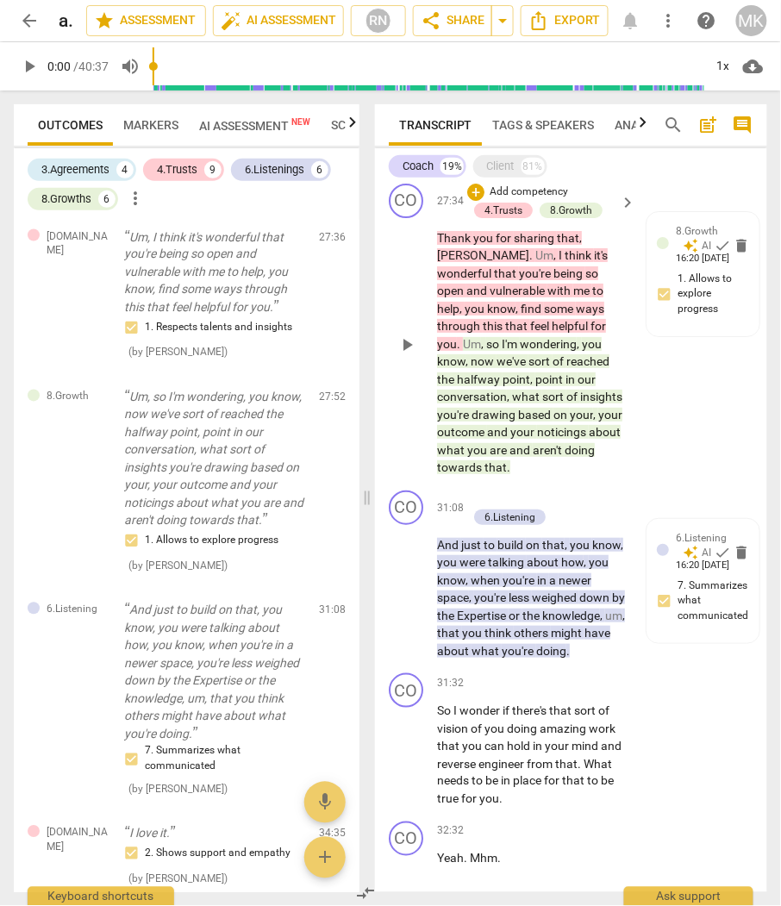
scroll to position [3674, 0]
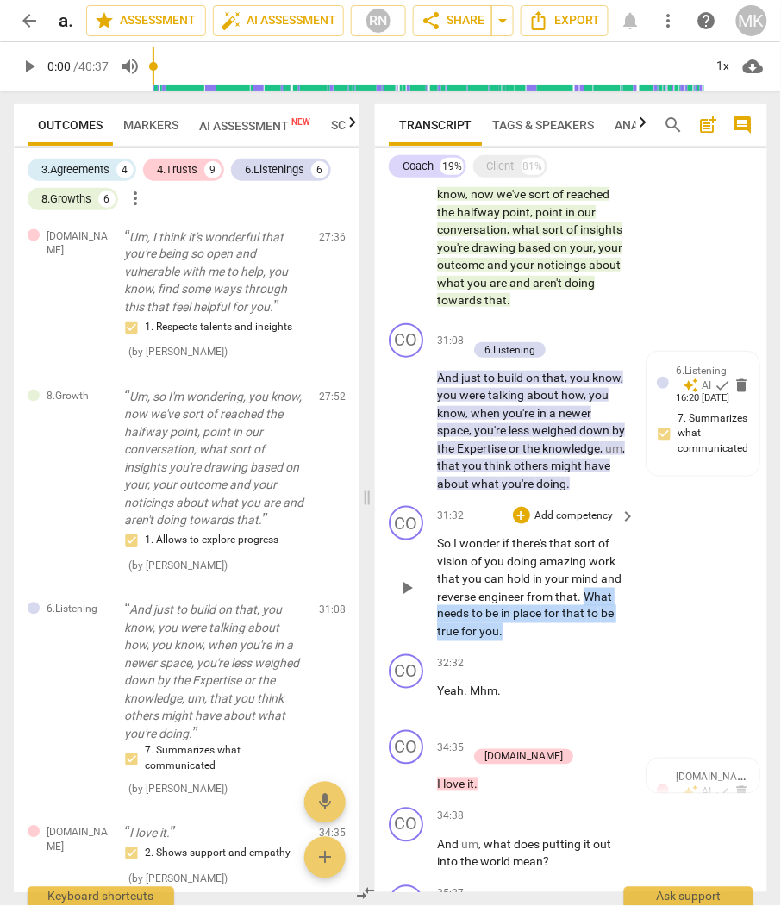
drag, startPoint x: 557, startPoint y: 609, endPoint x: 584, endPoint y: 578, distance: 41.5
click at [584, 578] on p "So I wonder if there's that sort of vision of you doing amazing work that you c…" at bounding box center [532, 587] width 190 height 106
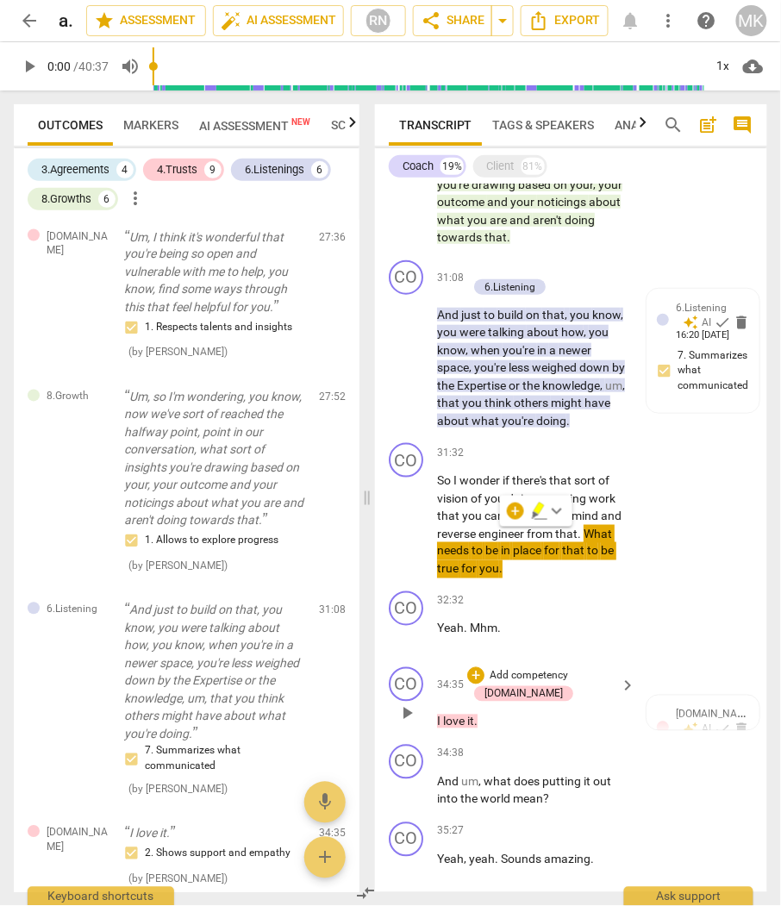
scroll to position [3770, 0]
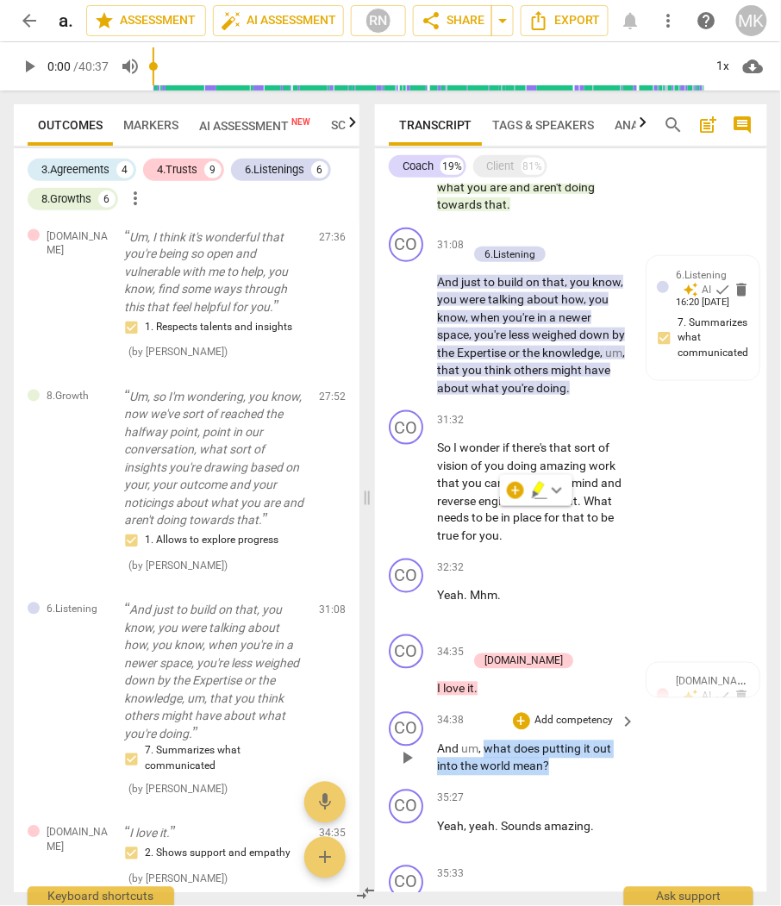
drag, startPoint x: 582, startPoint y: 745, endPoint x: 483, endPoint y: 726, distance: 100.7
click at [483, 740] on p "And um , what does putting it out into the world mean ?" at bounding box center [532, 757] width 190 height 35
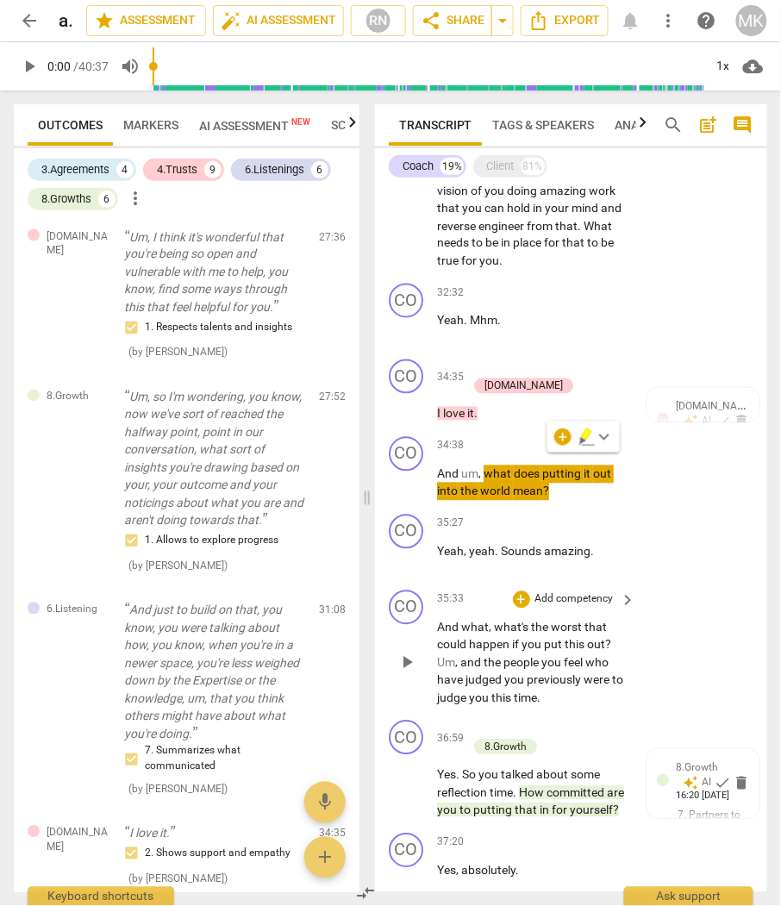
scroll to position [4057, 0]
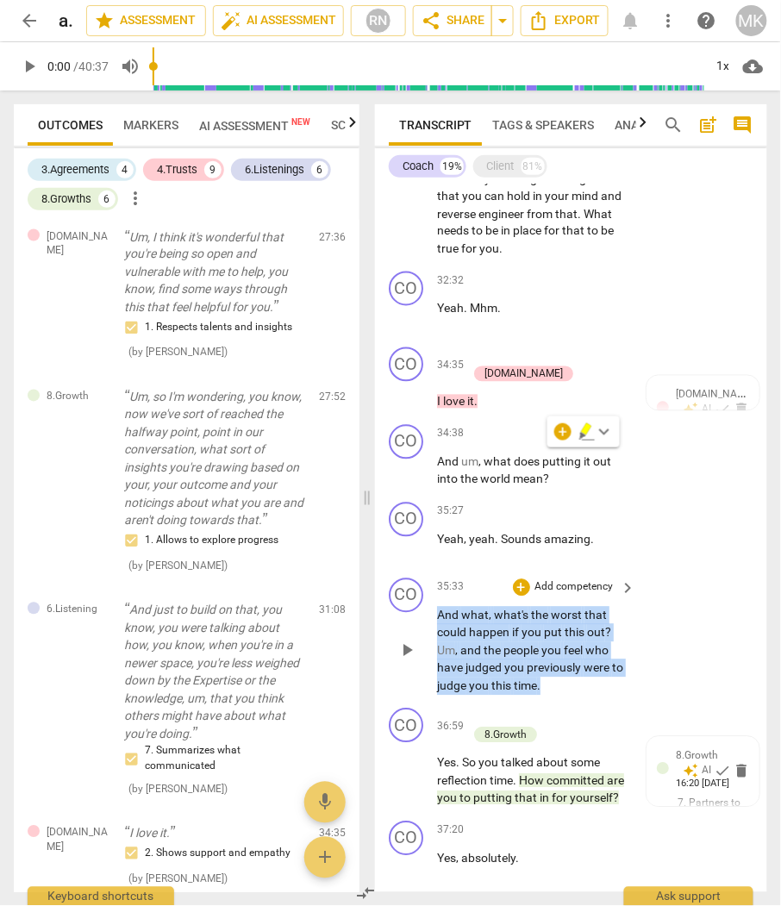
drag, startPoint x: 569, startPoint y: 661, endPoint x: 432, endPoint y: 592, distance: 153.4
click at [432, 592] on div "CO play_arrow pause 35:33 + Add competency keyboard_arrow_right And what , what…" at bounding box center [571, 636] width 392 height 131
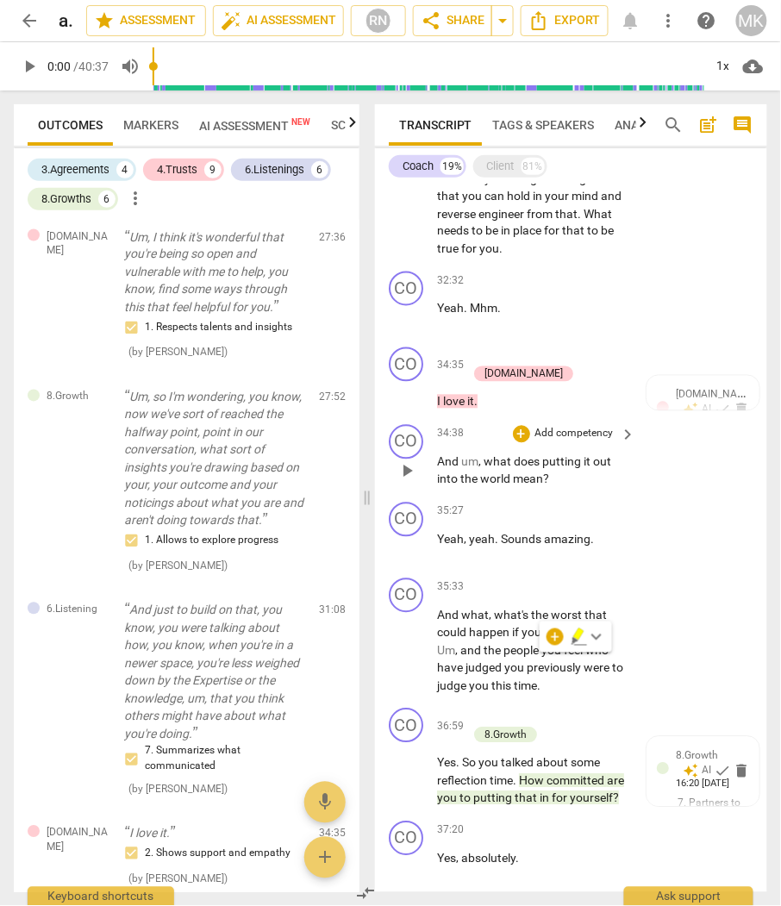
drag, startPoint x: 556, startPoint y: 458, endPoint x: 438, endPoint y: 437, distance: 120.0
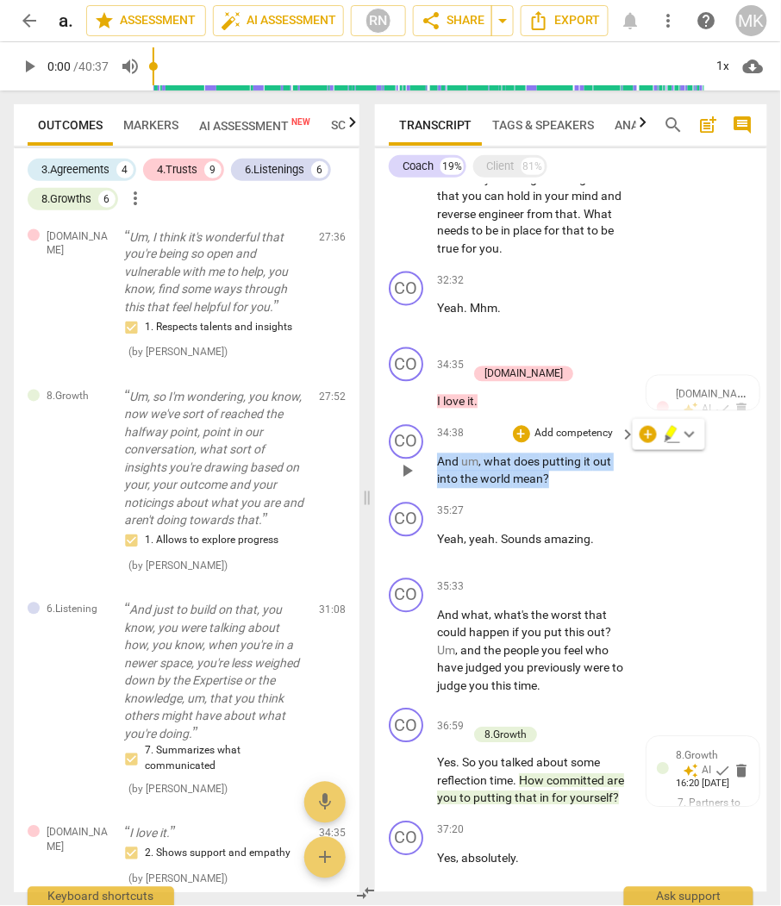
drag, startPoint x: 556, startPoint y: 453, endPoint x: 433, endPoint y: 434, distance: 123.8
click at [433, 434] on div "CO play_arrow pause 34:38 + Add competency keyboard_arrow_right And um , what d…" at bounding box center [571, 457] width 392 height 78
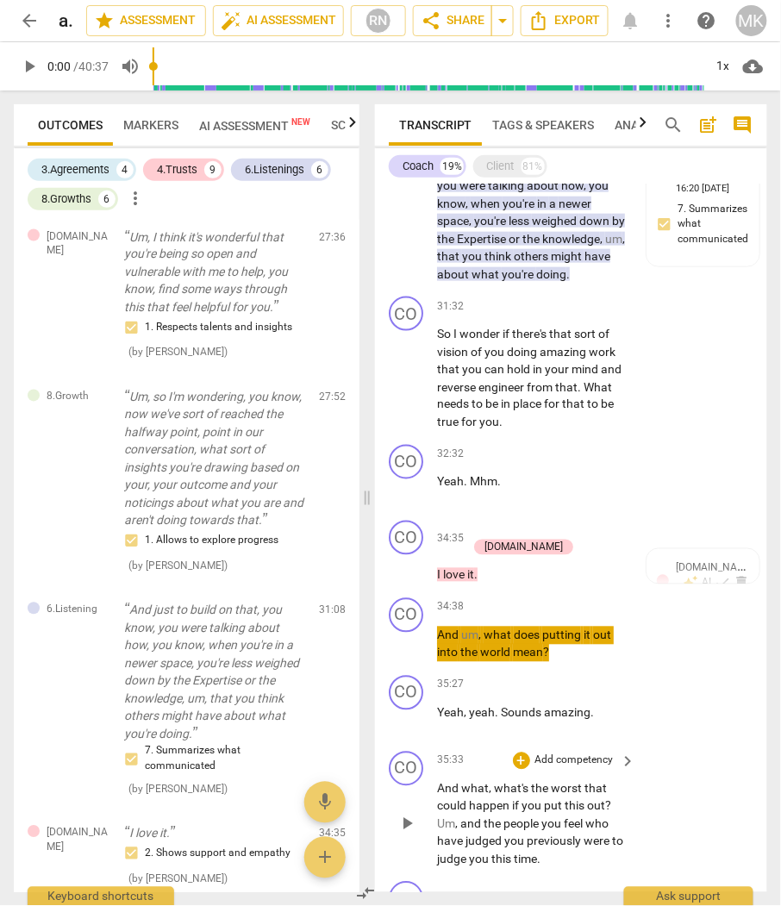
scroll to position [3866, 0]
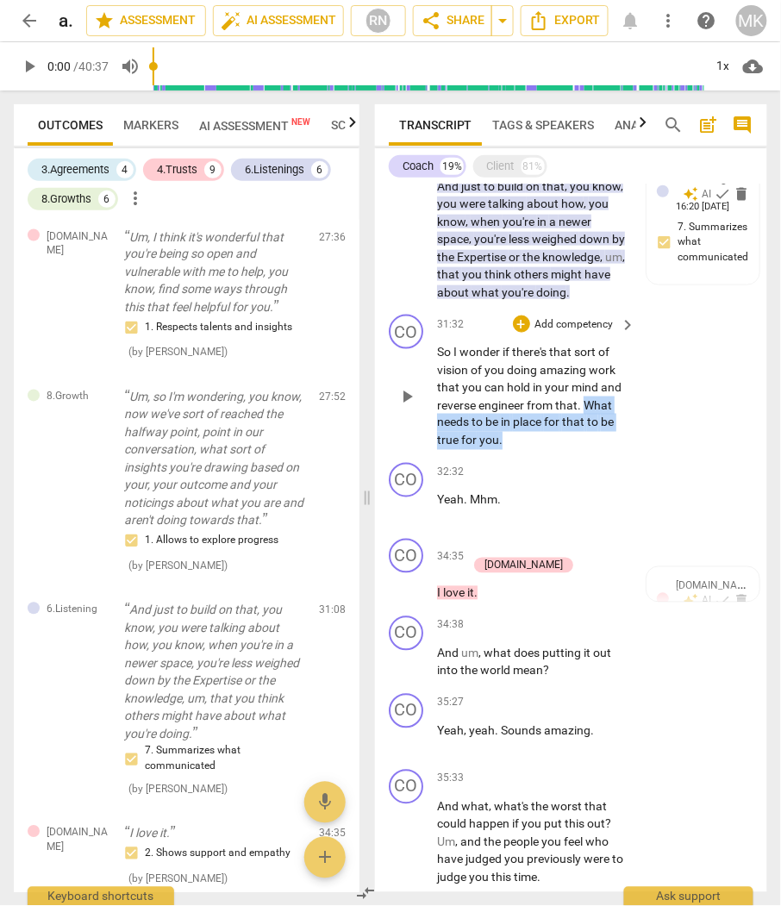
drag, startPoint x: 514, startPoint y: 416, endPoint x: 582, endPoint y: 385, distance: 74.0
click at [582, 385] on p "So I wonder if there's that sort of vision of you doing amazing work that you c…" at bounding box center [532, 396] width 190 height 106
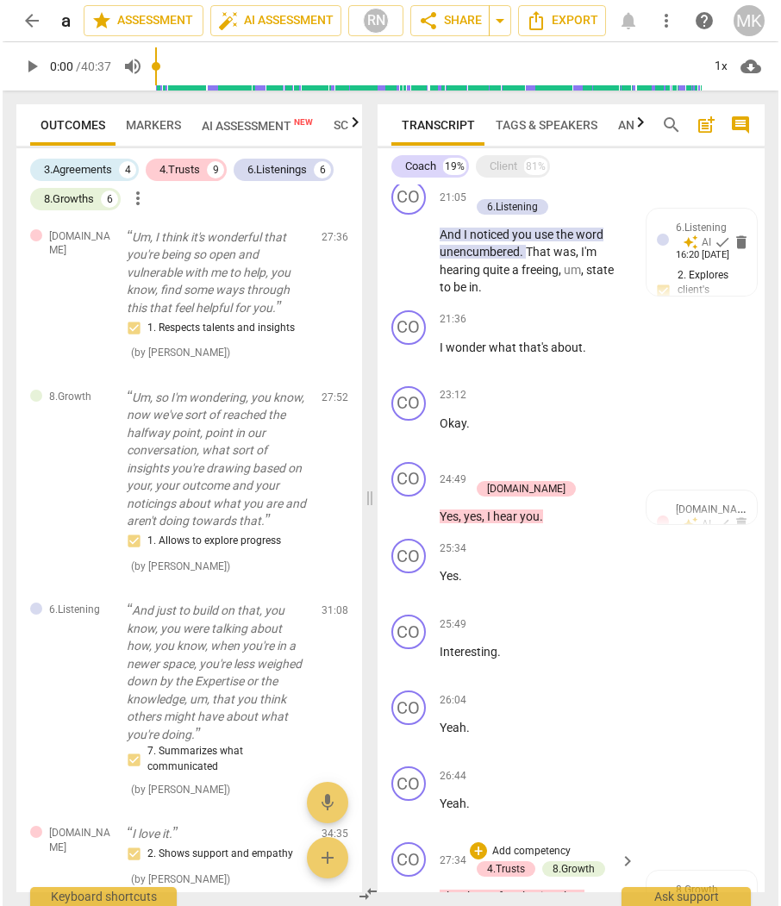
scroll to position [2751, 0]
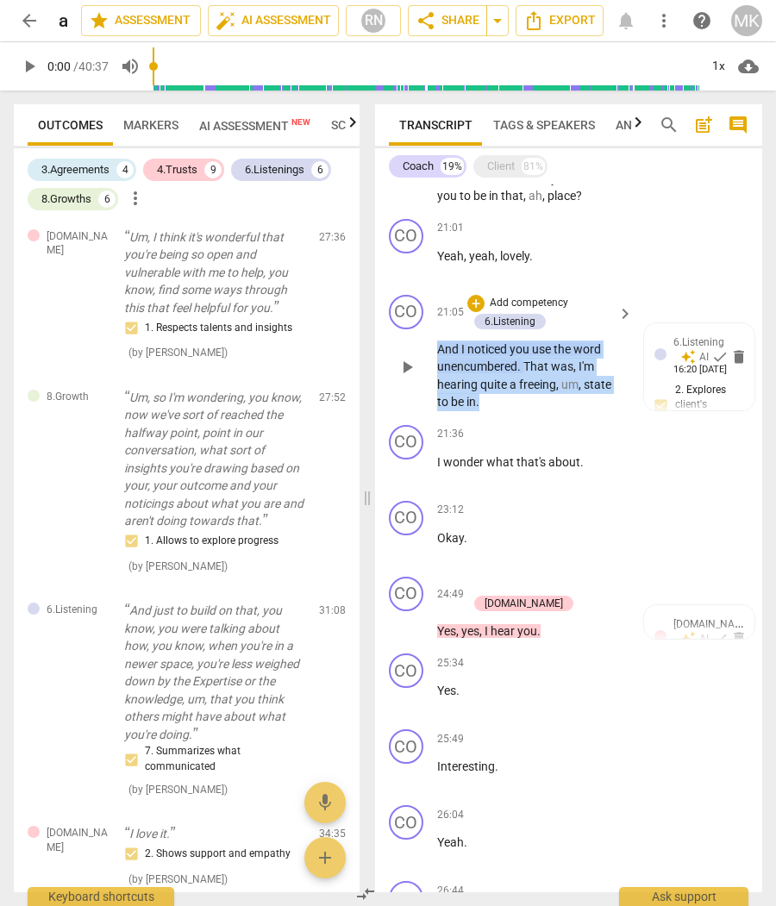
drag, startPoint x: 489, startPoint y: 408, endPoint x: 426, endPoint y: 355, distance: 82.5
click at [426, 355] on div "CO play_arrow pause 21:05 + Add competency 6.Listening keyboard_arrow_right And…" at bounding box center [568, 353] width 387 height 130
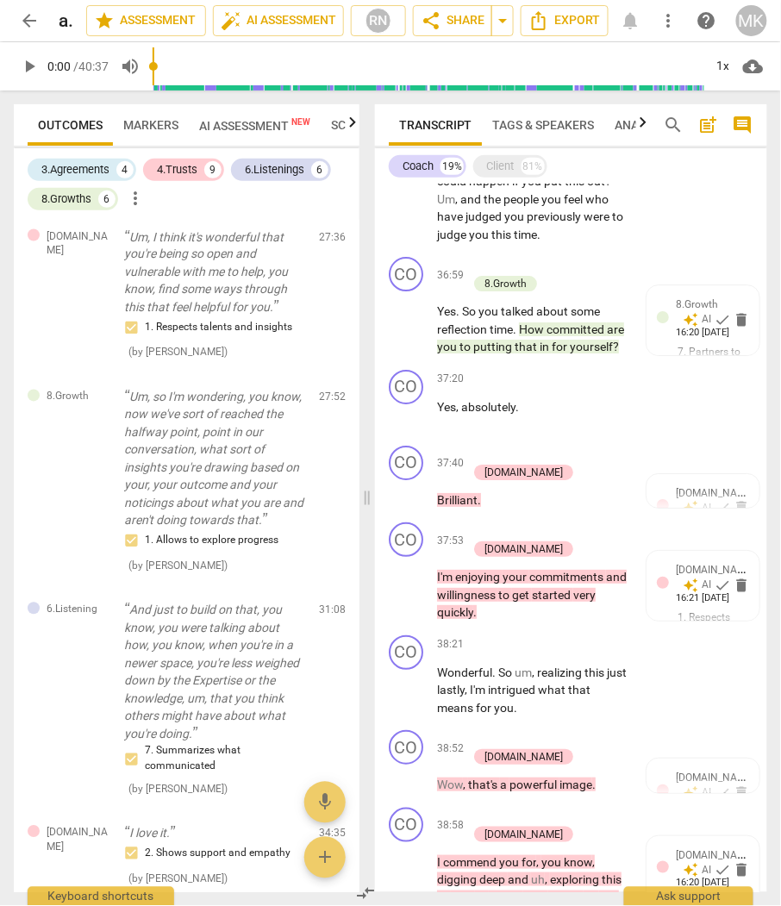
scroll to position [4552, 0]
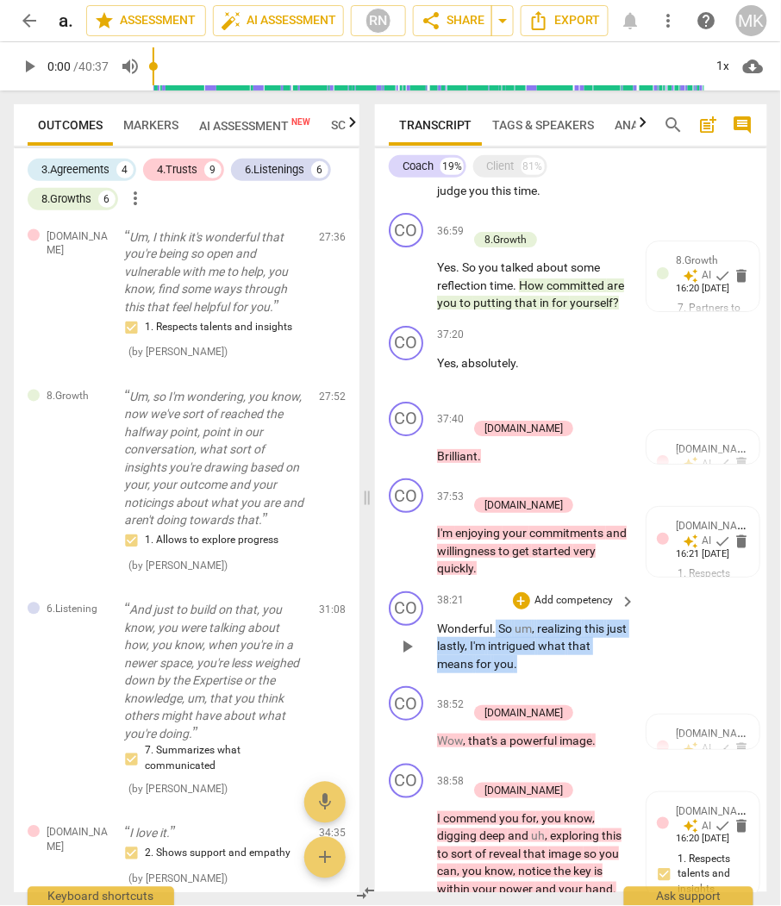
drag, startPoint x: 549, startPoint y: 651, endPoint x: 495, endPoint y: 614, distance: 65.2
click at [495, 620] on p "Wonderful . So um , realizing this just lastly , I'm intrigued what that means …" at bounding box center [532, 646] width 190 height 53
click at [512, 169] on div "Client" at bounding box center [501, 166] width 28 height 17
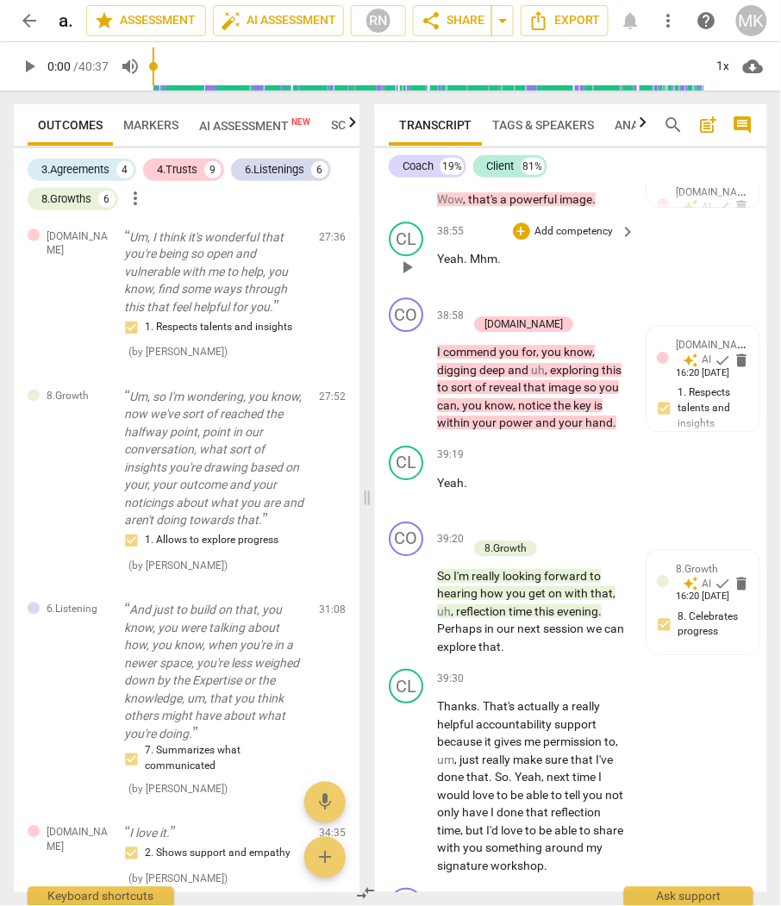
scroll to position [18503, 0]
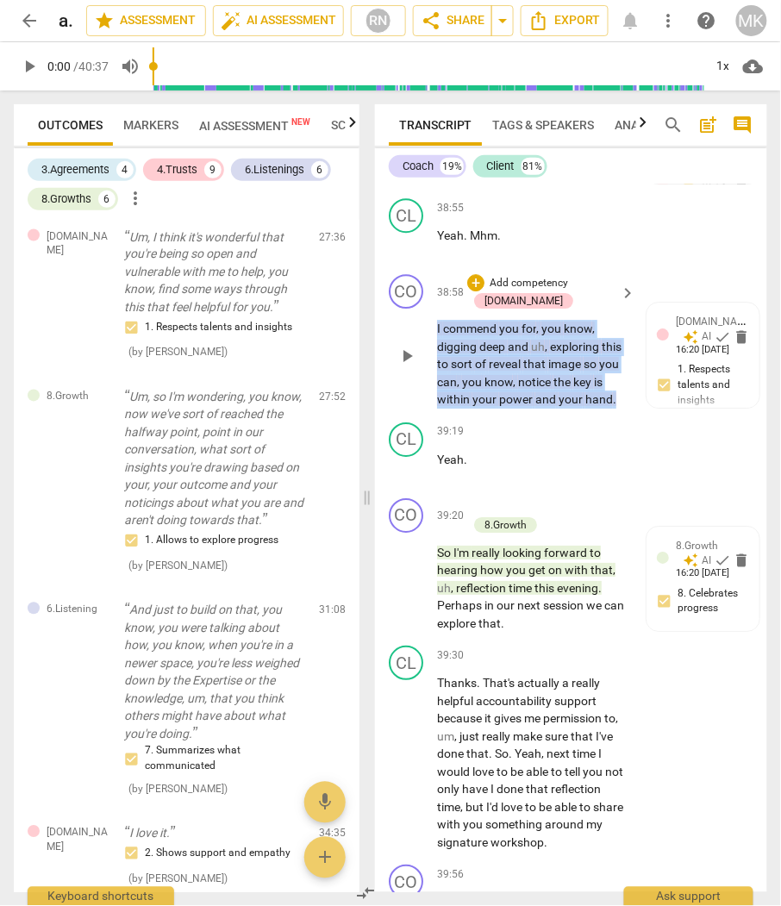
drag, startPoint x: 621, startPoint y: 640, endPoint x: 435, endPoint y: 572, distance: 198.2
click at [437, 408] on p "I commend you for , you know , digging deep and uh , exploring this to sort of …" at bounding box center [532, 364] width 190 height 89
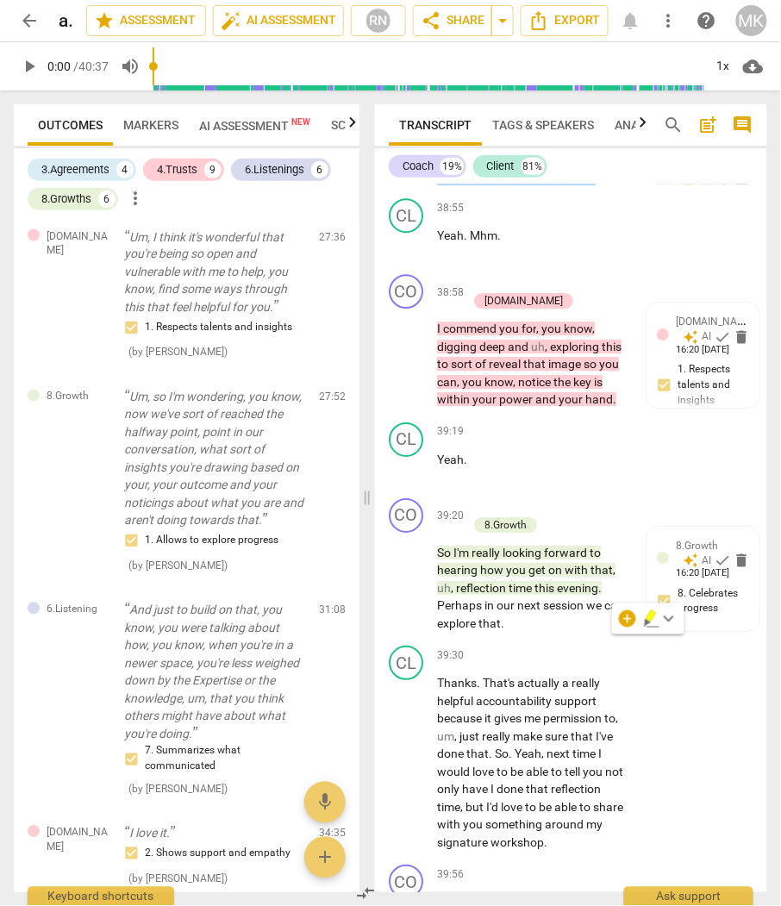
drag, startPoint x: 605, startPoint y: 423, endPoint x: 432, endPoint y: 427, distance: 173.2
click at [432, 192] on div "CO play_arrow pause 38:52 + Add competency [DOMAIN_NAME] keyboard_arrow_right W…" at bounding box center [571, 154] width 392 height 78
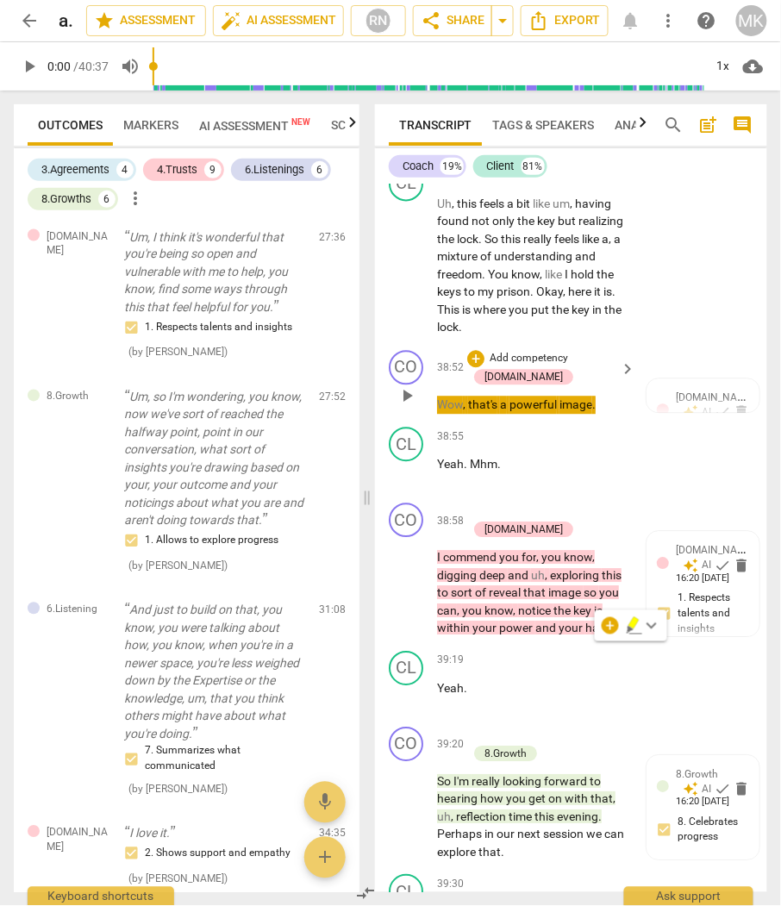
scroll to position [18248, 0]
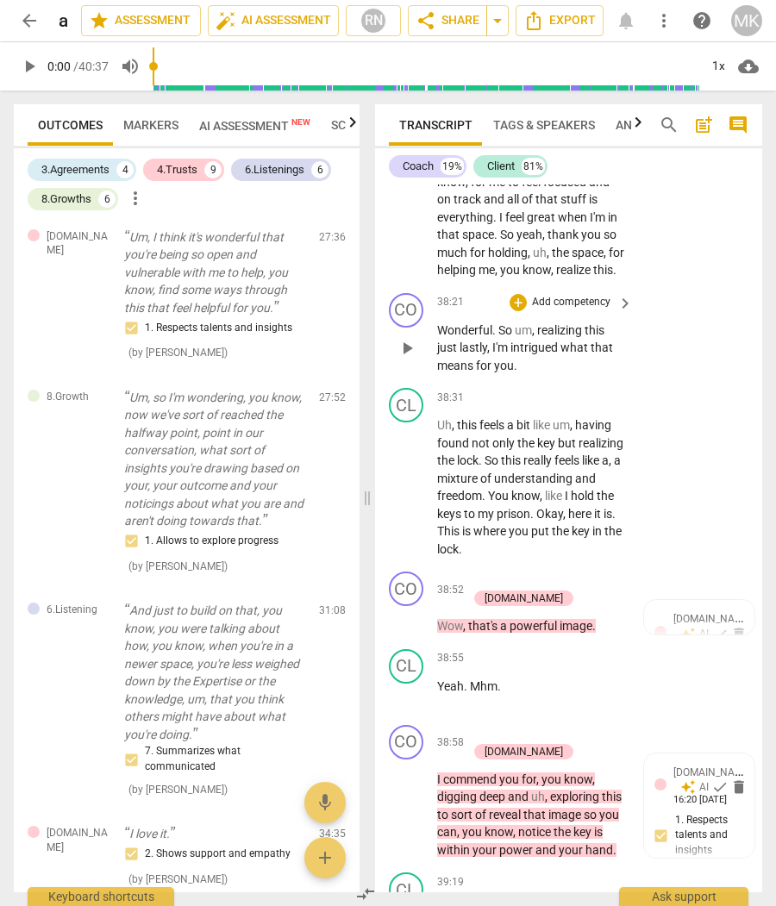
drag, startPoint x: 535, startPoint y: 745, endPoint x: 500, endPoint y: 699, distance: 57.7
click at [500, 382] on div "CO play_arrow pause 38:21 + Add competency keyboard_arrow_right Wonderful . So …" at bounding box center [568, 334] width 387 height 96
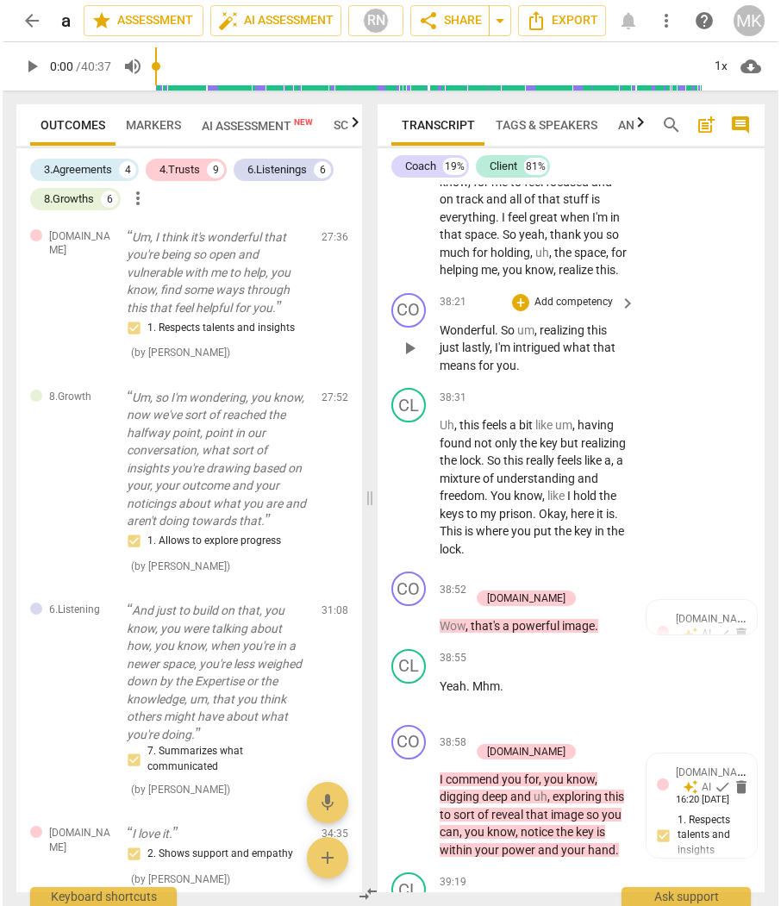
scroll to position [17930, 0]
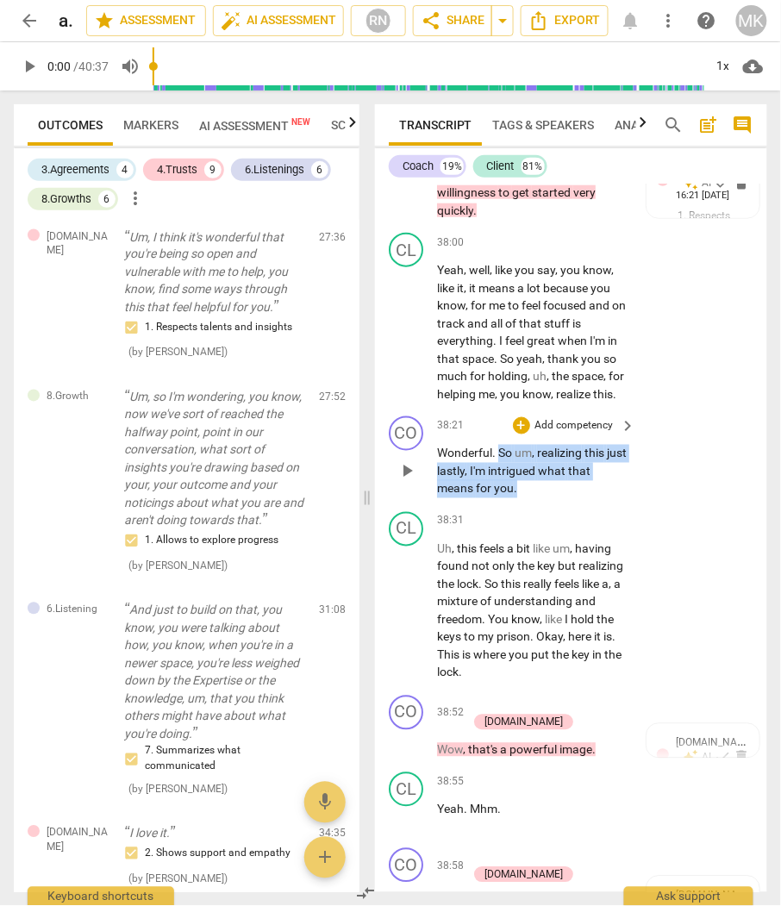
drag, startPoint x: 495, startPoint y: 695, endPoint x: 520, endPoint y: 733, distance: 46.1
click at [520, 498] on p "Wonderful . So um , realizing this just lastly , I'm intrigued what that means …" at bounding box center [532, 471] width 190 height 53
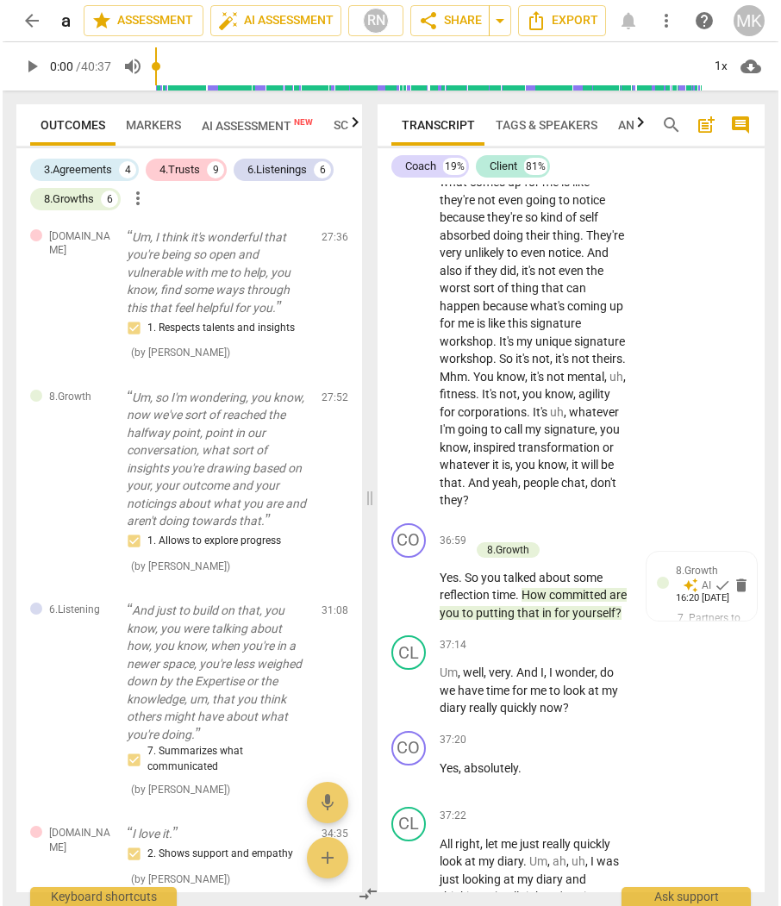
scroll to position [17059, 0]
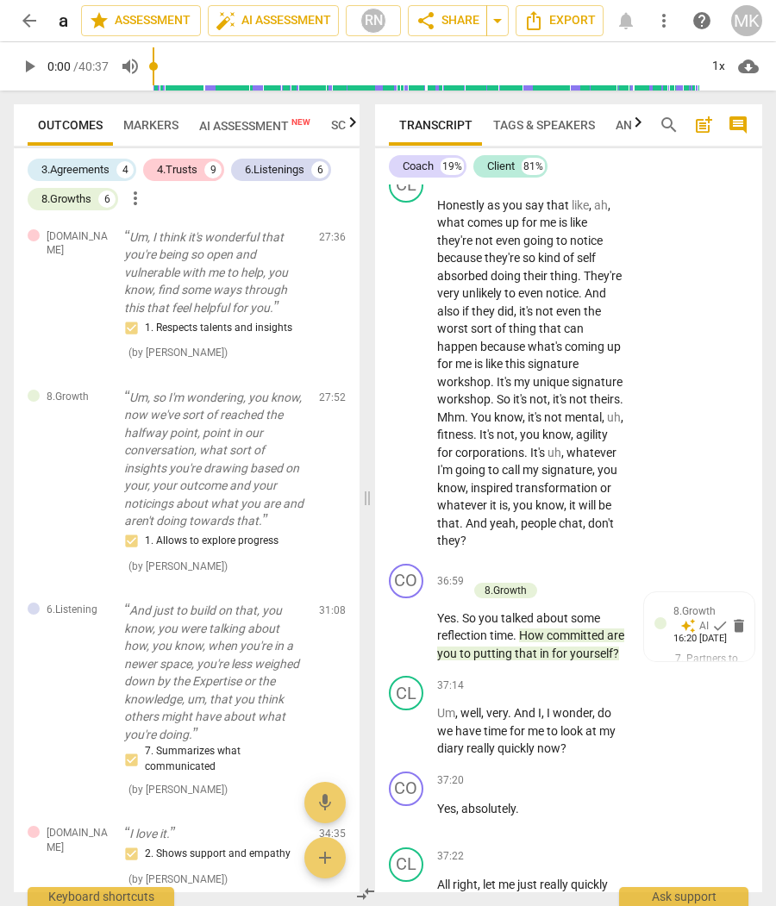
drag, startPoint x: 555, startPoint y: 459, endPoint x: 438, endPoint y: 383, distance: 140.1
click at [438, 154] on p "And what , what's the worst that could happen if you put this out ? Um , and th…" at bounding box center [530, 109] width 187 height 89
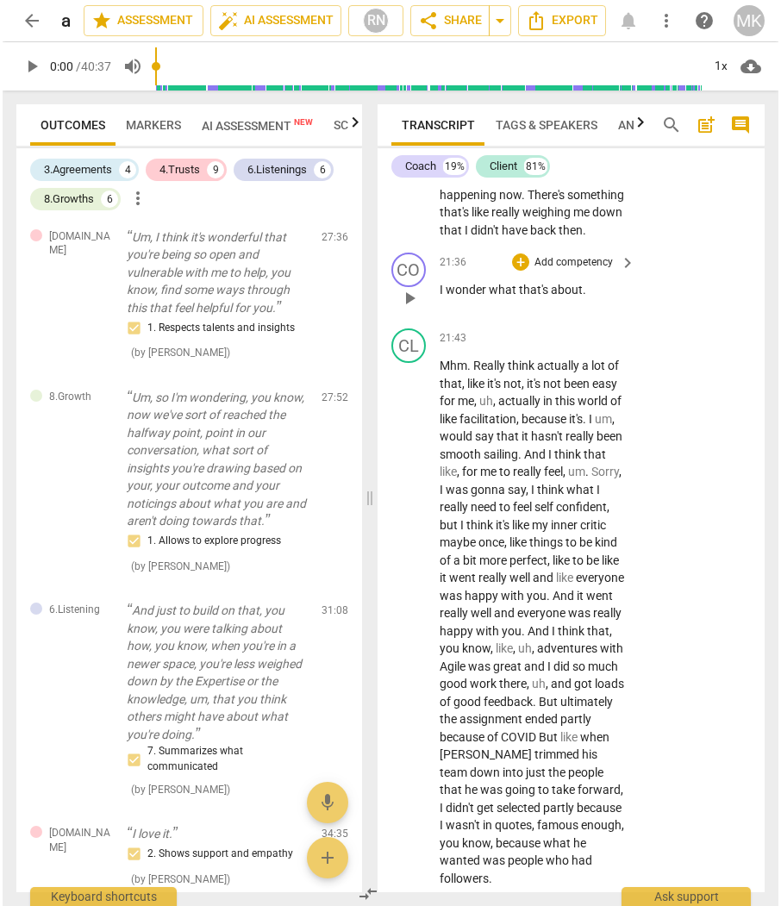
scroll to position [10358, 0]
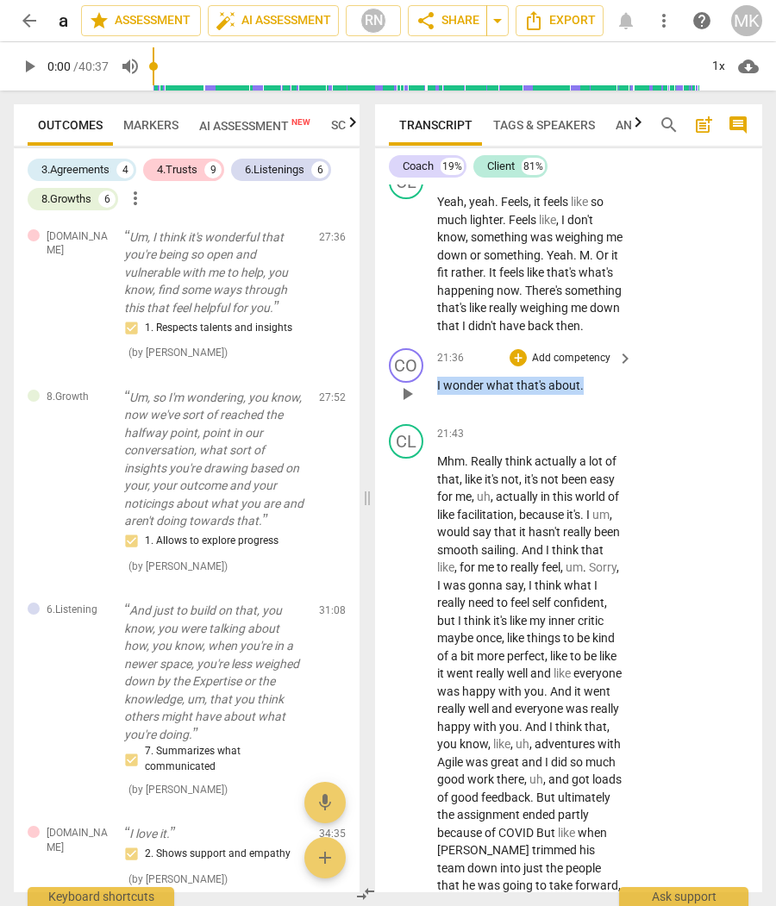
drag, startPoint x: 582, startPoint y: 578, endPoint x: 433, endPoint y: 571, distance: 148.4
click at [433, 417] on div "CO play_arrow pause 21:36 + Add competency keyboard_arrow_right I wonder what t…" at bounding box center [568, 379] width 387 height 76
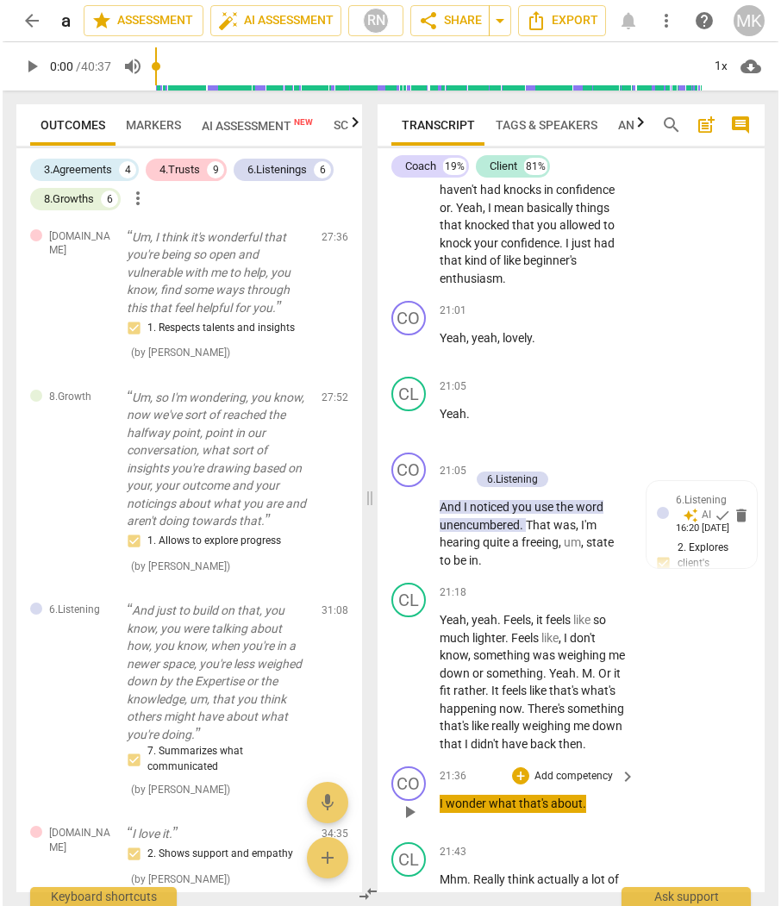
scroll to position [9844, 0]
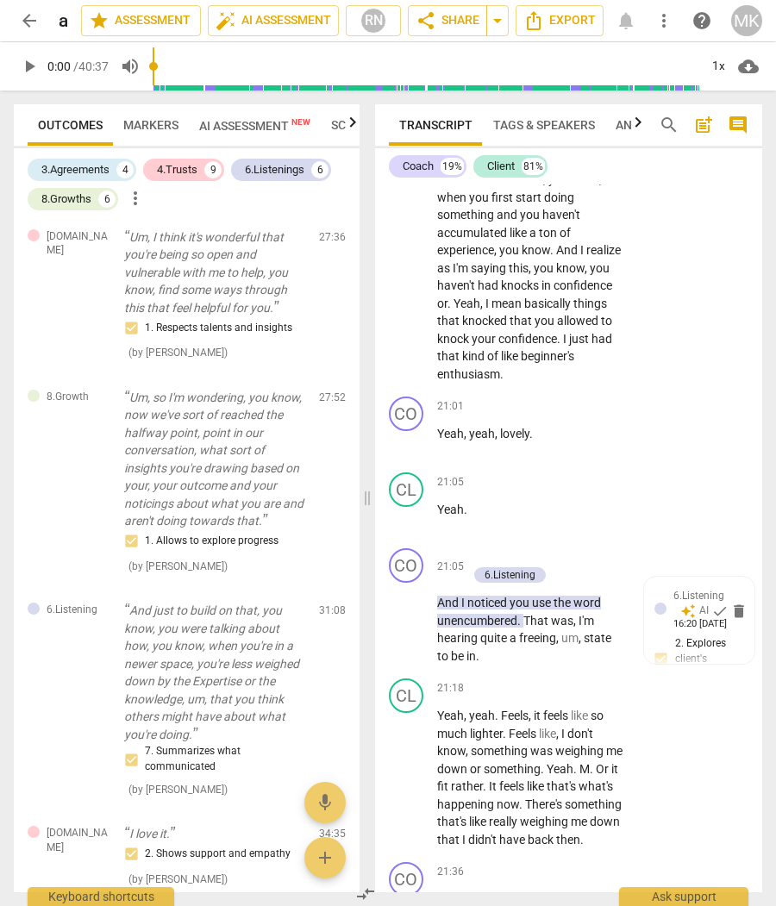
drag, startPoint x: 625, startPoint y: 276, endPoint x: 442, endPoint y: 259, distance: 183.5
click at [442, 111] on div "So what was true for you to enable you to be in that , ah , place ?" at bounding box center [535, 93] width 197 height 35
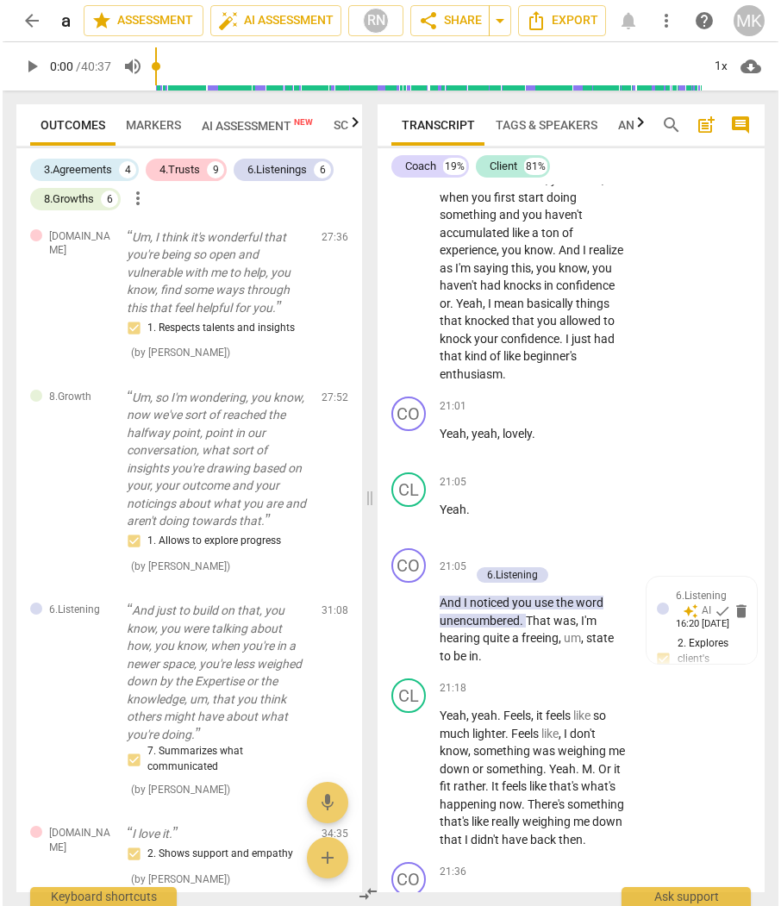
scroll to position [9704, 0]
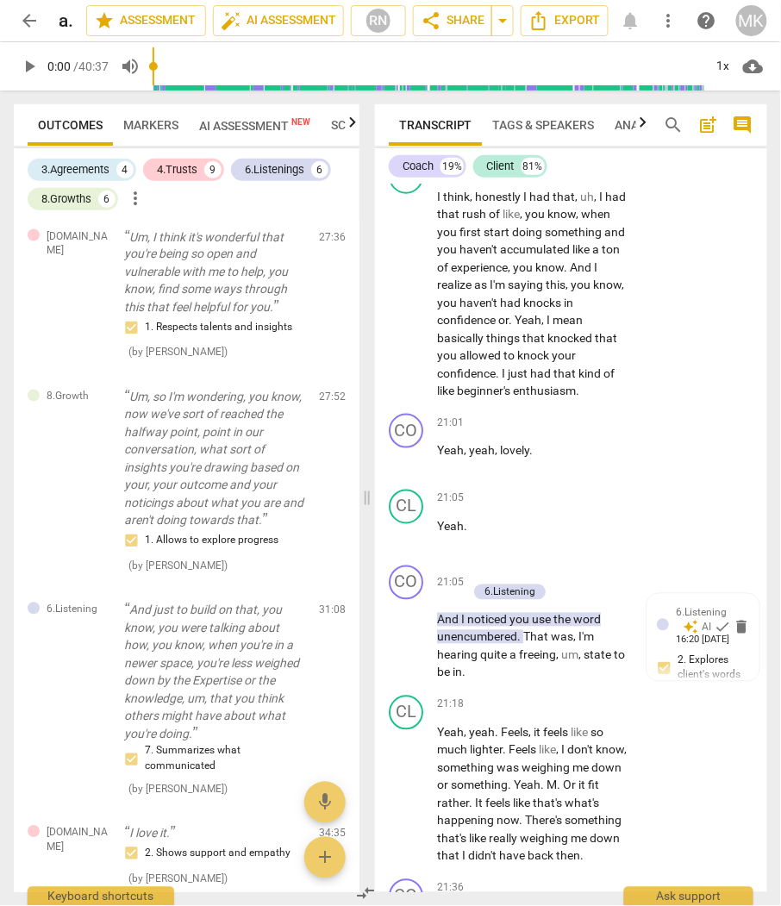
drag, startPoint x: 589, startPoint y: 277, endPoint x: 431, endPoint y: 257, distance: 159.8
click at [431, 153] on div "CO play_arrow pause 20:12 + Add competency keyboard_arrow_right So what was tru…" at bounding box center [571, 114] width 392 height 78
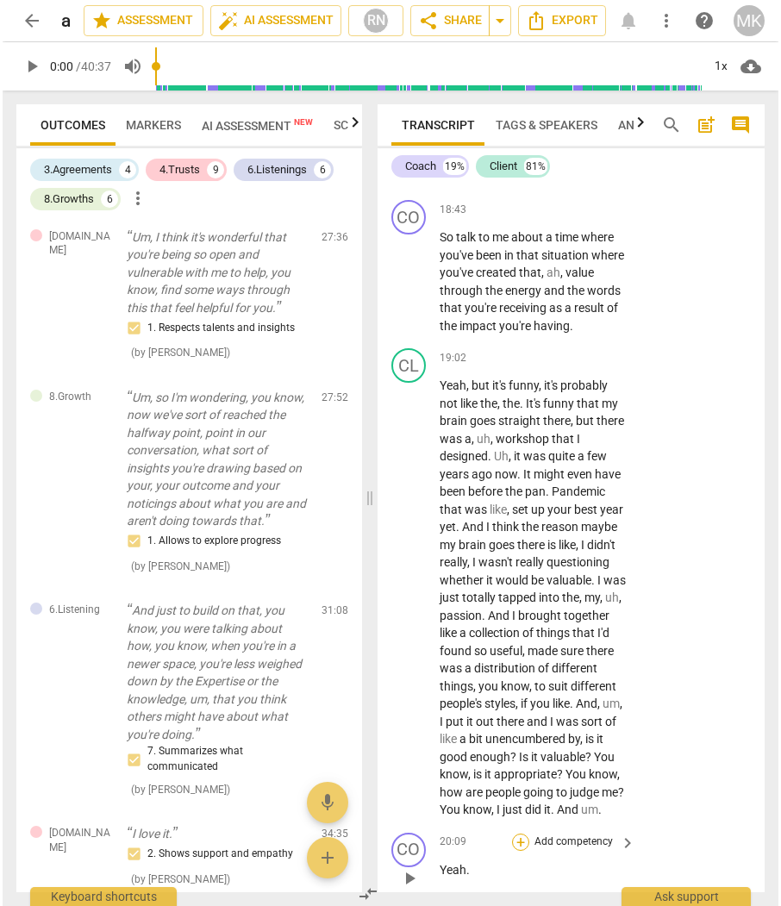
scroll to position [8870, 0]
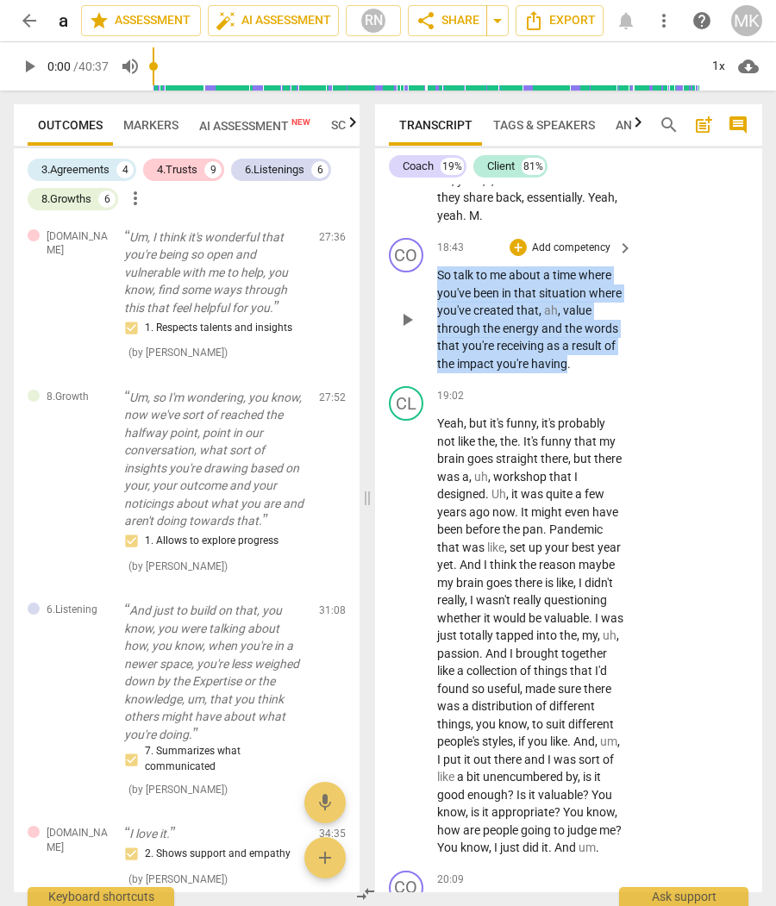
drag, startPoint x: 614, startPoint y: 524, endPoint x: 416, endPoint y: 445, distance: 212.7
click at [416, 379] on div "CO play_arrow pause 18:43 + Add competency keyboard_arrow_right So talk to me a…" at bounding box center [568, 305] width 387 height 148
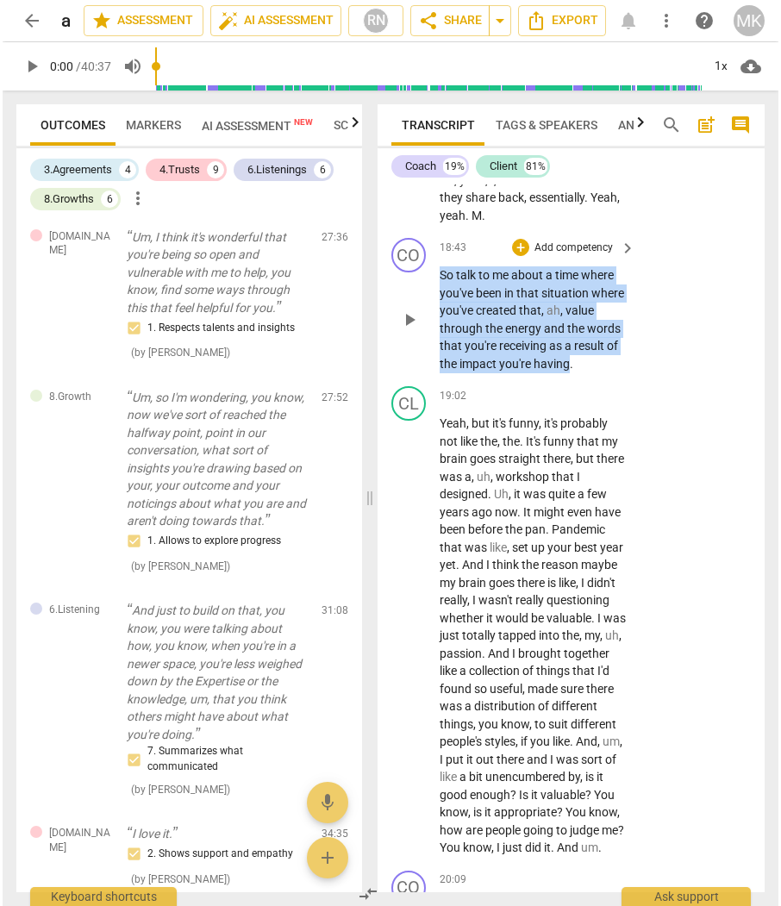
scroll to position [8746, 0]
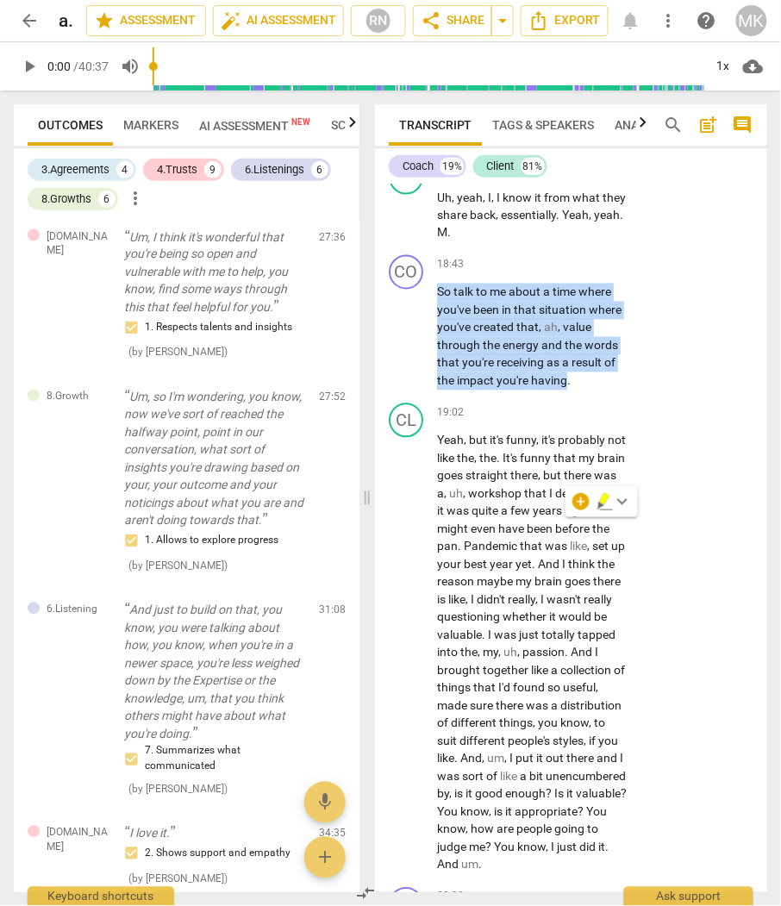
click at [271, 115] on span "AI Assessment New" at bounding box center [255, 125] width 132 height 26
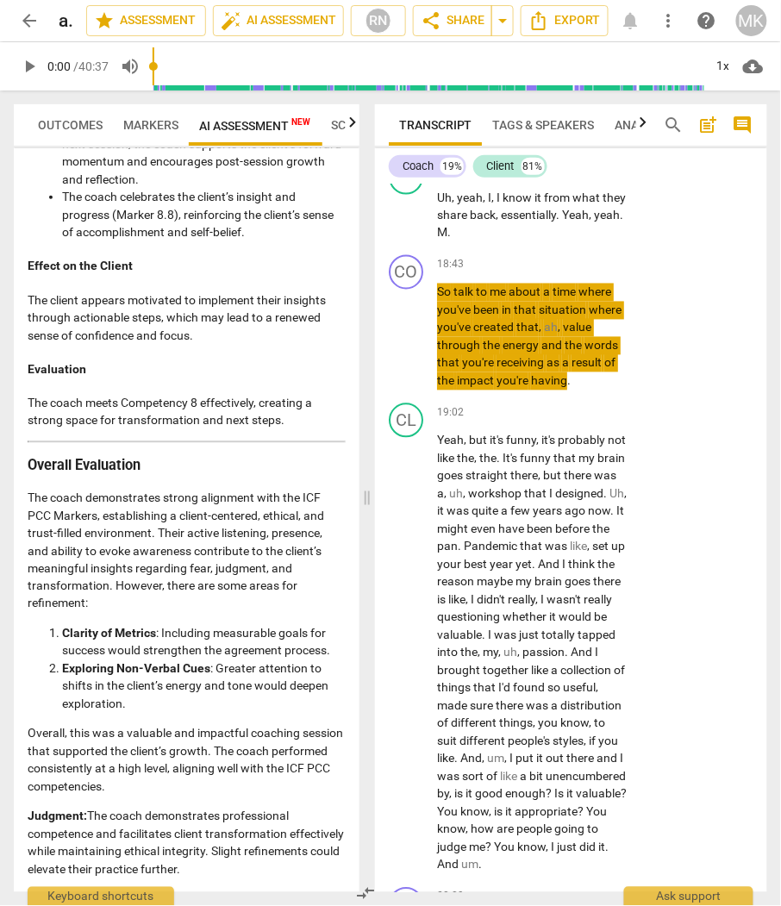
scroll to position [4500, 0]
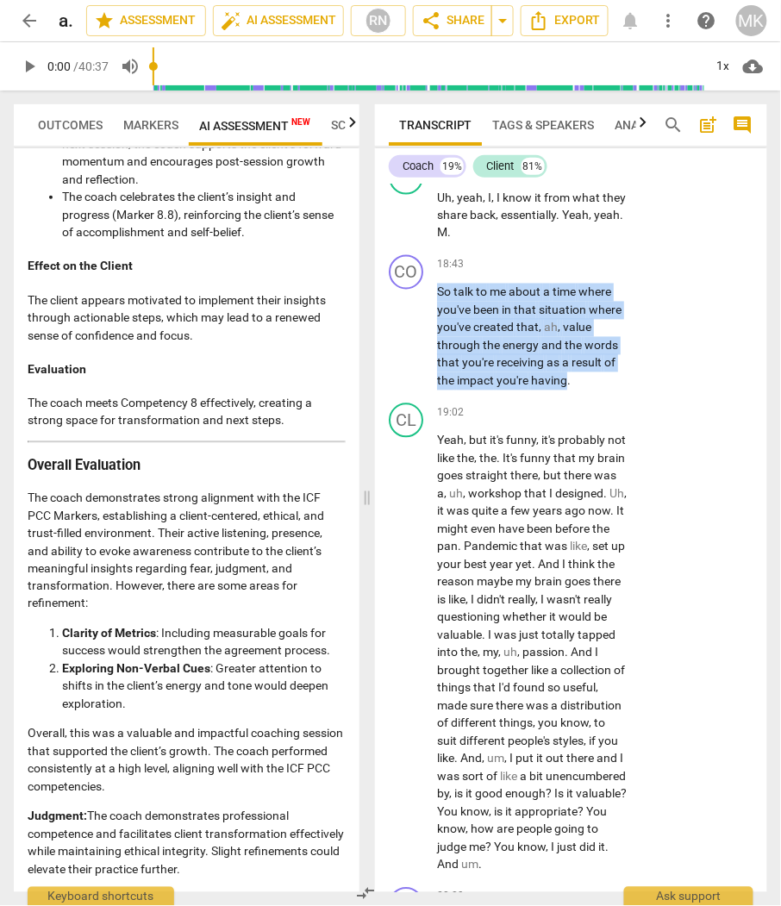
click at [28, 28] on span "arrow_back" at bounding box center [29, 20] width 21 height 21
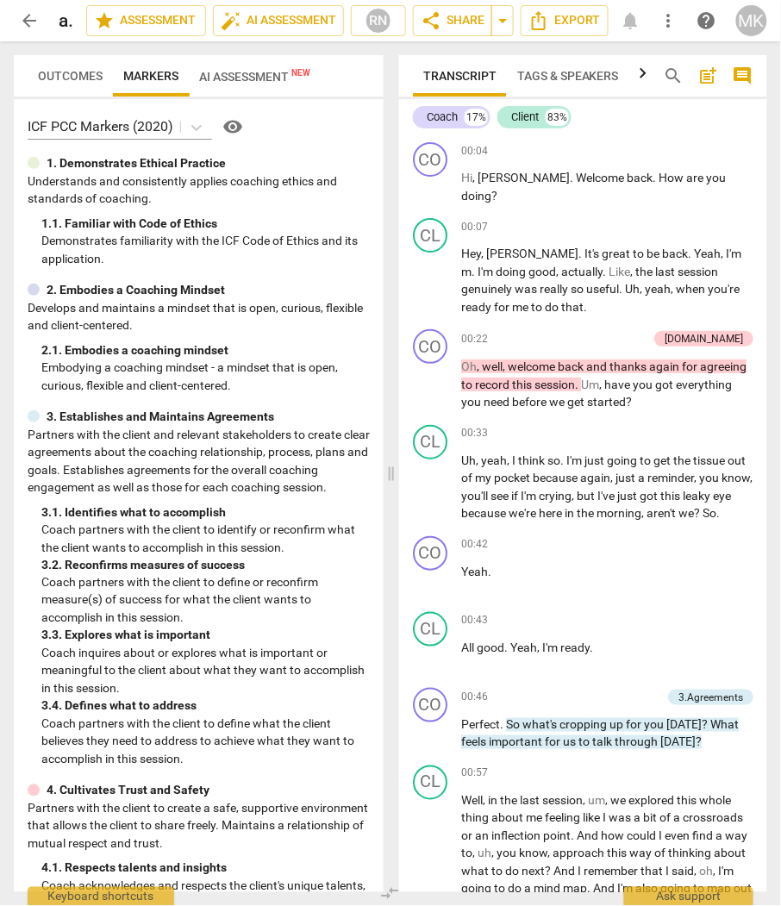
click at [28, 12] on span "arrow_back" at bounding box center [29, 20] width 21 height 21
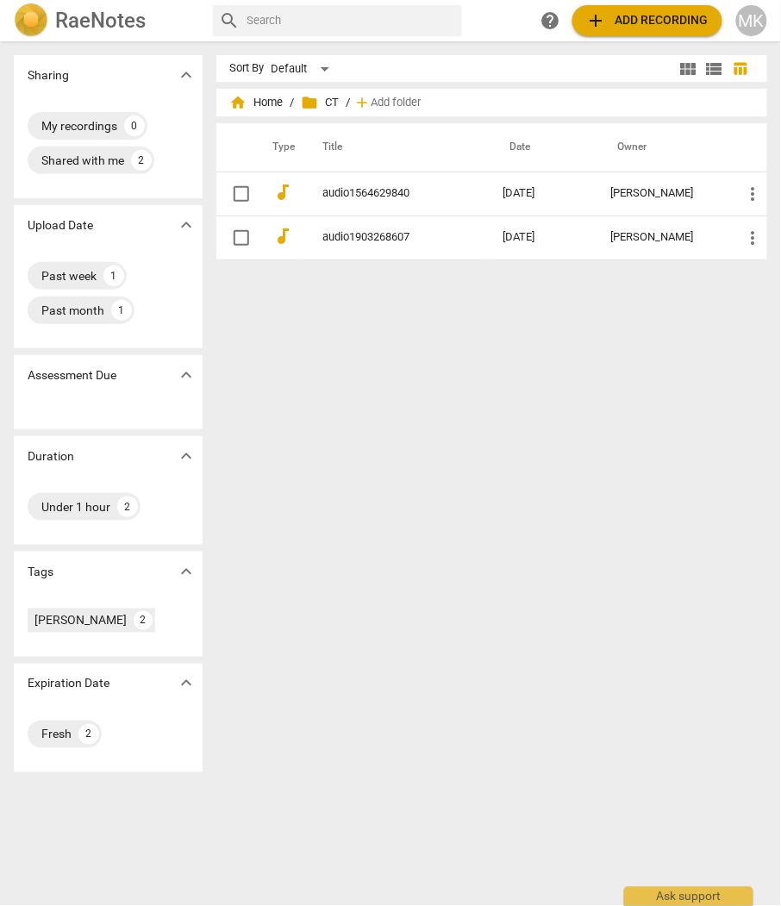
click at [96, 23] on h2 "RaeNotes" at bounding box center [100, 21] width 90 height 24
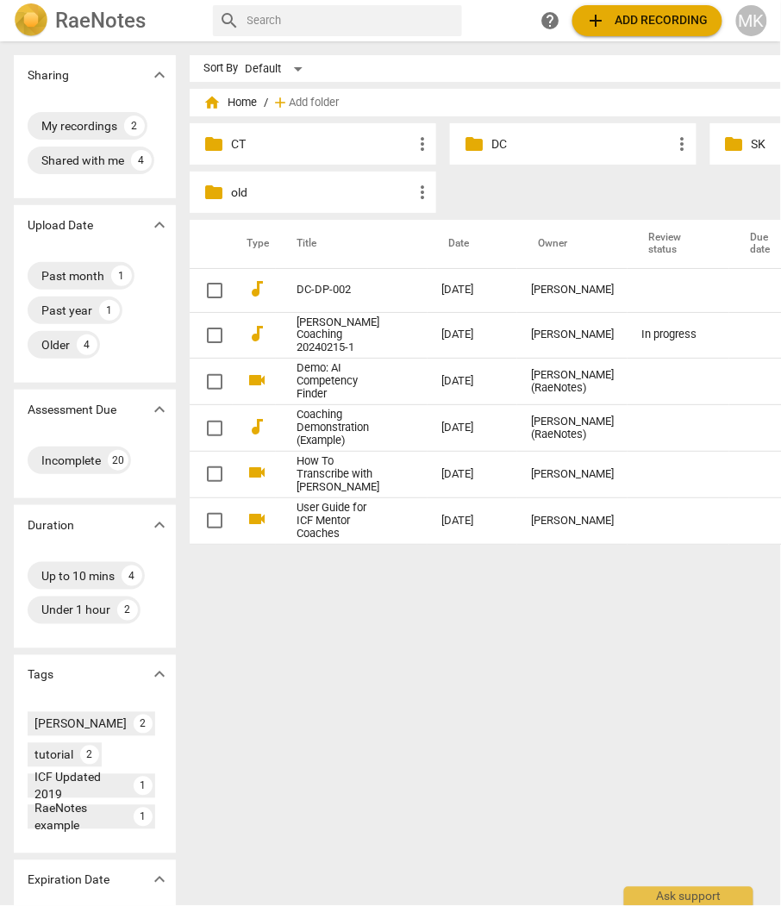
click at [491, 140] on p "DC" at bounding box center [581, 144] width 181 height 18
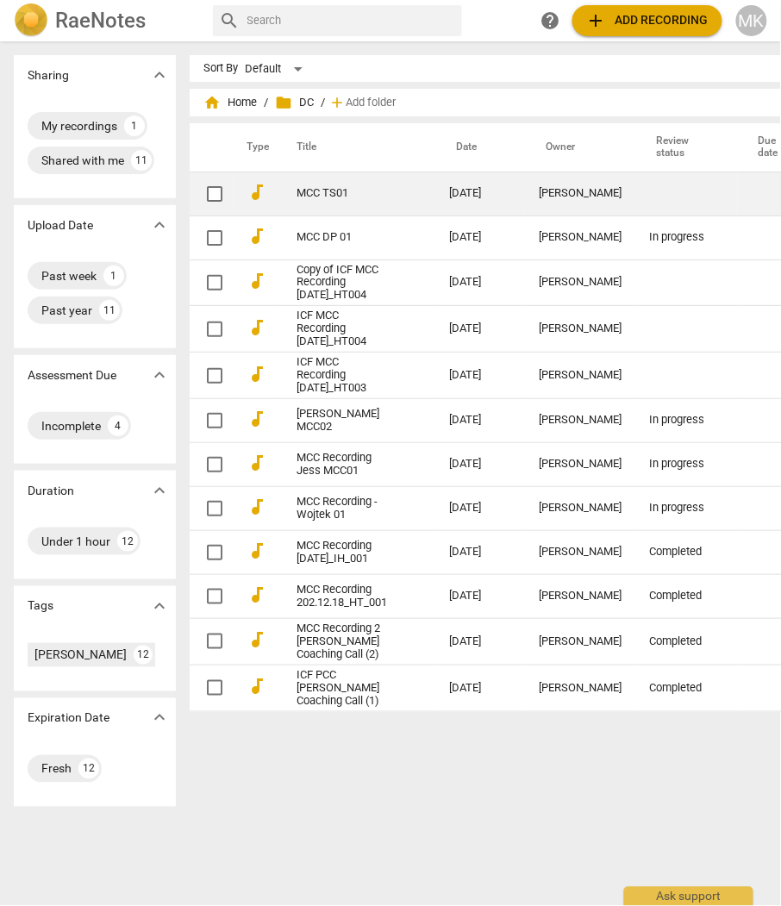
click at [296, 191] on link "MCC TS01" at bounding box center [341, 193] width 90 height 13
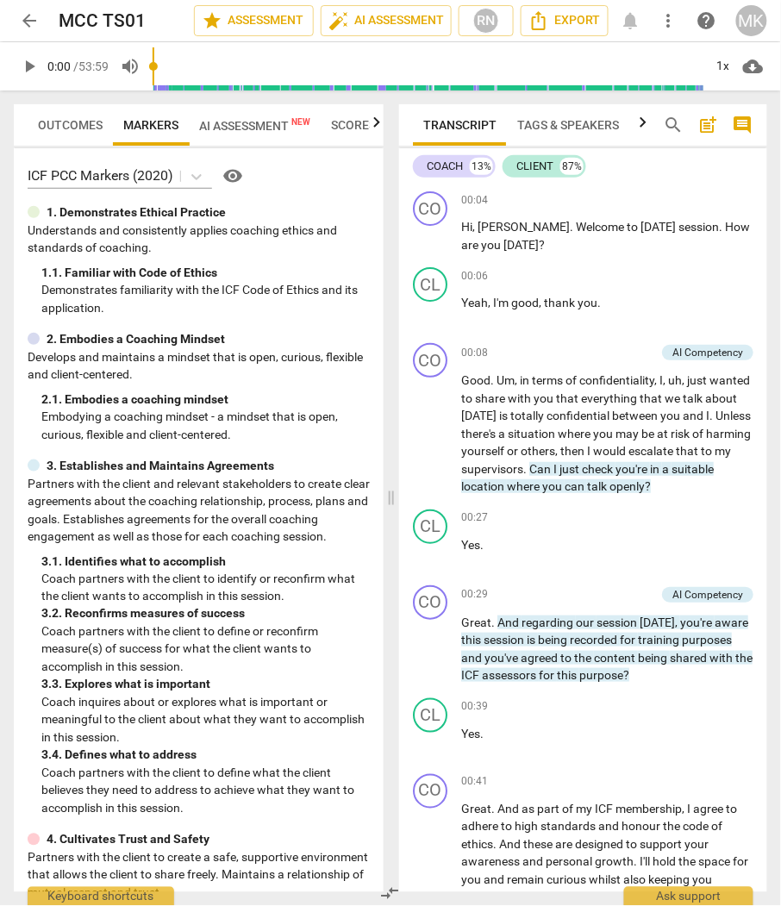
click at [233, 121] on span "AI Assessment New" at bounding box center [254, 126] width 111 height 14
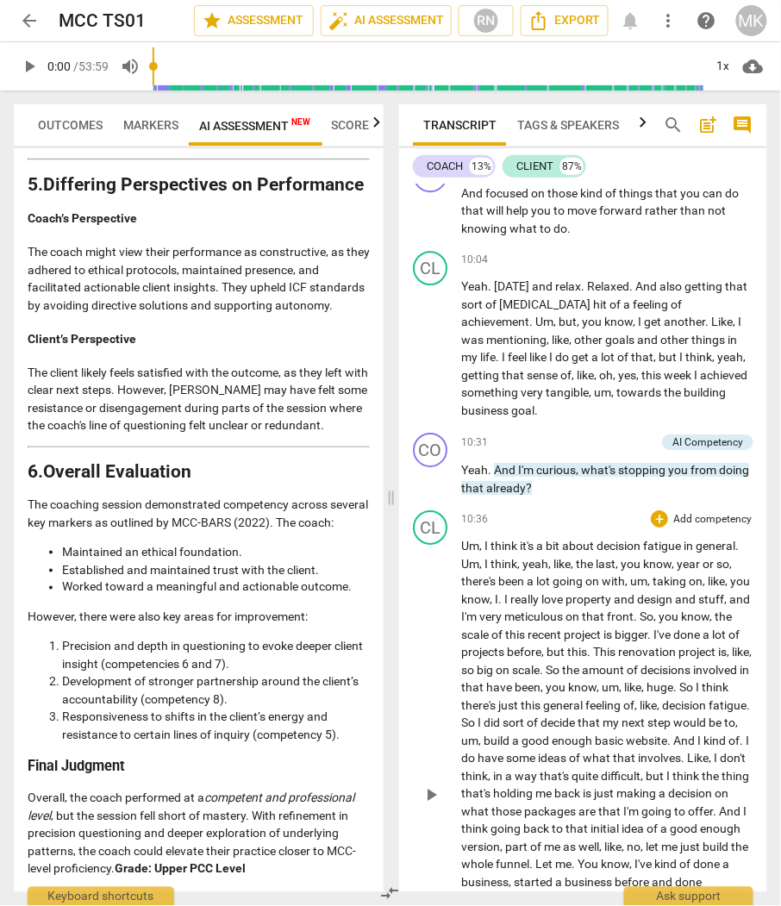
scroll to position [4500, 0]
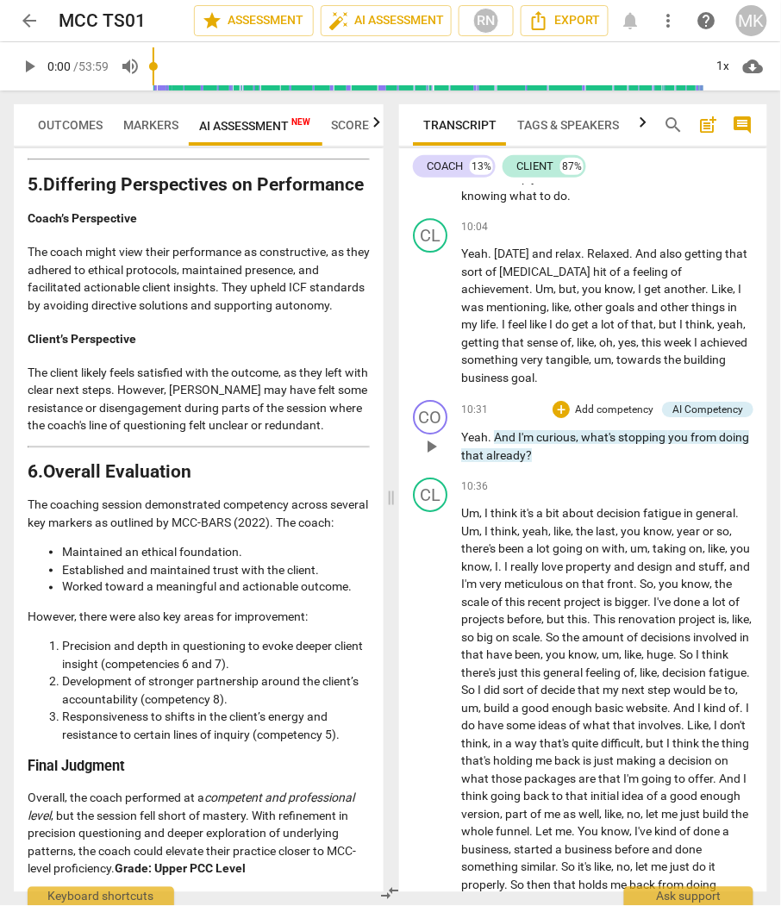
click at [527, 433] on span "I'm" at bounding box center [527, 437] width 18 height 14
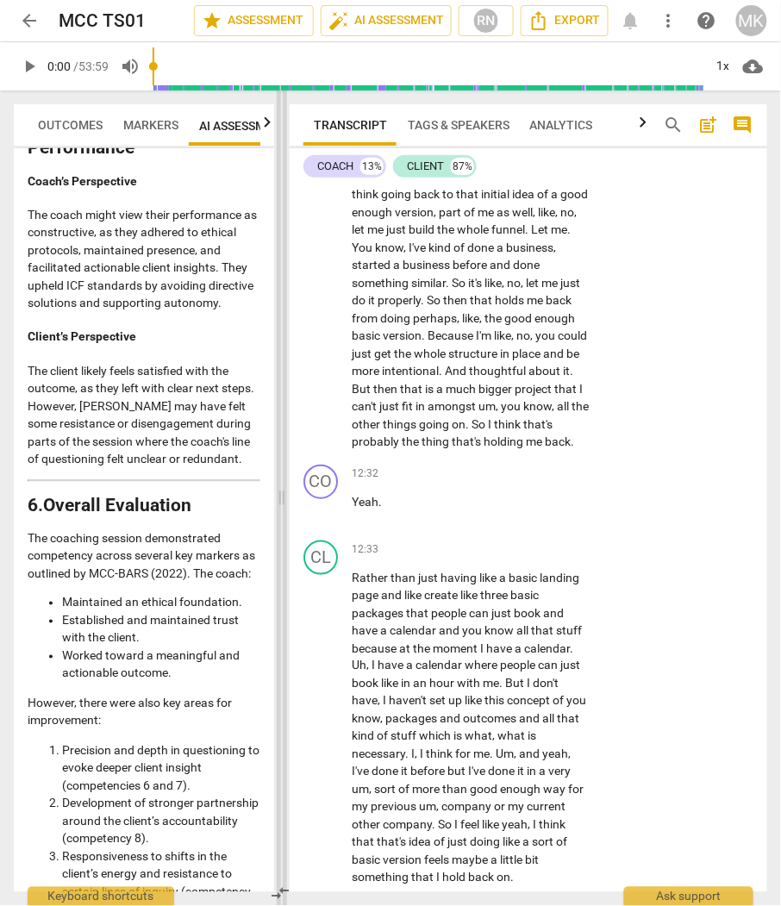
scroll to position [5265, 0]
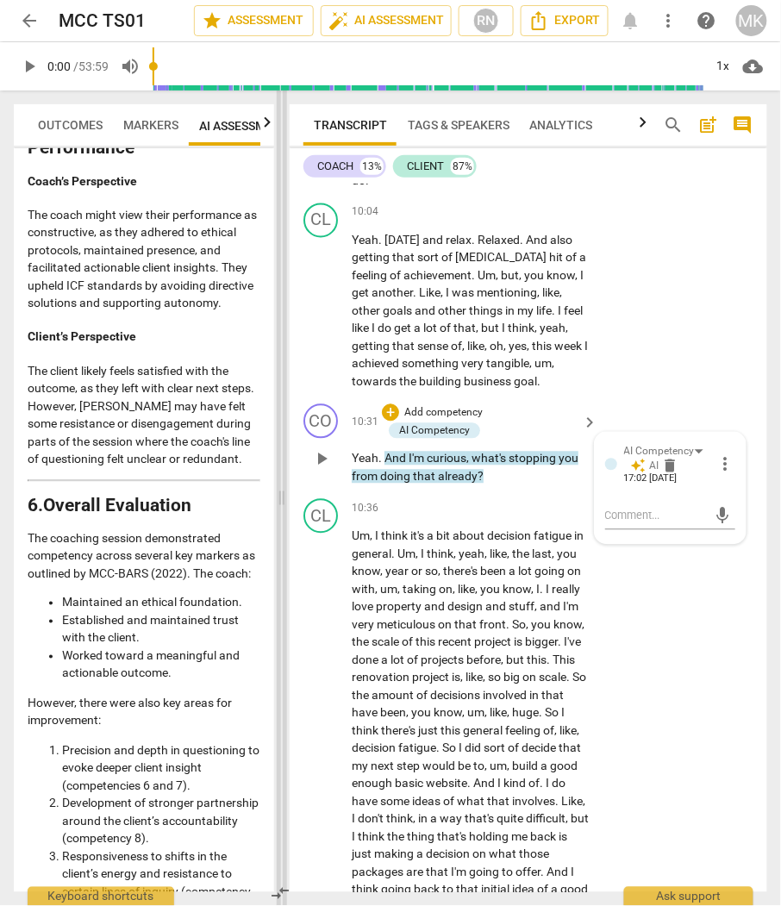
drag, startPoint x: 443, startPoint y: 504, endPoint x: 284, endPoint y: 503, distance: 158.6
click at [284, 503] on span at bounding box center [282, 497] width 10 height 815
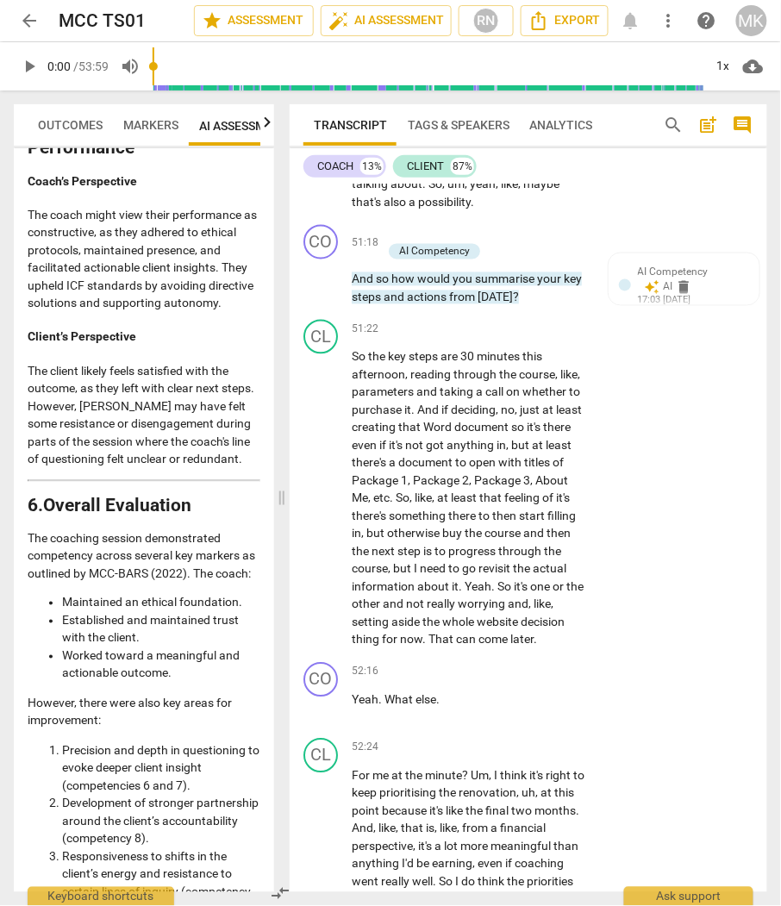
scroll to position [22853, 0]
